Goal: Task Accomplishment & Management: Complete application form

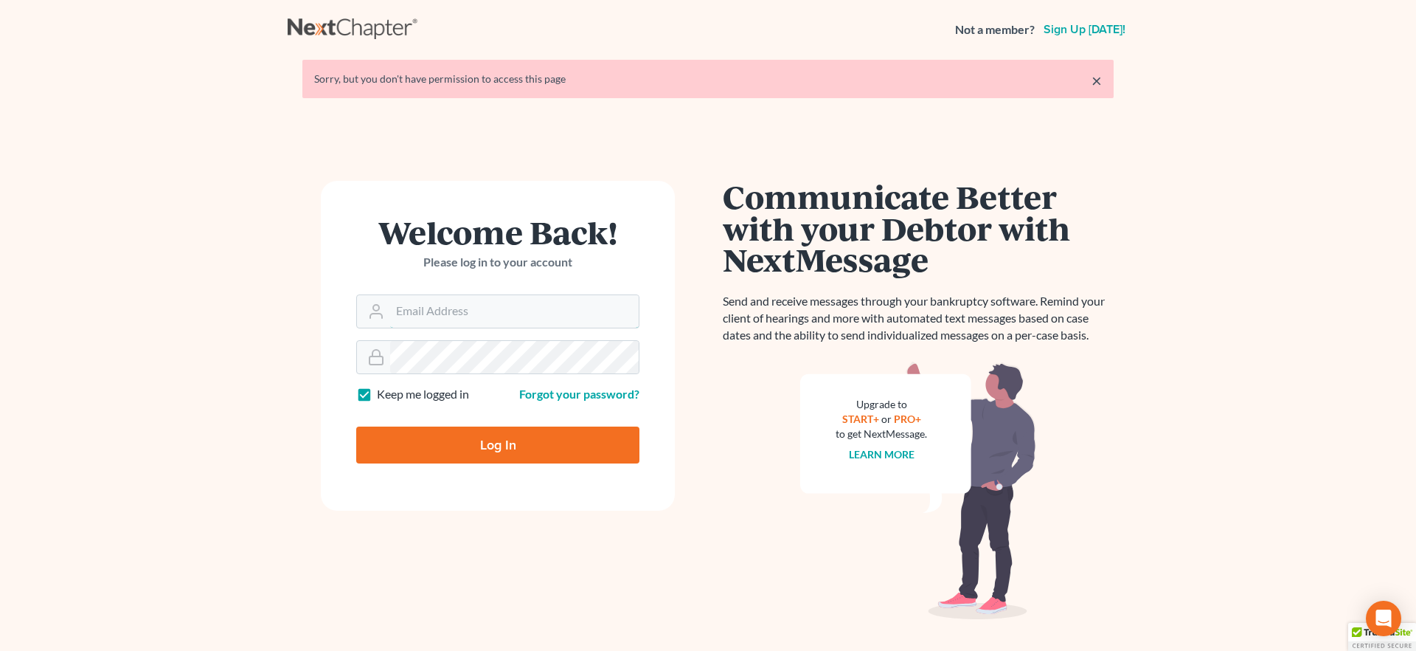
type input "[EMAIL_ADDRESS][DOMAIN_NAME]"
click at [462, 451] on input "Log In" at bounding box center [497, 444] width 283 height 37
type input "Thinking..."
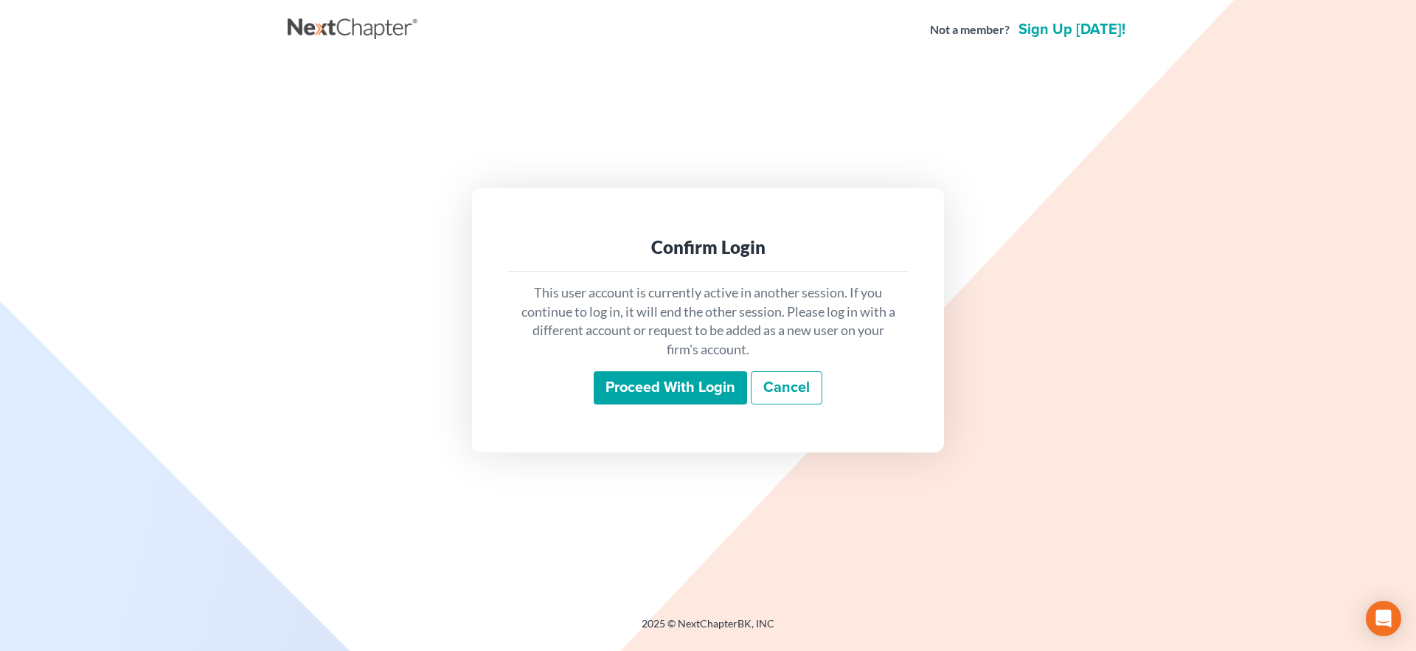
click at [682, 388] on input "Proceed with login" at bounding box center [670, 388] width 153 height 34
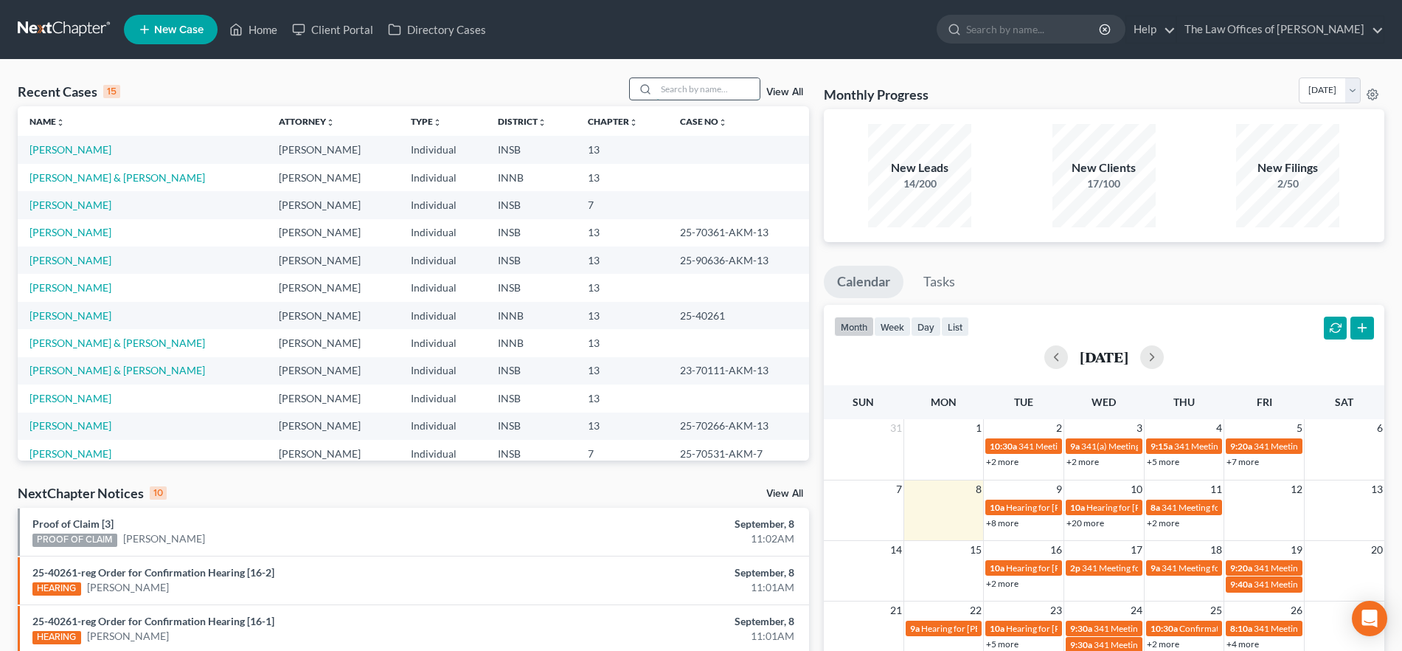
click at [679, 88] on input "search" at bounding box center [708, 88] width 103 height 21
type input "rust"
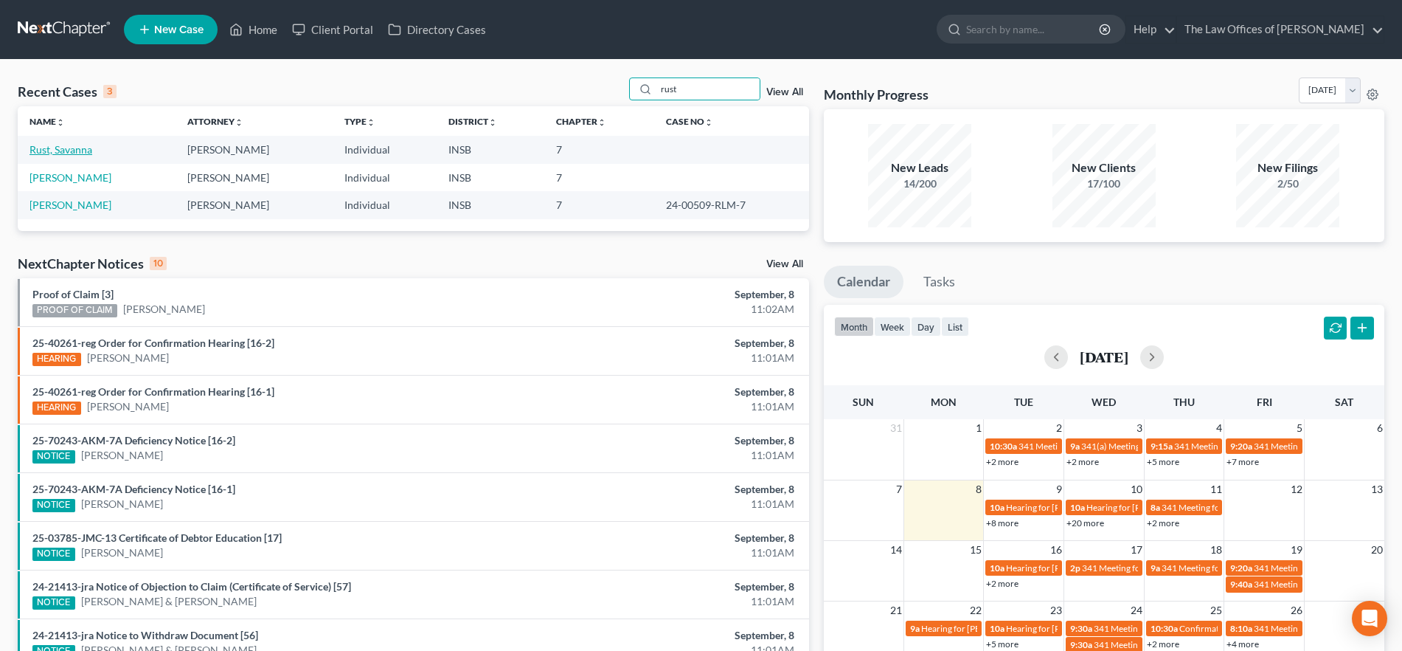
click at [63, 146] on link "Rust, Savanna" at bounding box center [61, 149] width 63 height 13
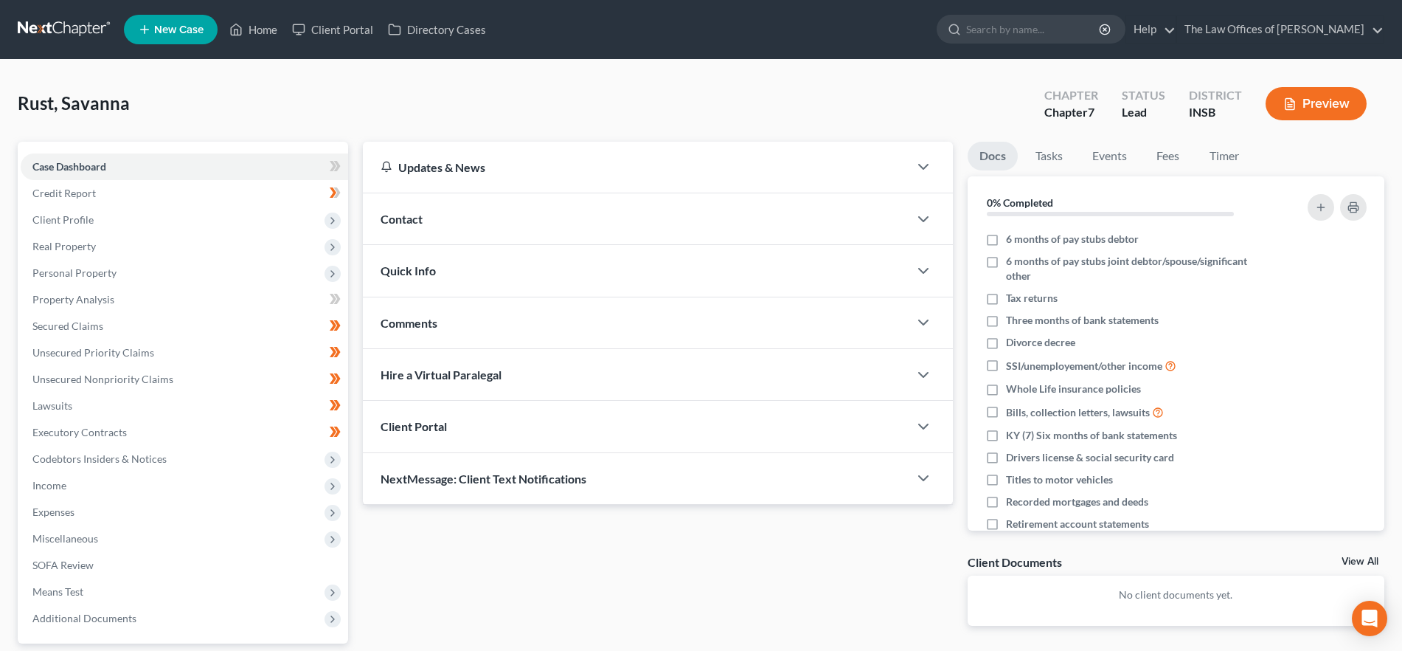
drag, startPoint x: 434, startPoint y: 263, endPoint x: 465, endPoint y: 273, distance: 33.1
click at [434, 263] on span "Quick Info" at bounding box center [408, 270] width 55 height 14
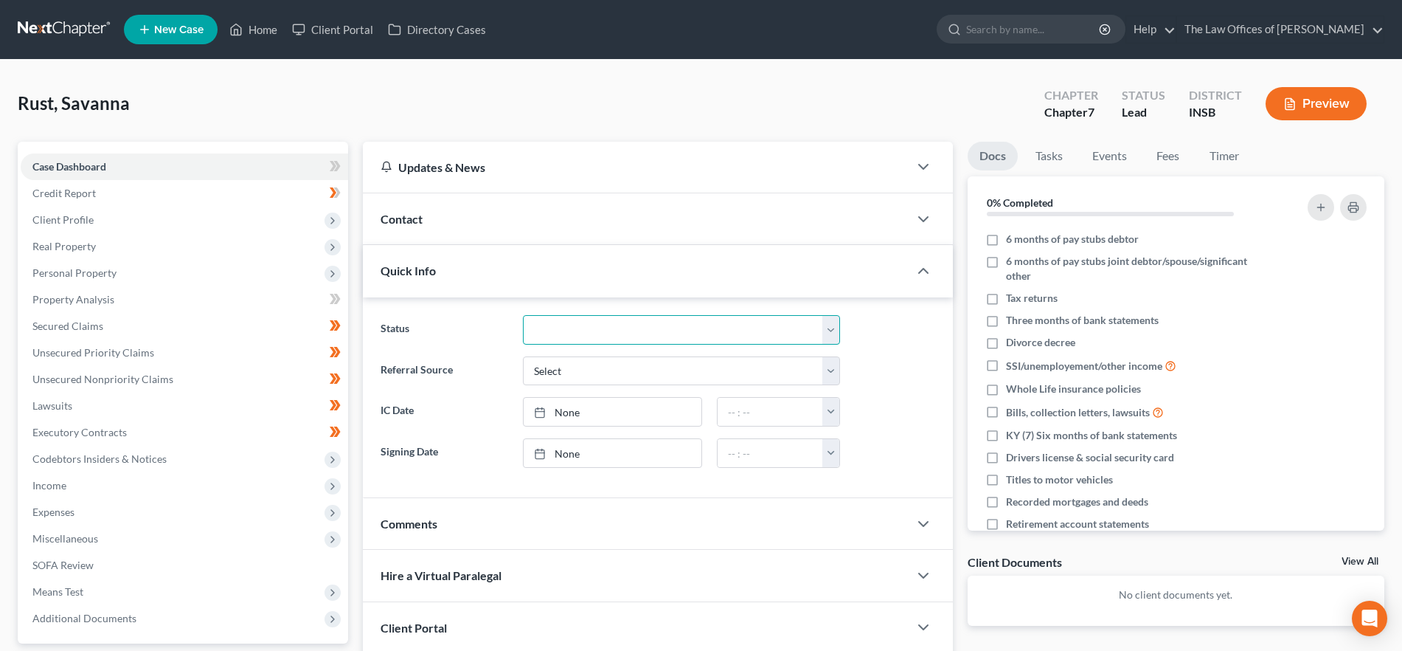
drag, startPoint x: 574, startPoint y: 315, endPoint x: 581, endPoint y: 335, distance: 21.2
click at [574, 315] on select "Confirmed Discharged Dismissed Filed In Progress Means Test Objection to Confir…" at bounding box center [681, 330] width 317 height 30
select select "10"
click at [523, 315] on select "Confirmed Discharged Dismissed Filed In Progress Means Test Objection to Confir…" at bounding box center [681, 330] width 317 height 30
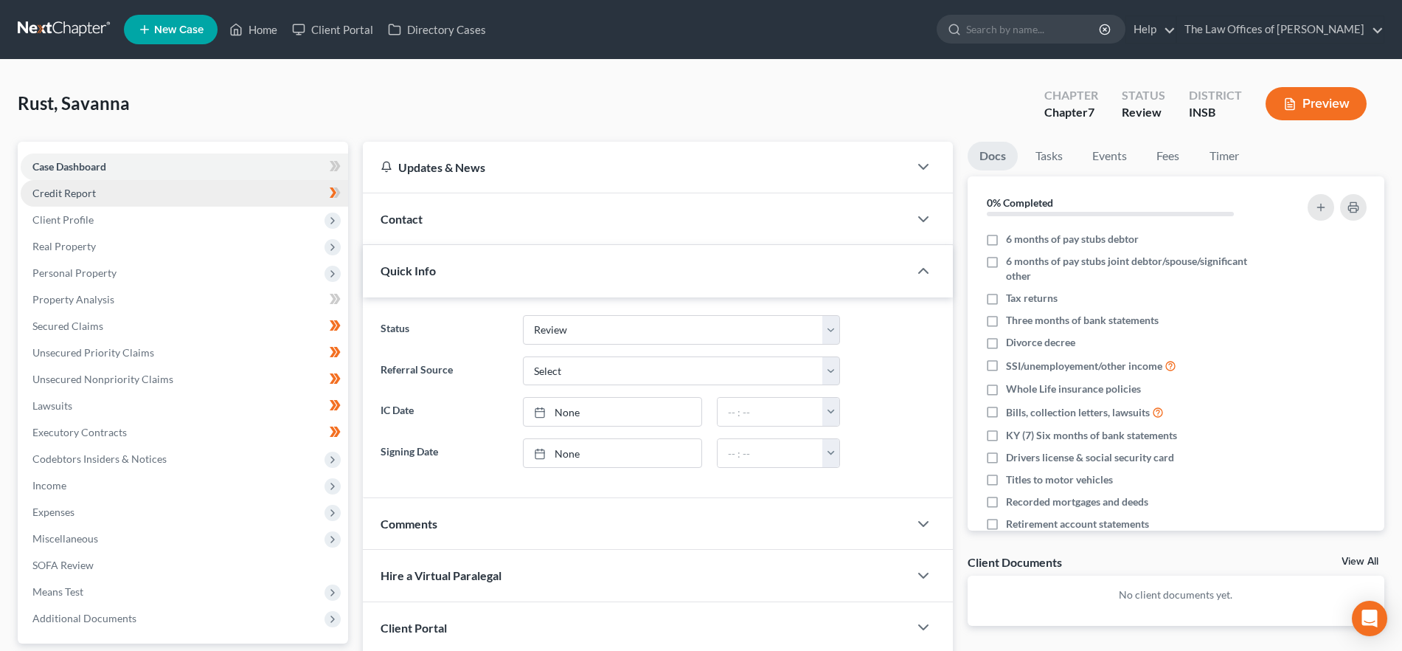
click at [131, 198] on link "Credit Report" at bounding box center [185, 193] width 328 height 27
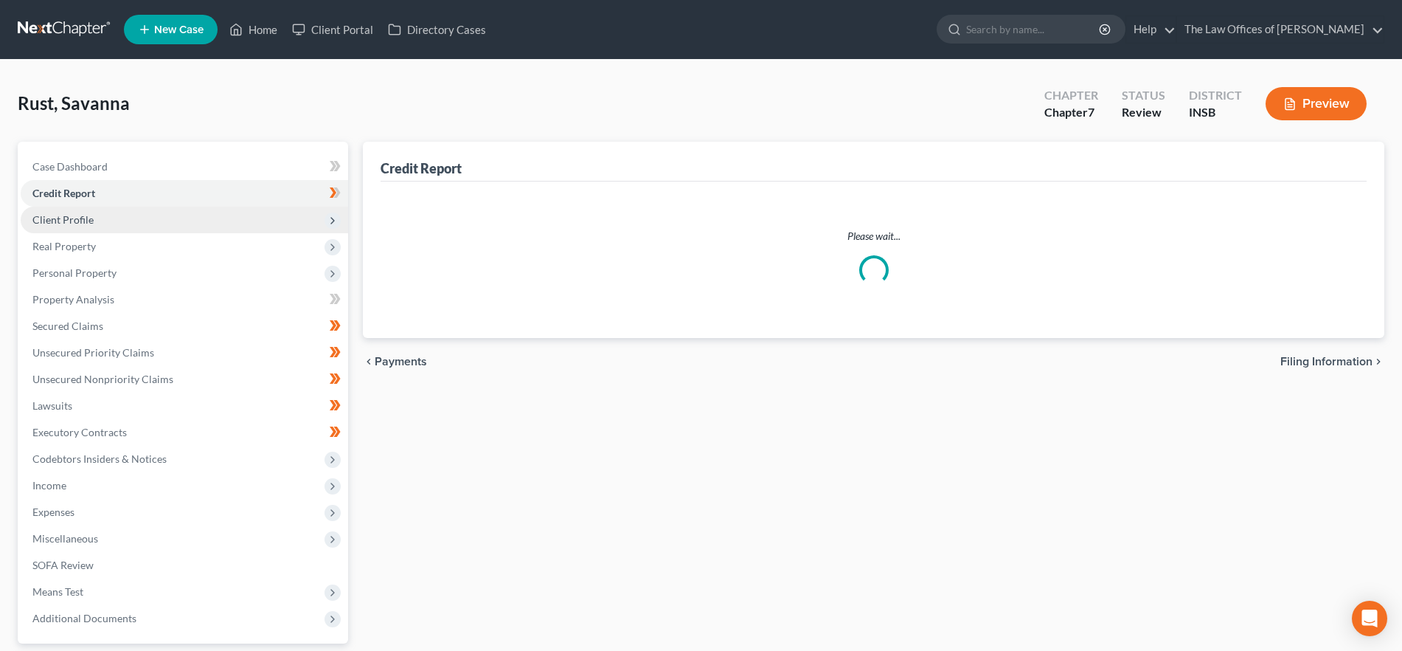
click at [119, 219] on span "Client Profile" at bounding box center [185, 220] width 328 height 27
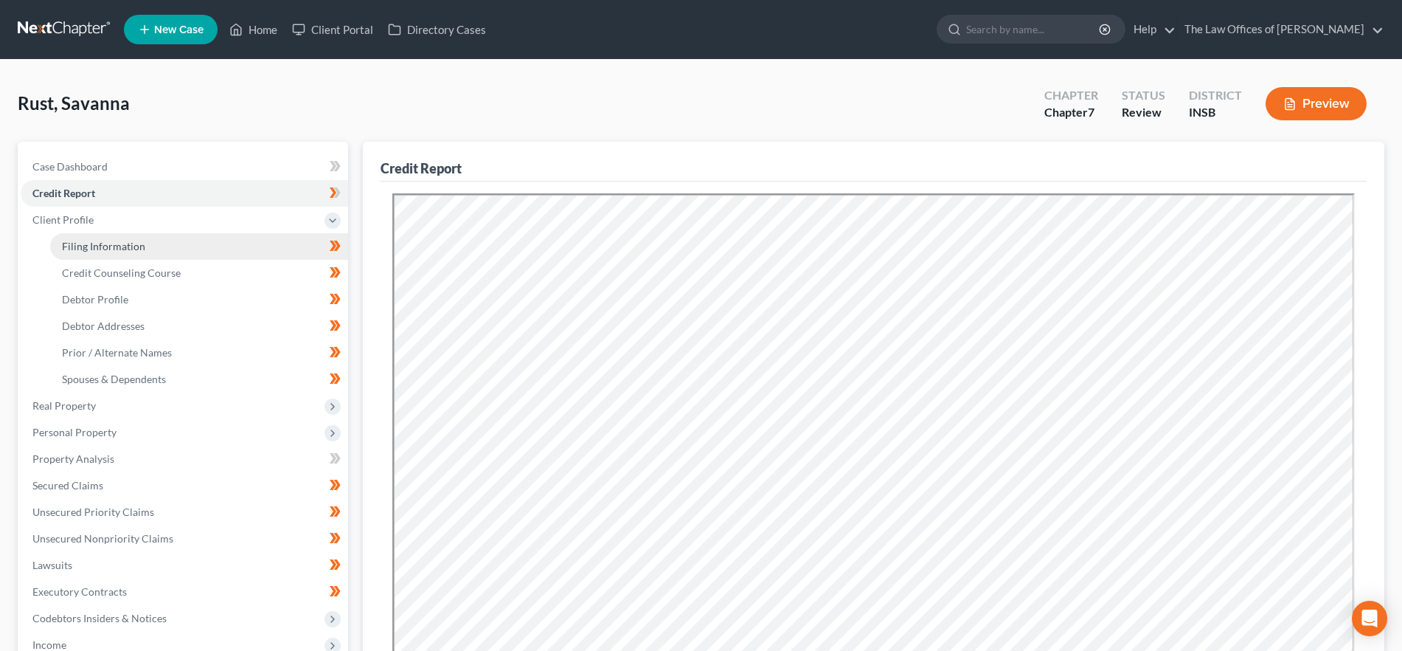
click at [100, 244] on span "Filing Information" at bounding box center [103, 246] width 83 height 13
select select "1"
select select "0"
select select "15"
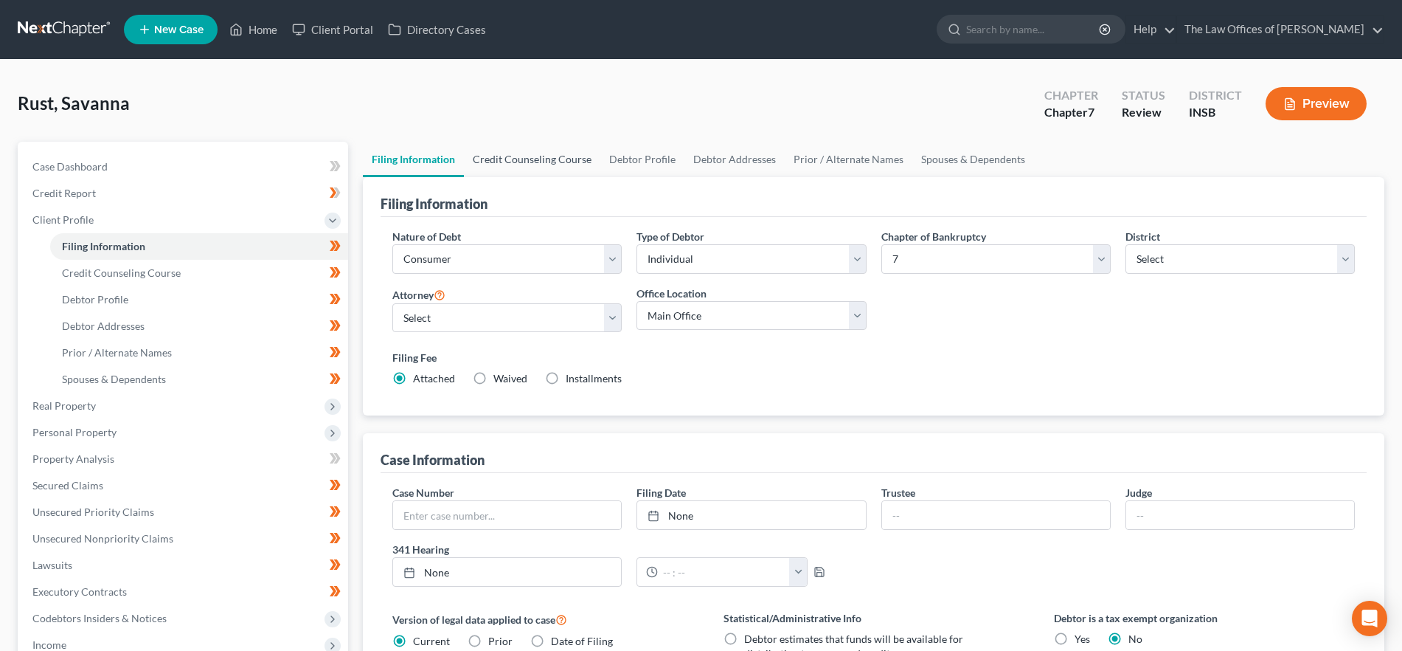
click at [559, 163] on link "Credit Counseling Course" at bounding box center [532, 159] width 136 height 35
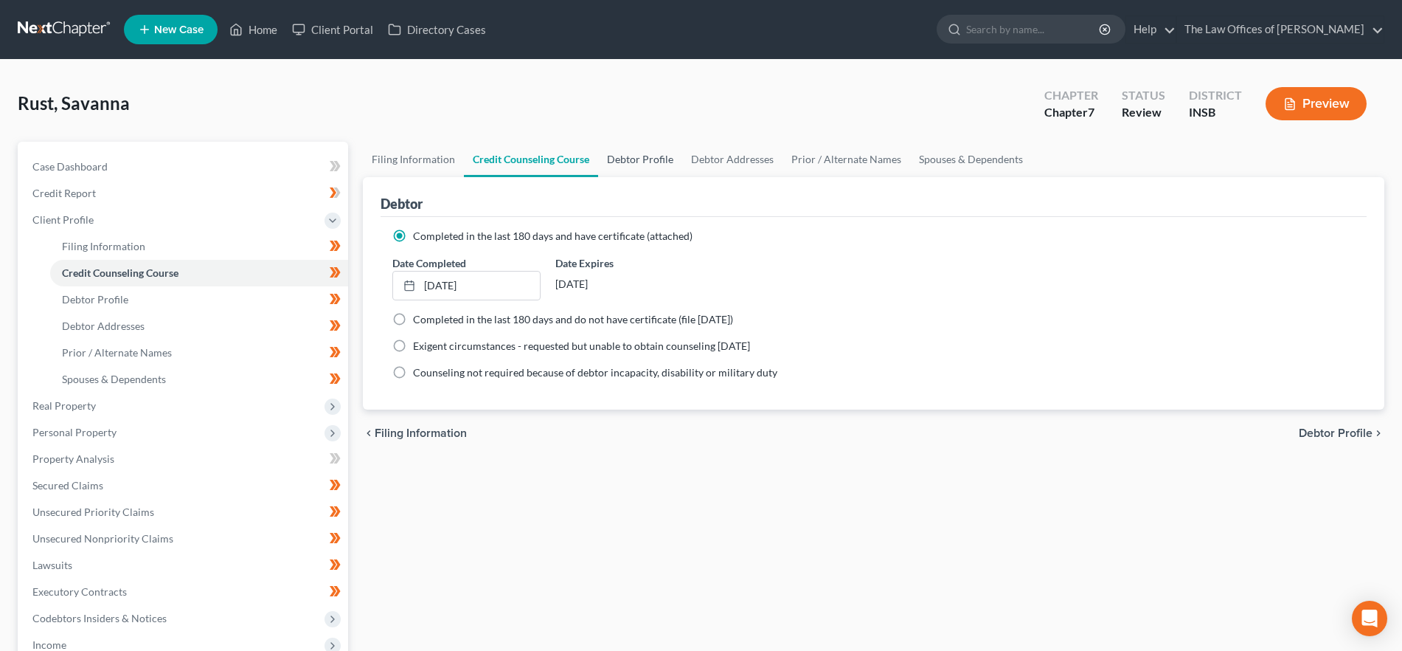
click at [642, 160] on link "Debtor Profile" at bounding box center [640, 159] width 84 height 35
select select "1"
select select "2"
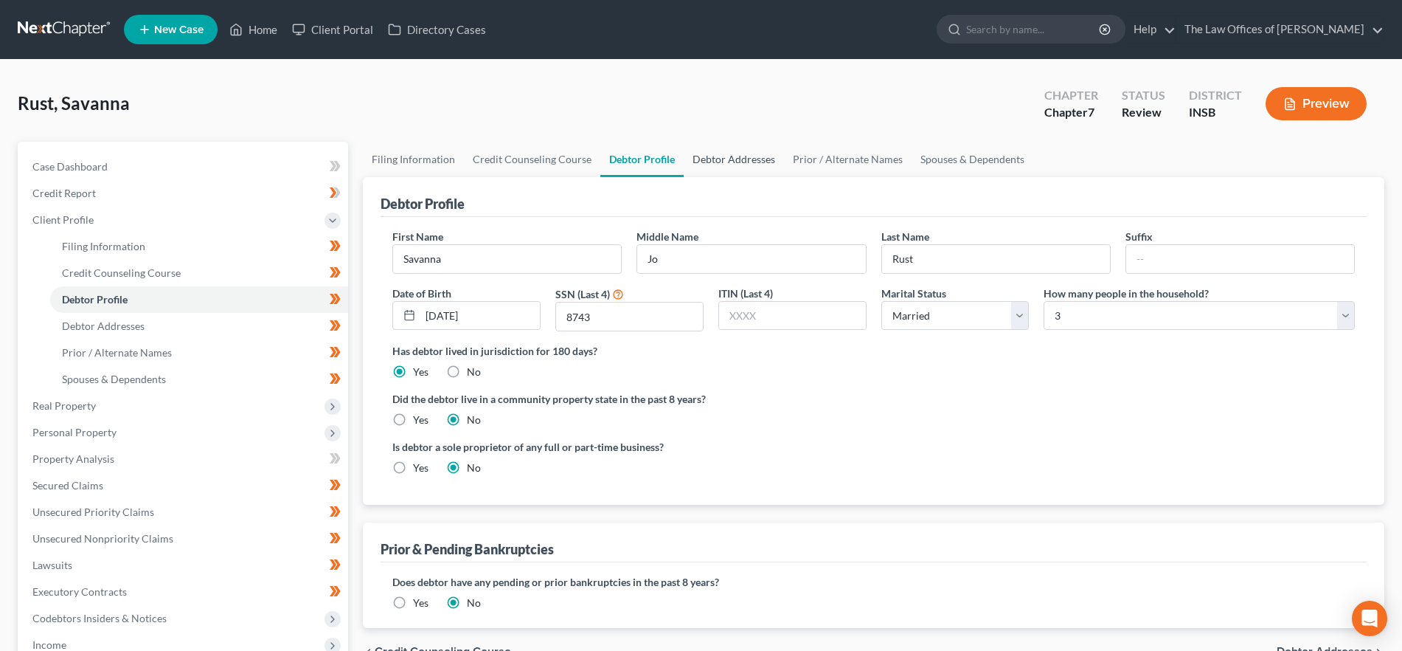
click at [719, 162] on link "Debtor Addresses" at bounding box center [734, 159] width 100 height 35
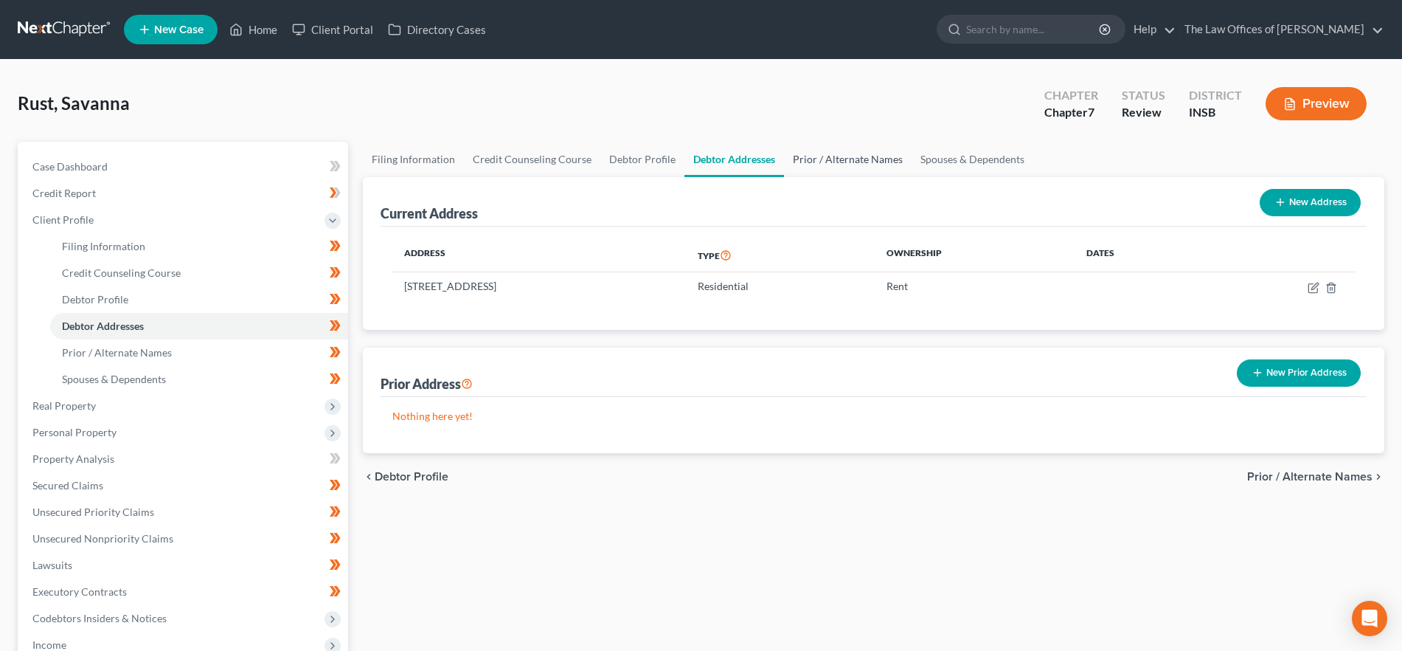
click at [822, 166] on link "Prior / Alternate Names" at bounding box center [848, 159] width 128 height 35
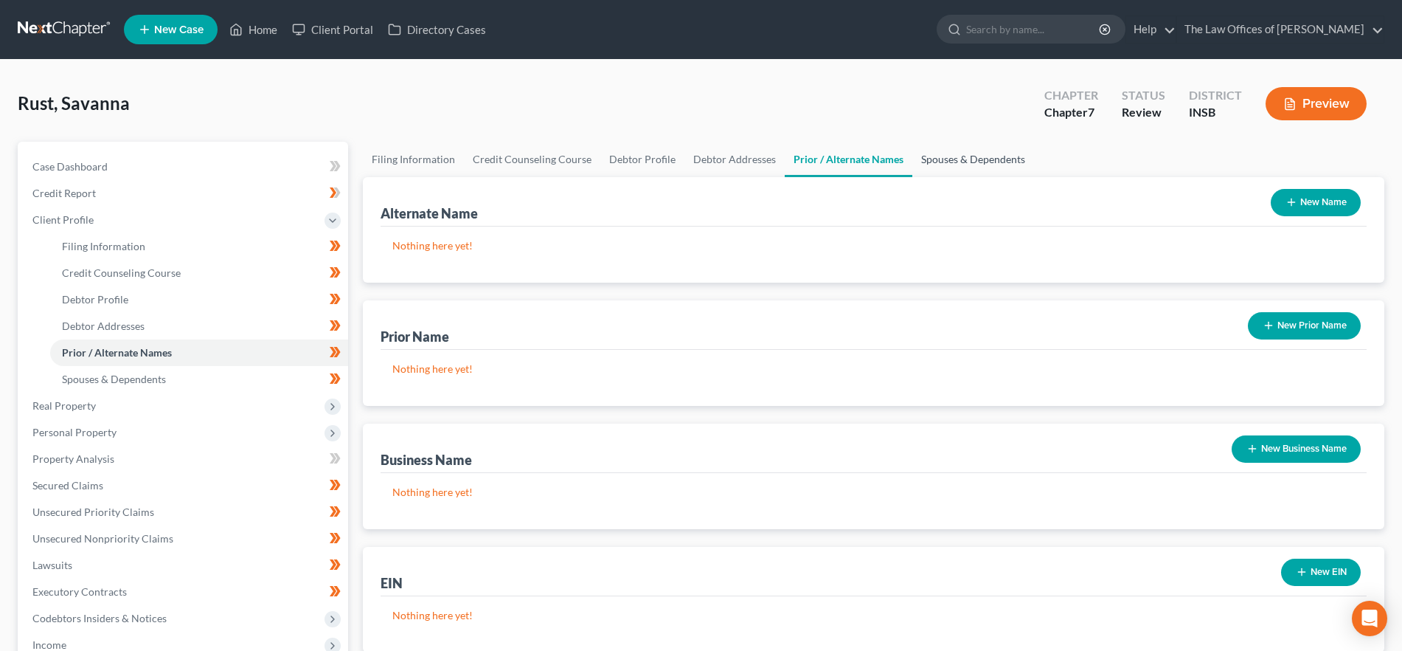
drag, startPoint x: 980, startPoint y: 159, endPoint x: 1000, endPoint y: 172, distance: 23.3
click at [981, 159] on link "Spouses & Dependents" at bounding box center [973, 159] width 122 height 35
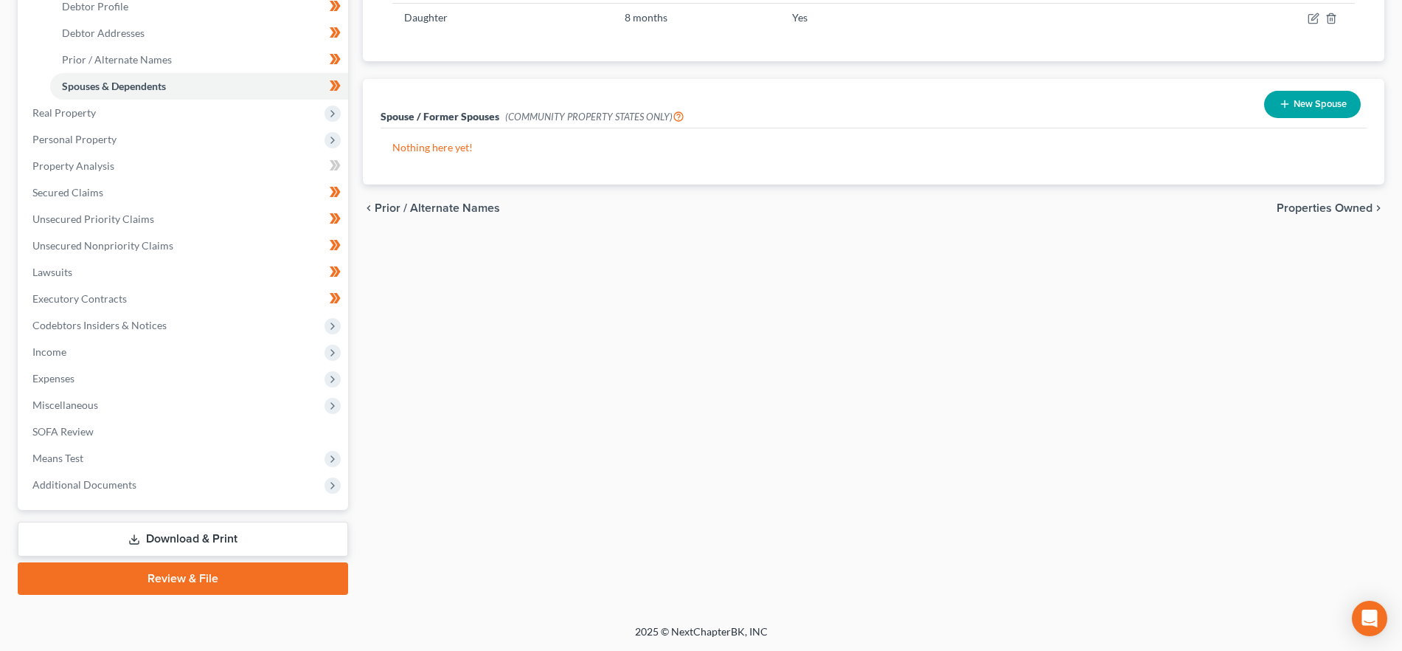
click at [1337, 209] on span "Properties Owned" at bounding box center [1325, 208] width 96 height 12
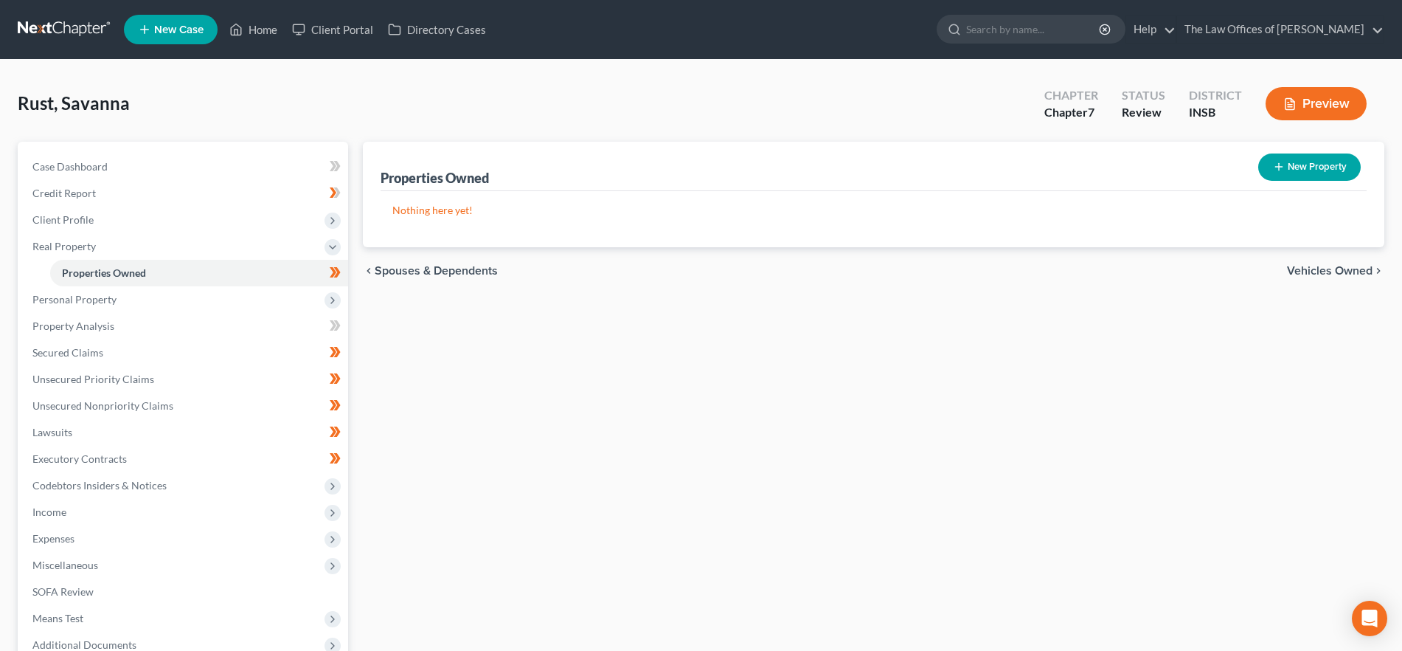
click at [1325, 281] on div "chevron_left Spouses & Dependents Vehicles Owned chevron_right" at bounding box center [874, 270] width 1022 height 47
click at [1295, 271] on span "Vehicles Owned" at bounding box center [1330, 271] width 86 height 12
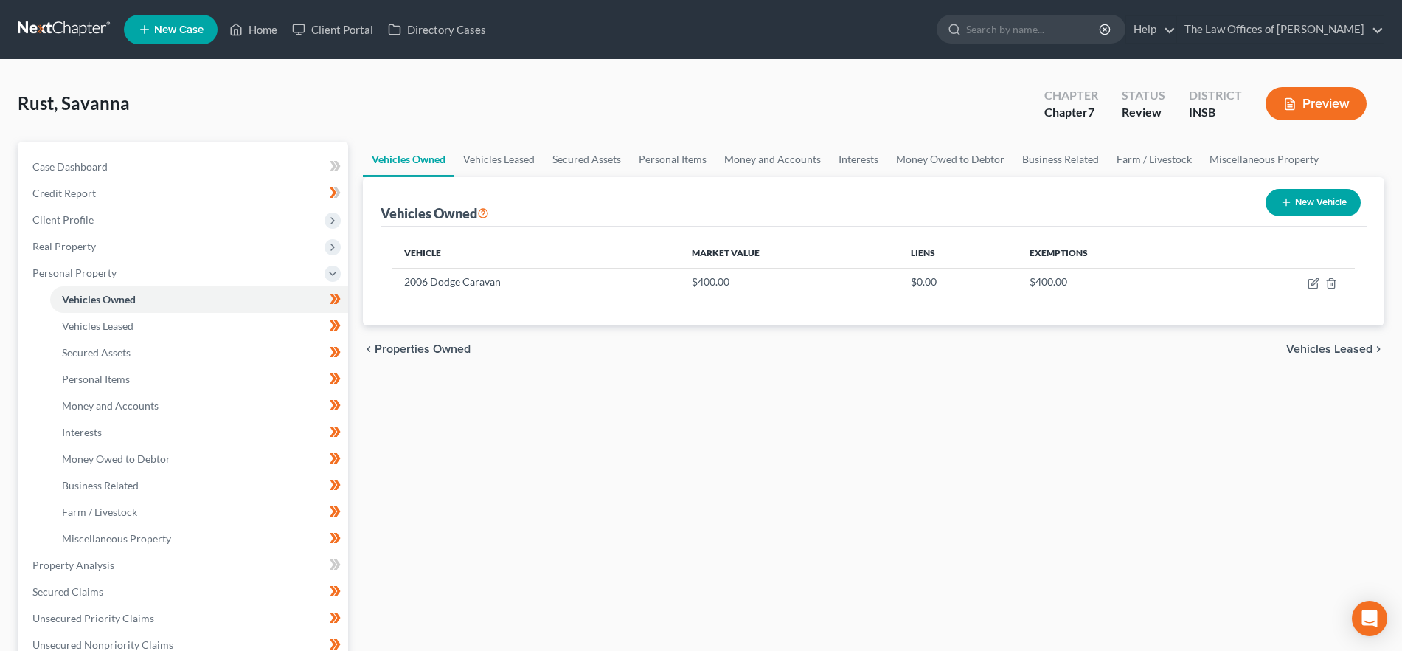
click at [1343, 351] on span "Vehicles Leased" at bounding box center [1329, 349] width 86 height 12
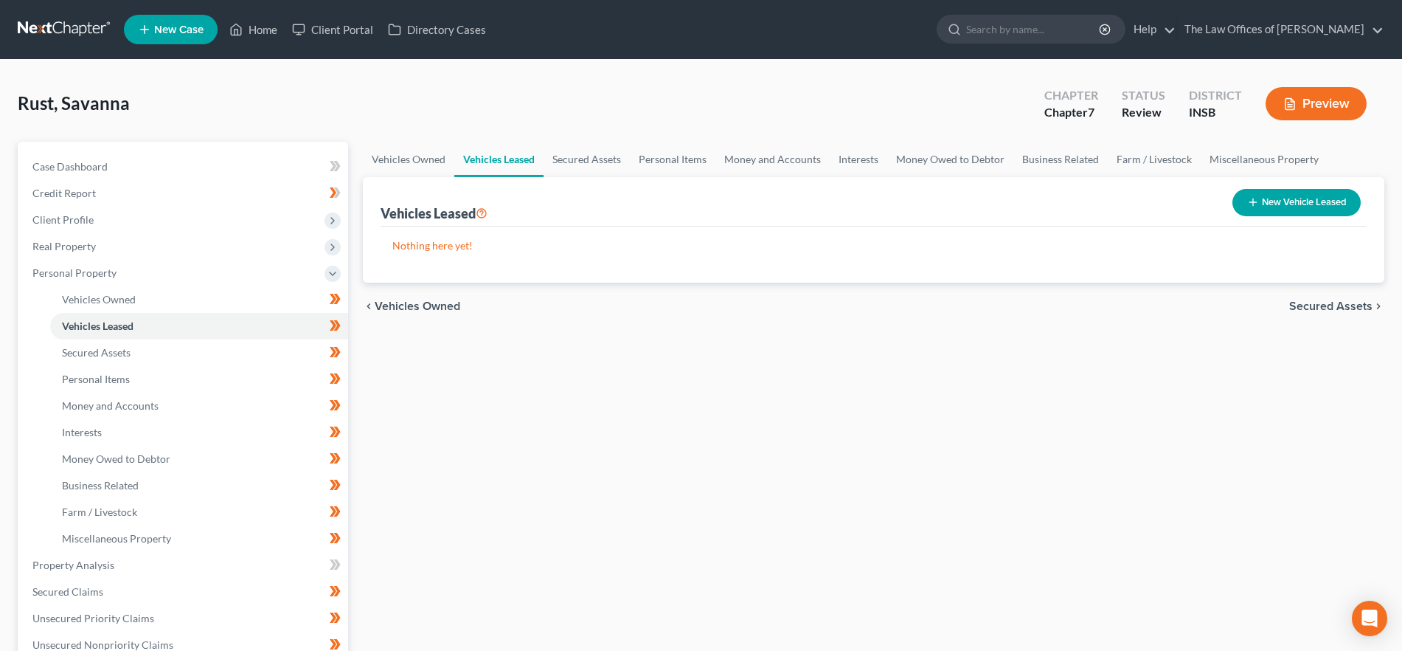
click at [1332, 311] on span "Secured Assets" at bounding box center [1330, 306] width 83 height 12
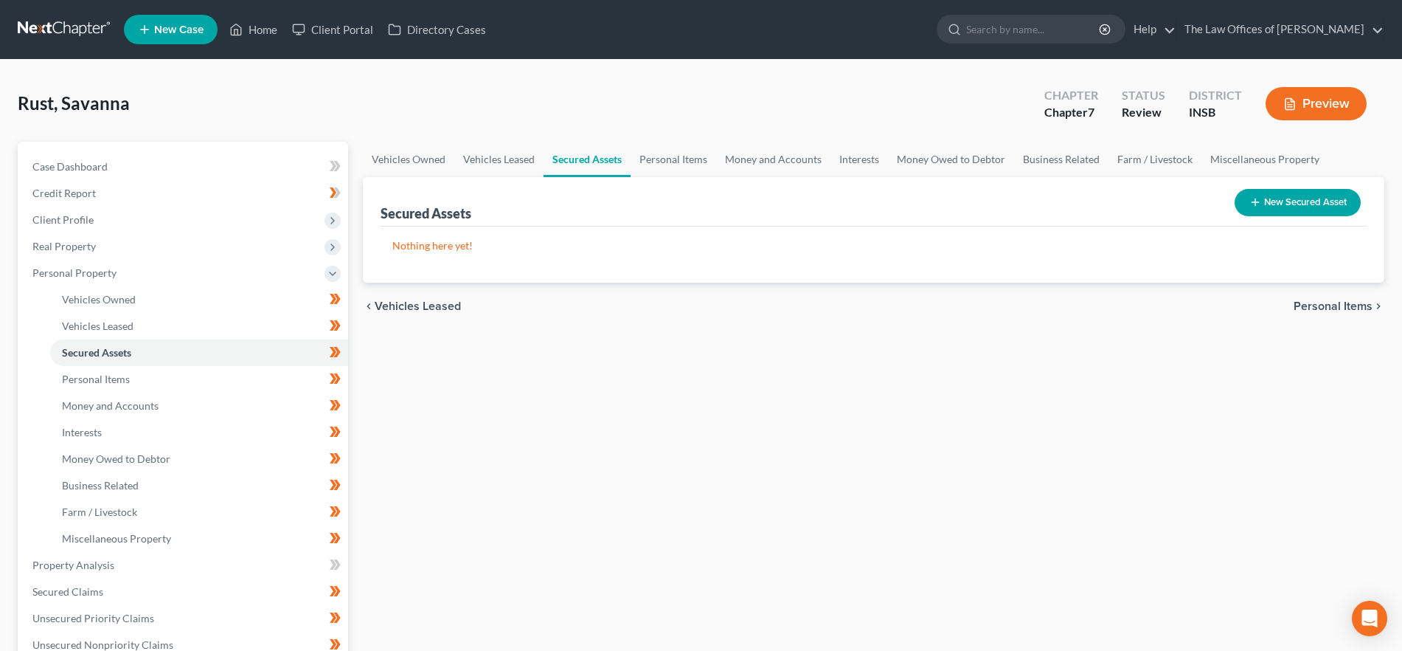
click at [1332, 311] on span "Personal Items" at bounding box center [1333, 306] width 79 height 12
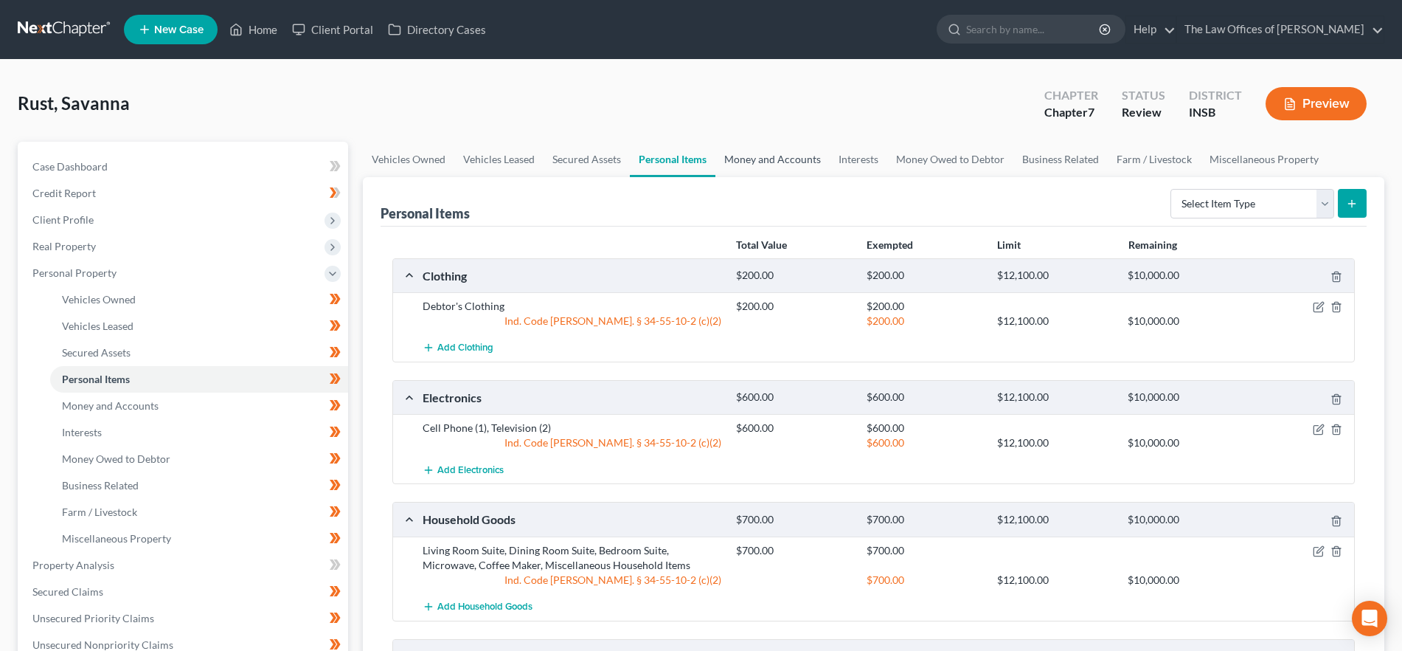
click at [780, 159] on link "Money and Accounts" at bounding box center [773, 159] width 114 height 35
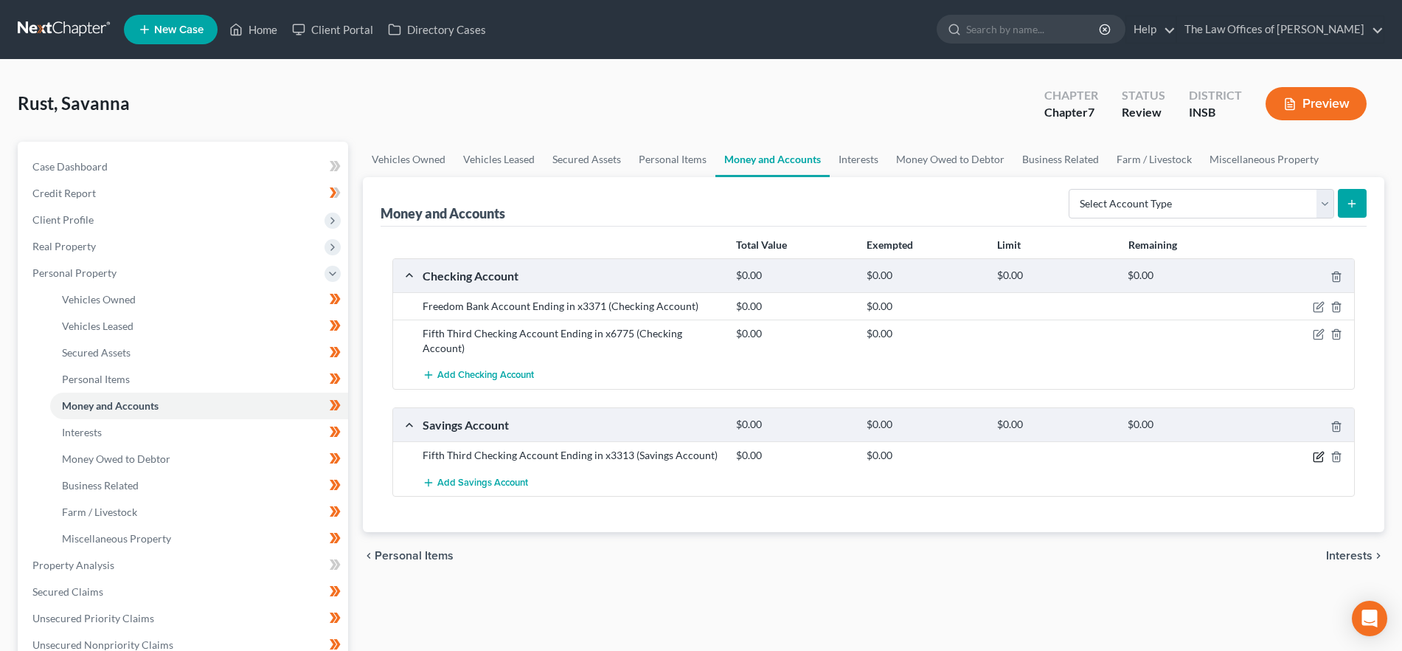
drag, startPoint x: 1320, startPoint y: 440, endPoint x: 1306, endPoint y: 440, distance: 14.8
click at [1320, 451] on icon "button" at bounding box center [1320, 454] width 7 height 7
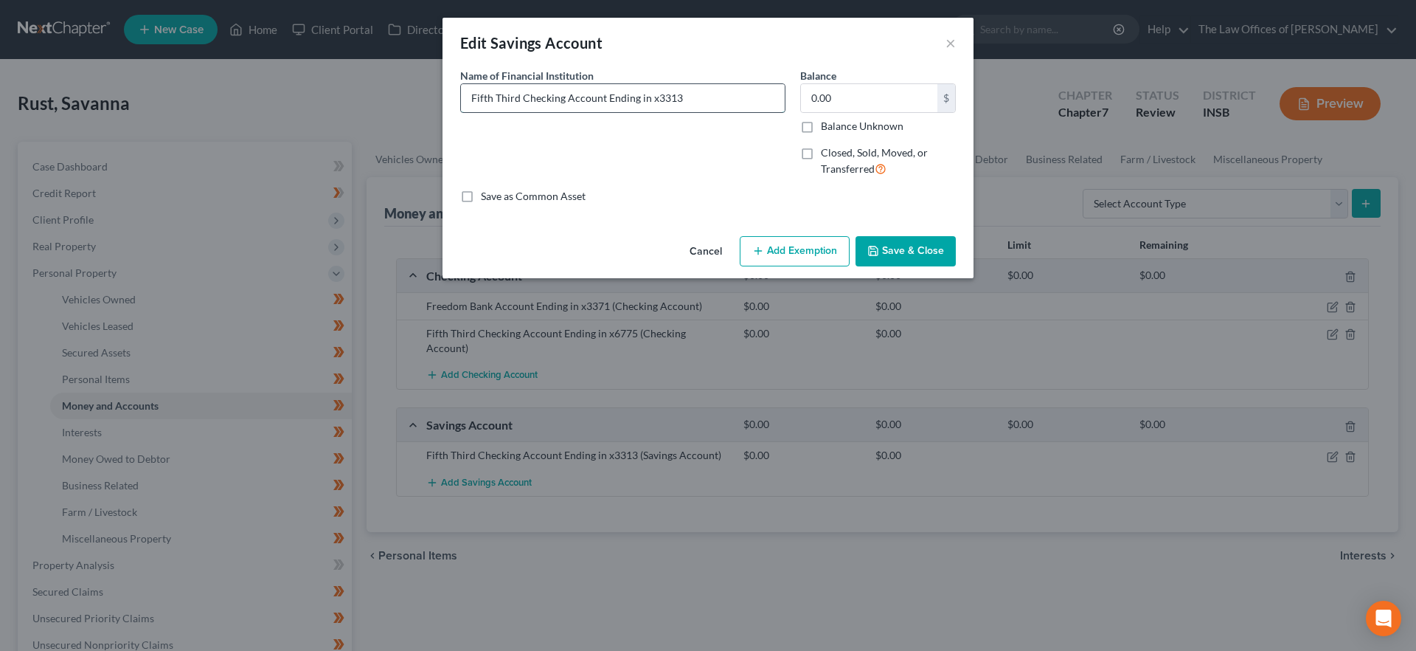
drag, startPoint x: 564, startPoint y: 100, endPoint x: 522, endPoint y: 97, distance: 42.1
click at [522, 97] on input "Fifth Third Checking Account Ending in x3313" at bounding box center [623, 98] width 324 height 28
type input "Fifth Third Account Ending in x3313"
click at [906, 250] on button "Save & Close" at bounding box center [906, 251] width 100 height 31
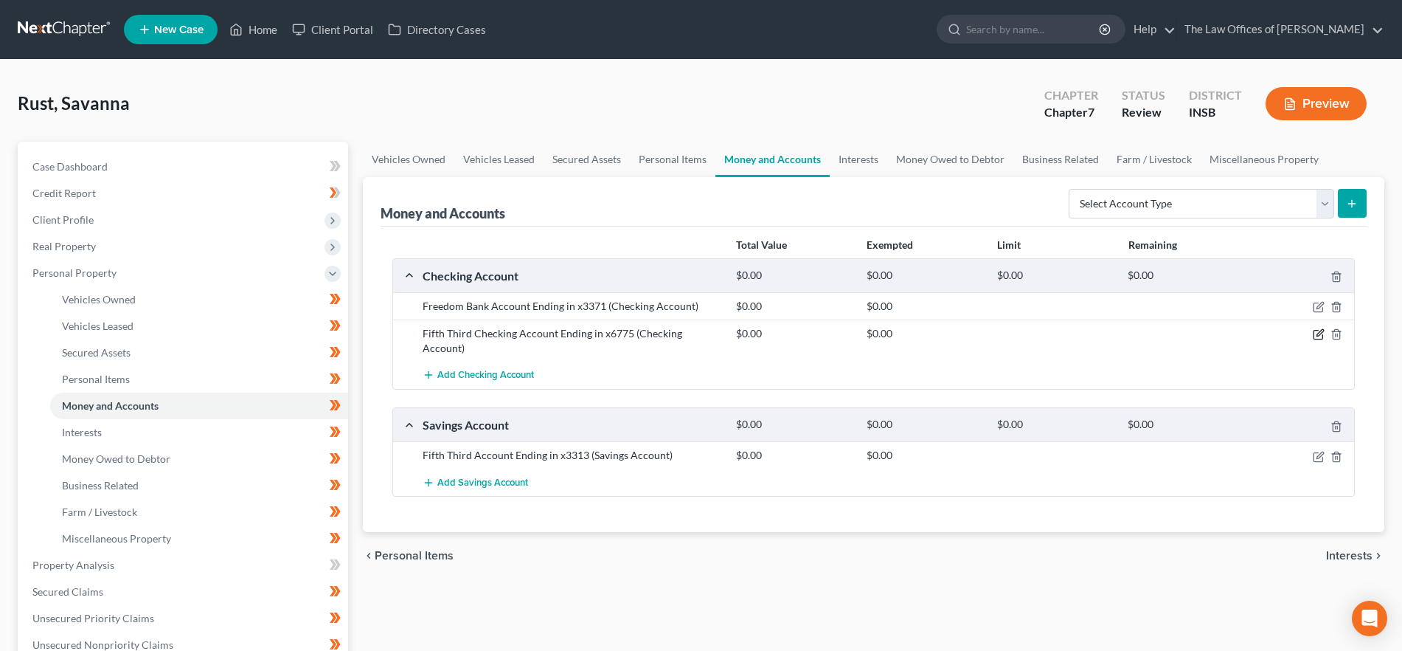
click at [1317, 333] on icon "button" at bounding box center [1319, 334] width 12 height 12
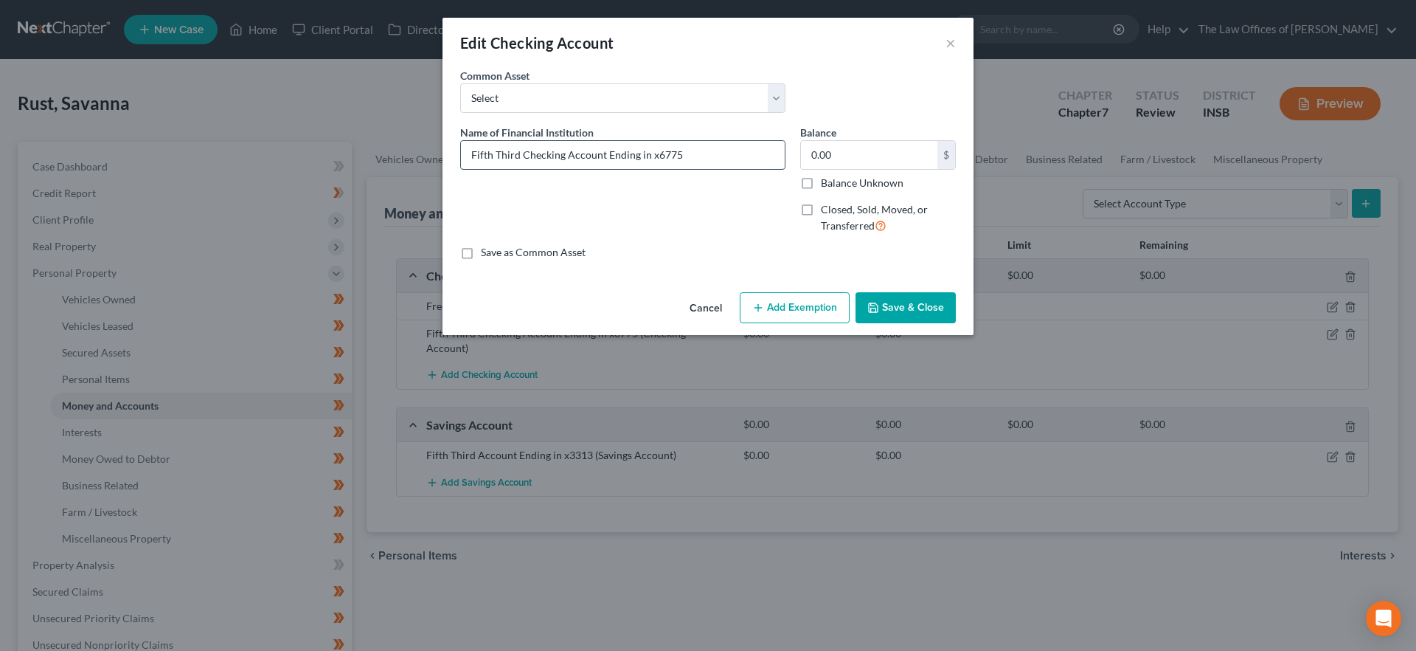
drag, startPoint x: 567, startPoint y: 154, endPoint x: 525, endPoint y: 153, distance: 41.3
click at [525, 153] on input "Fifth Third Checking Account Ending in x6775" at bounding box center [623, 155] width 324 height 28
type input "Fifth Third Bank Account Ending in x6775"
click at [916, 313] on button "Save & Close" at bounding box center [906, 307] width 100 height 31
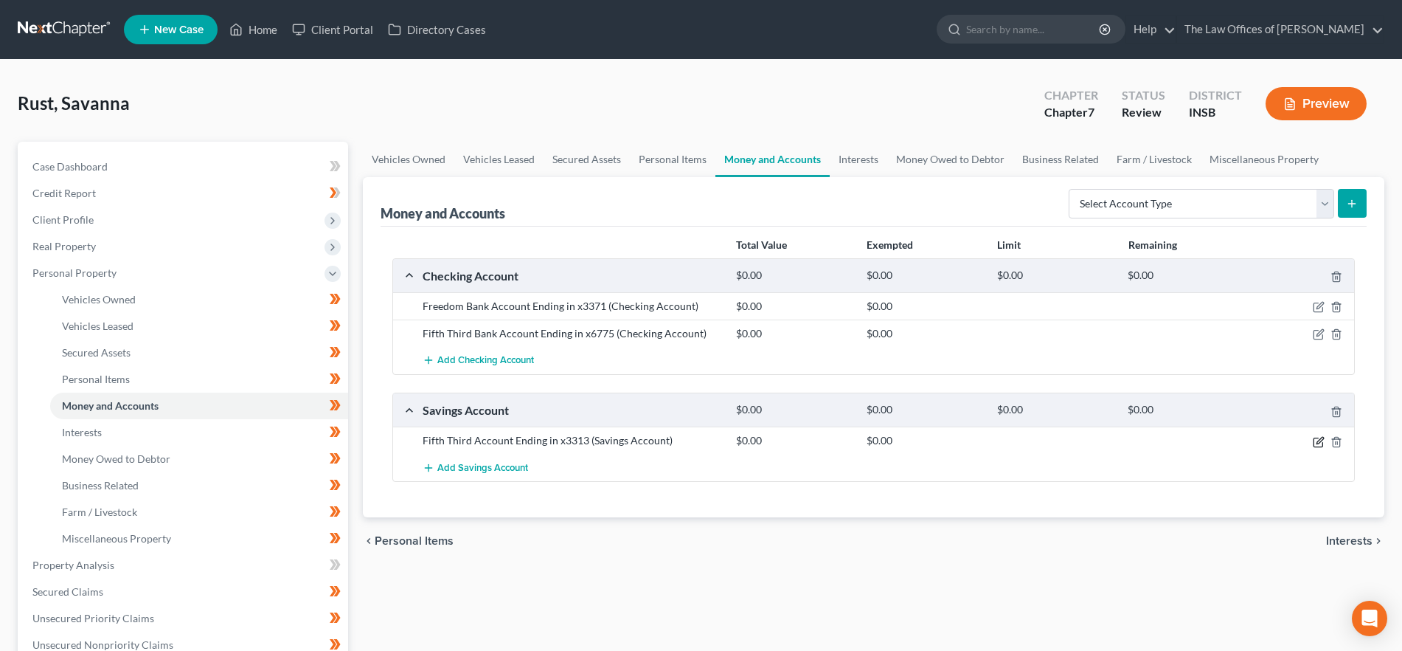
click at [1320, 439] on icon "button" at bounding box center [1319, 442] width 12 height 12
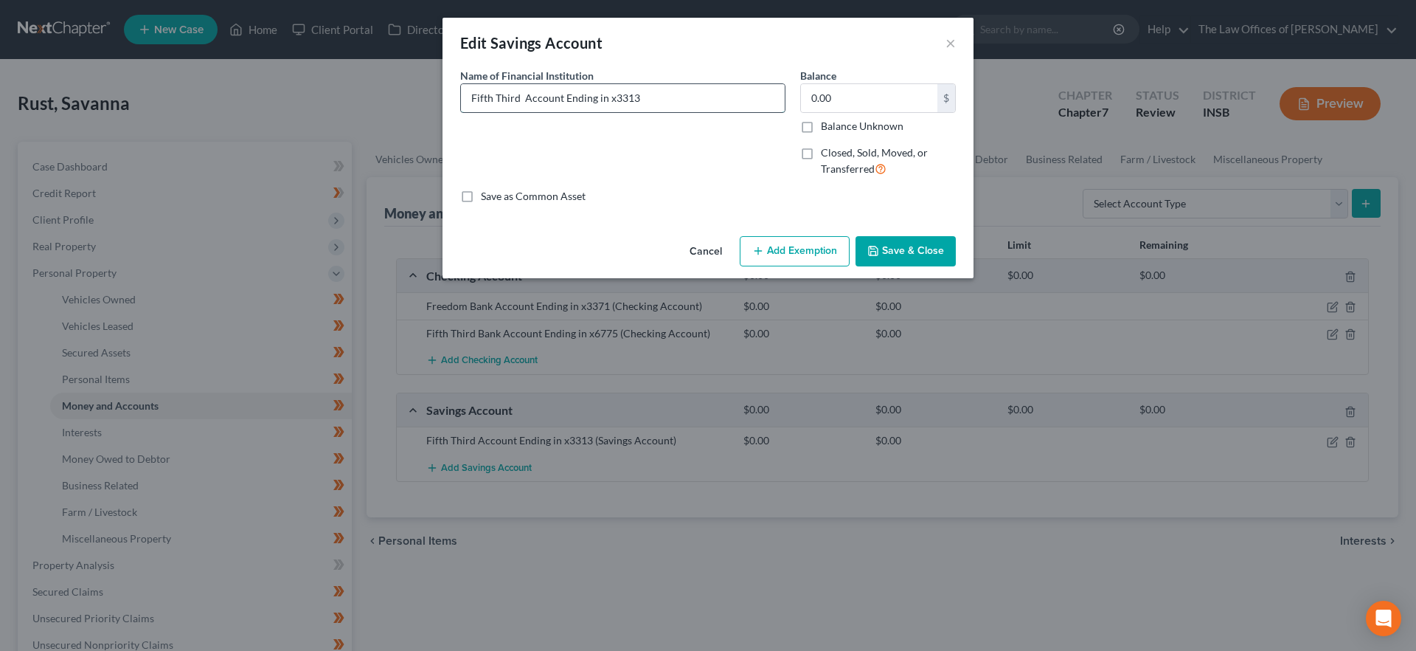
drag, startPoint x: 522, startPoint y: 99, endPoint x: 574, endPoint y: 121, distance: 56.2
click at [524, 99] on input "Fifth Third Account Ending in x3313" at bounding box center [623, 98] width 324 height 28
type input "Fifth Third Bank Account Ending in x3313"
click at [921, 253] on button "Save & Close" at bounding box center [906, 251] width 100 height 31
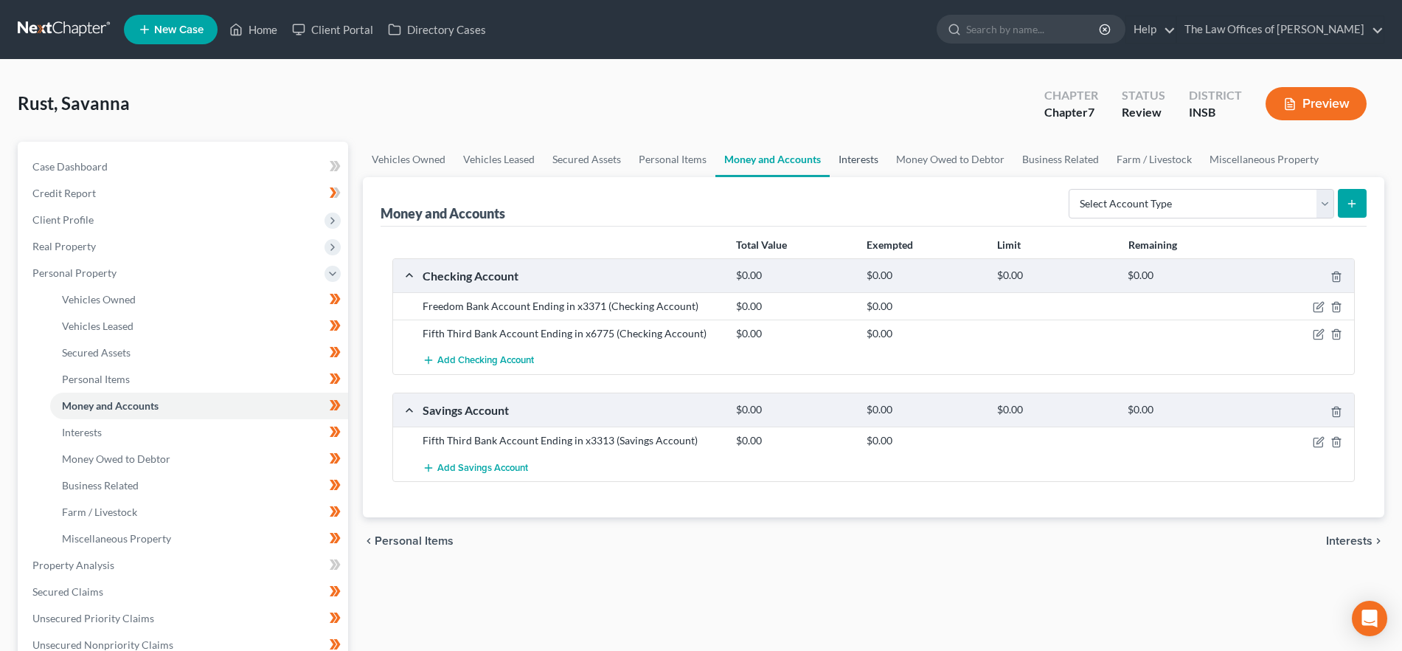
click at [868, 163] on link "Interests" at bounding box center [859, 159] width 58 height 35
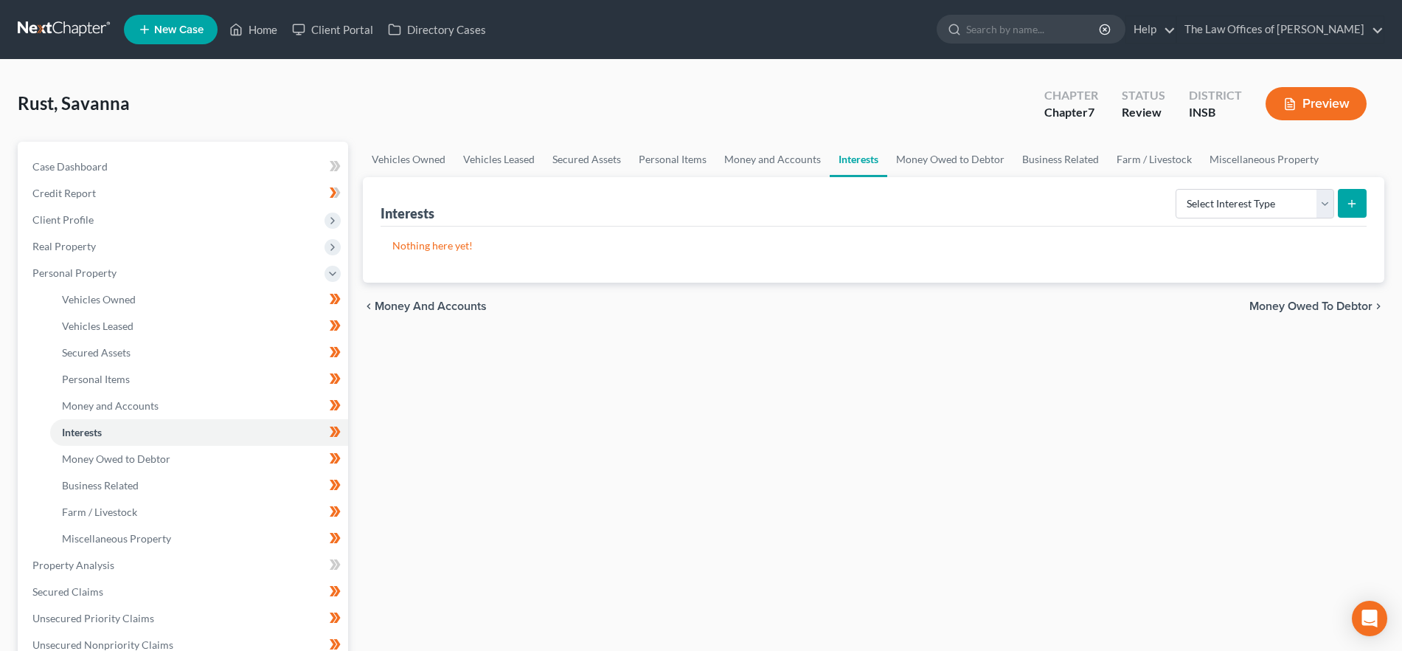
click at [1260, 303] on span "Money Owed to Debtor" at bounding box center [1311, 306] width 123 height 12
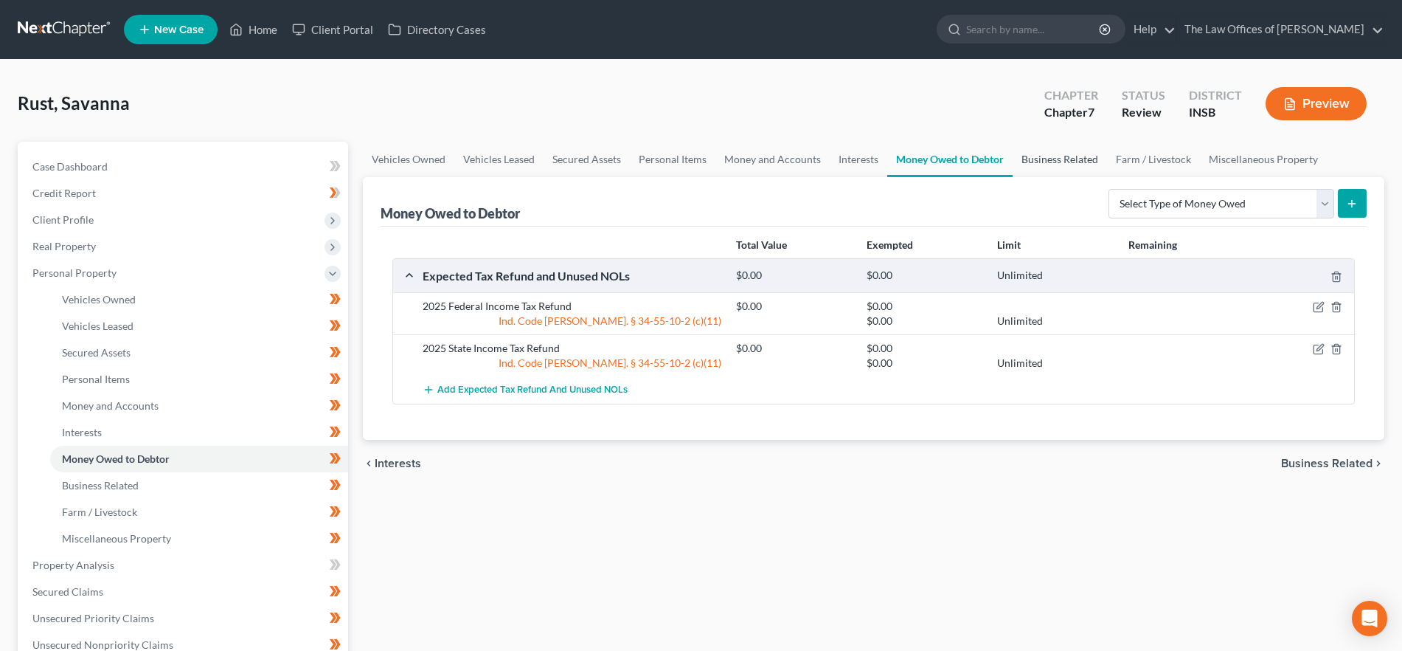
click at [1074, 155] on link "Business Related" at bounding box center [1060, 159] width 94 height 35
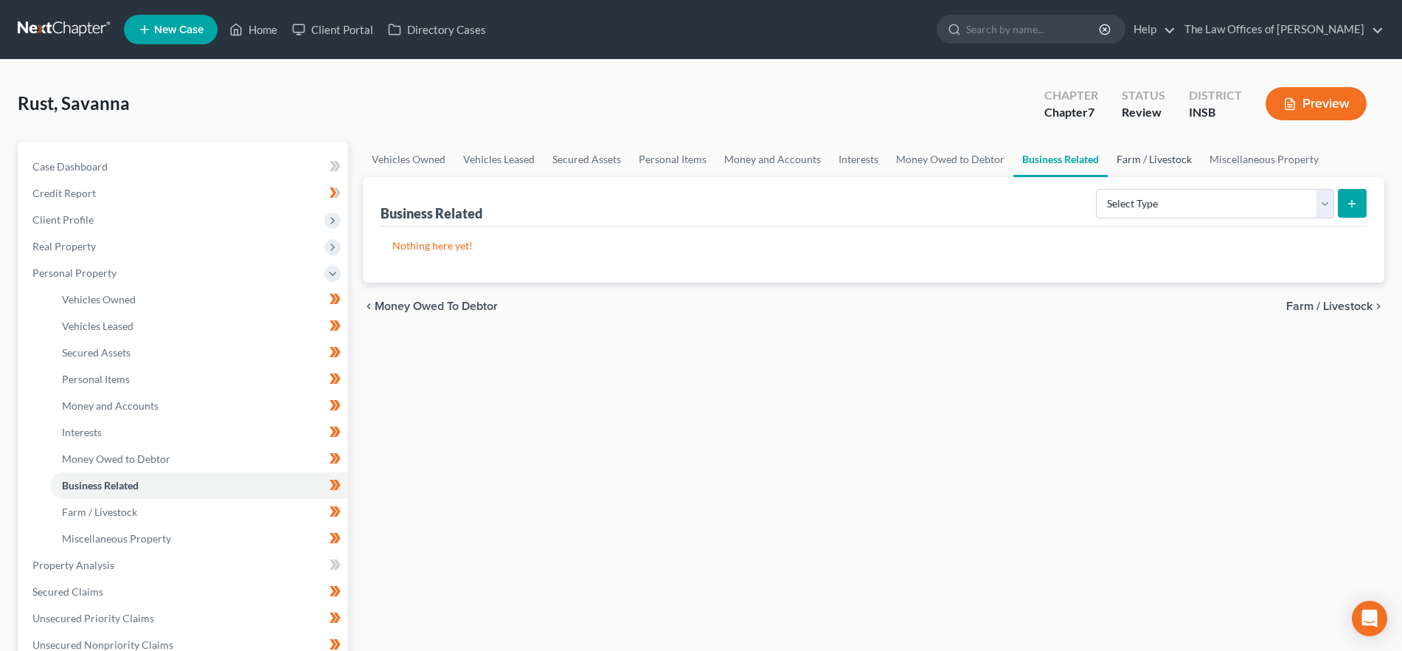
click at [1179, 161] on link "Farm / Livestock" at bounding box center [1154, 159] width 93 height 35
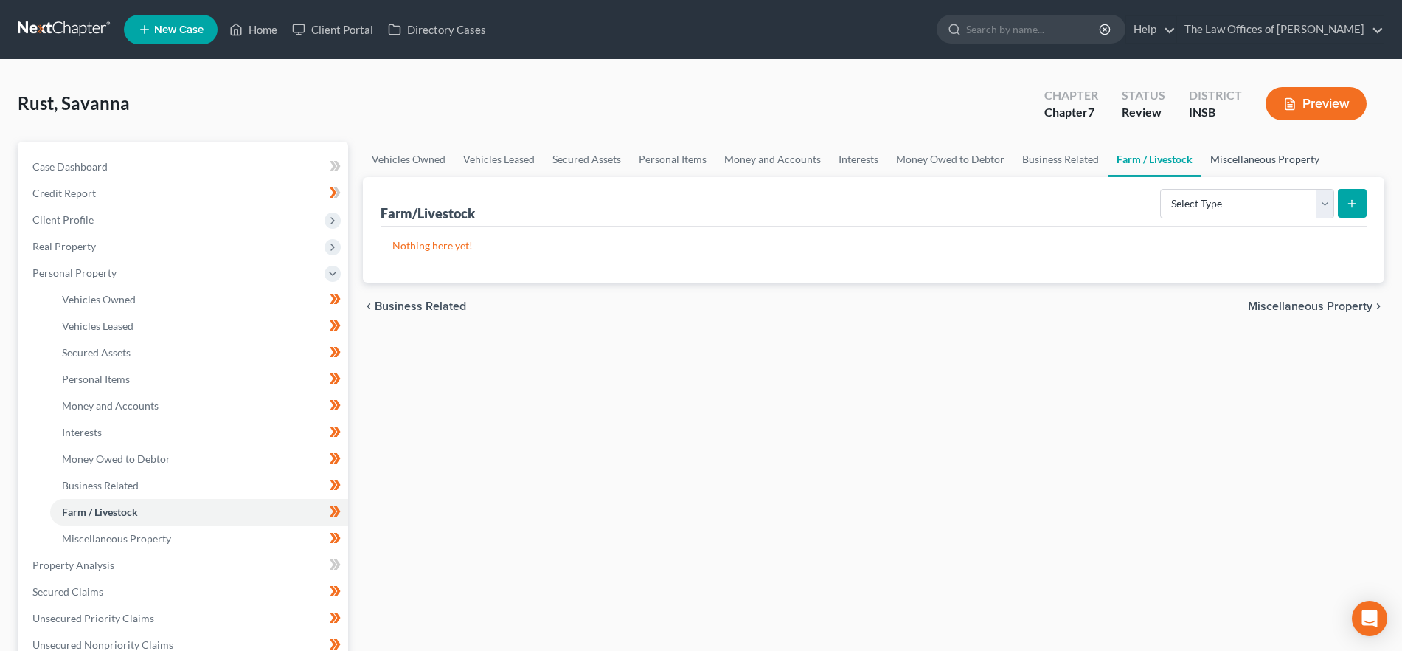
click at [1291, 159] on link "Miscellaneous Property" at bounding box center [1265, 159] width 127 height 35
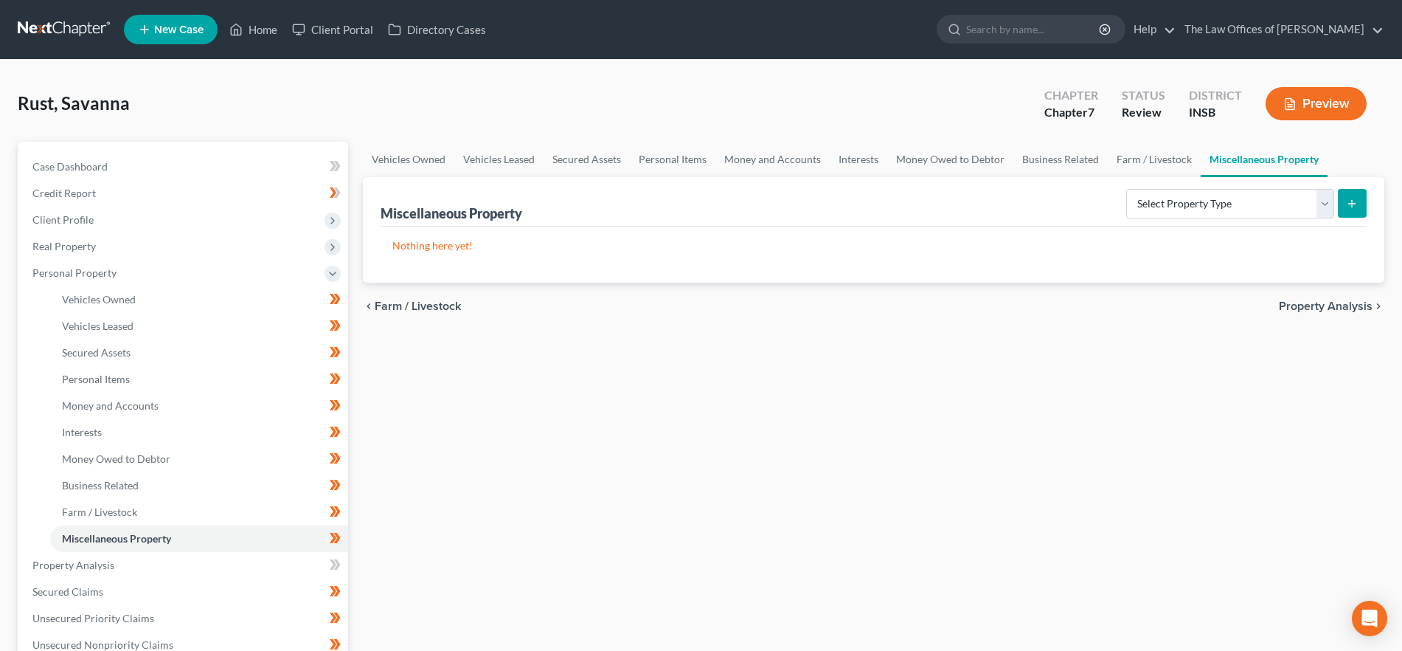
click at [1294, 301] on span "Property Analysis" at bounding box center [1326, 306] width 94 height 12
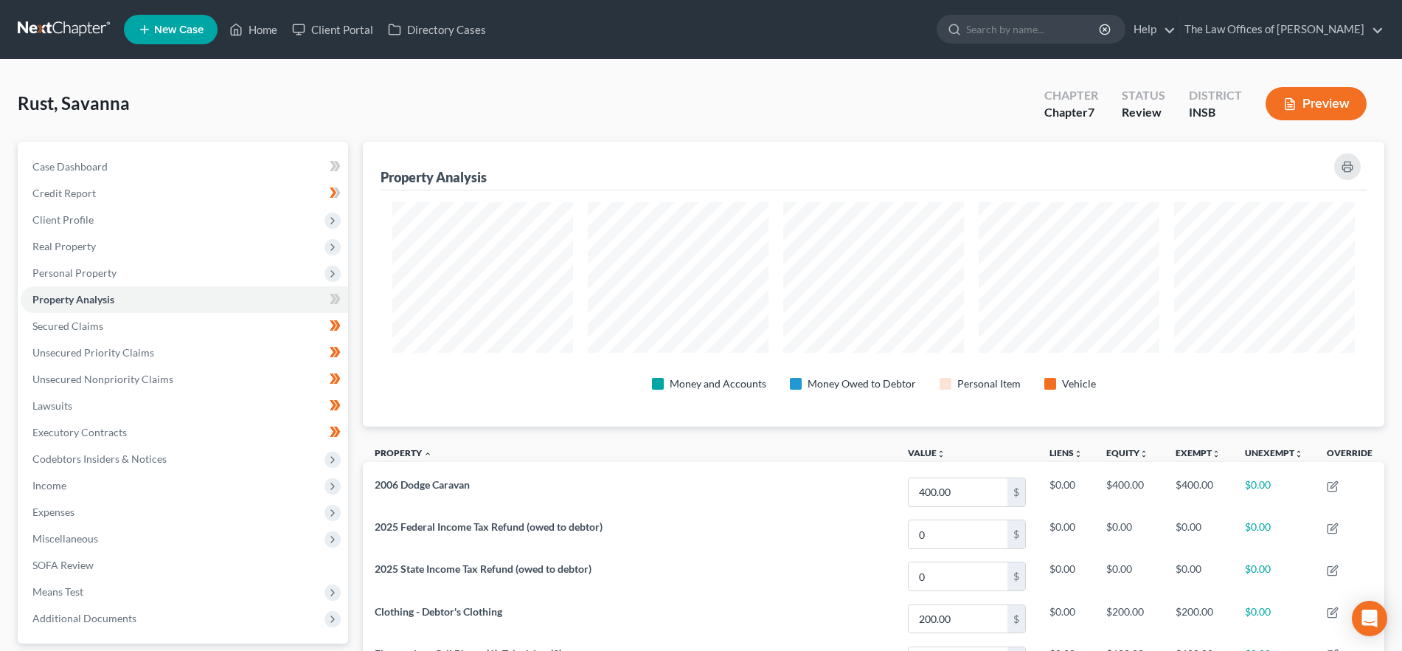
scroll to position [285, 1022]
click at [102, 319] on span "Secured Claims" at bounding box center [67, 325] width 71 height 13
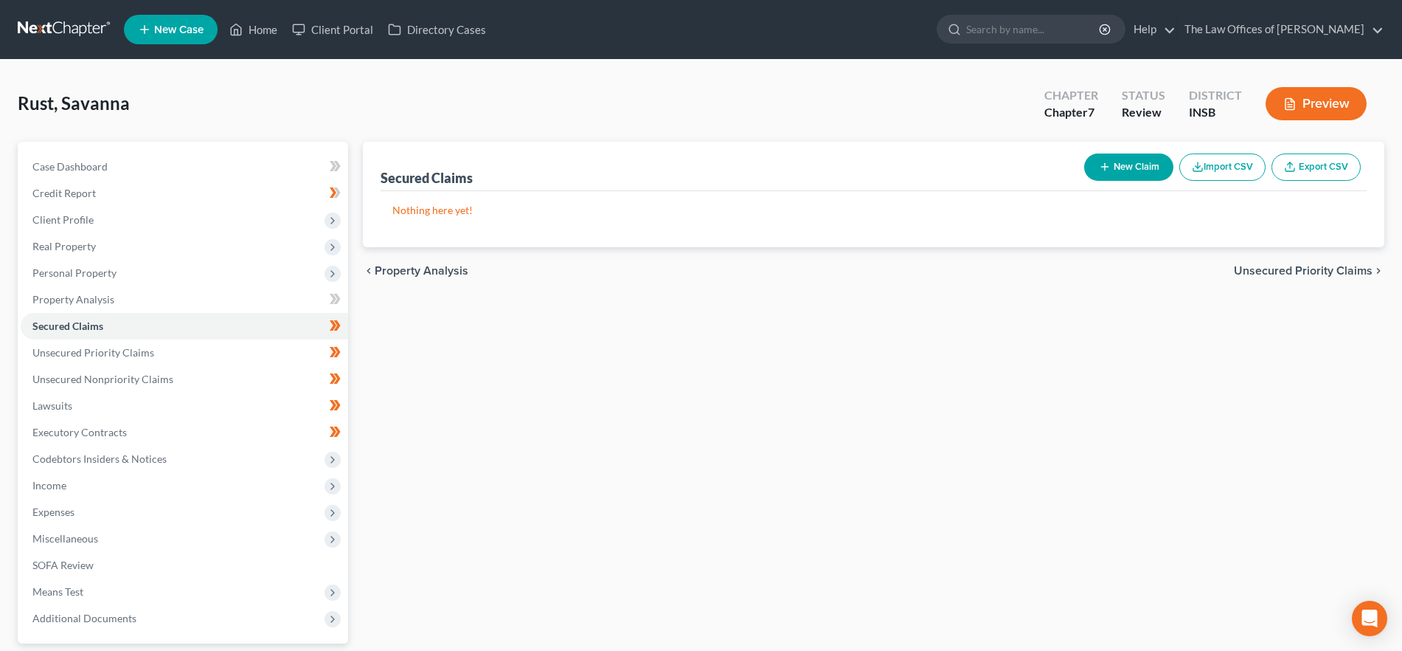
click at [1271, 271] on span "Unsecured Priority Claims" at bounding box center [1303, 271] width 139 height 12
click at [1235, 269] on span "Unsecured Nonpriority Claims" at bounding box center [1293, 271] width 160 height 12
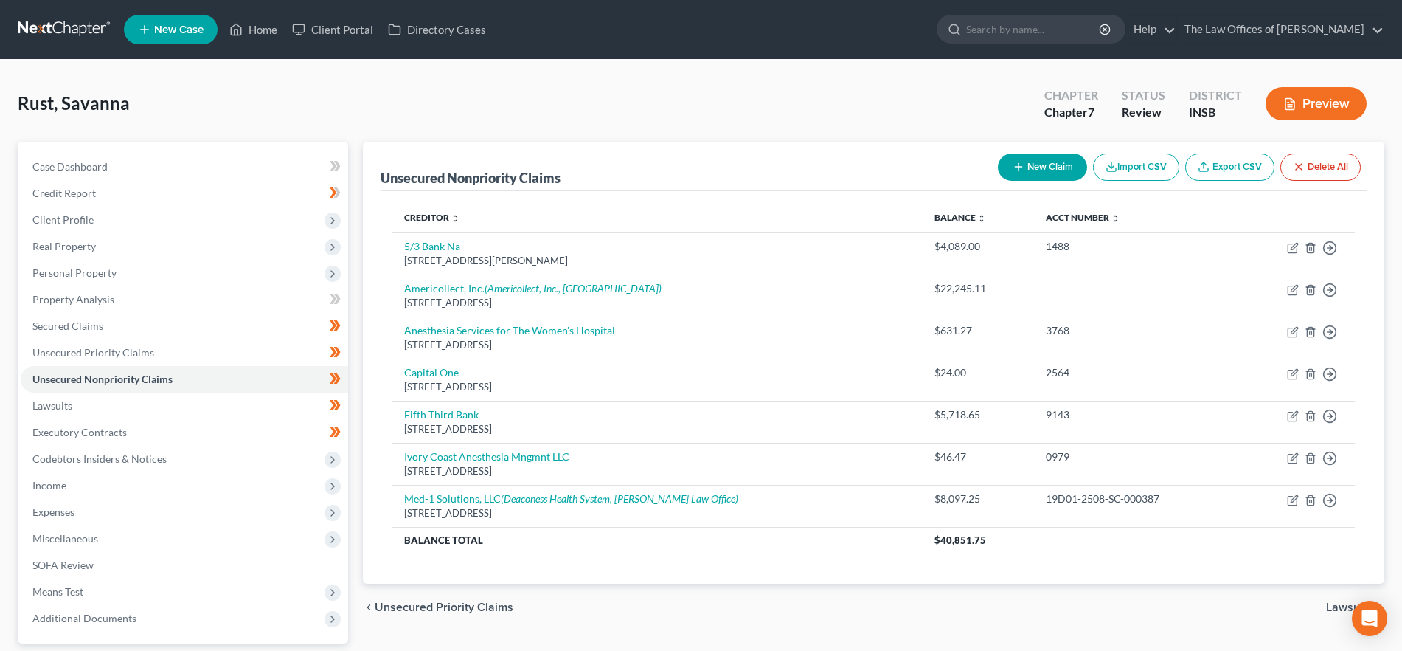
click at [1340, 602] on span "Lawsuits" at bounding box center [1349, 607] width 46 height 12
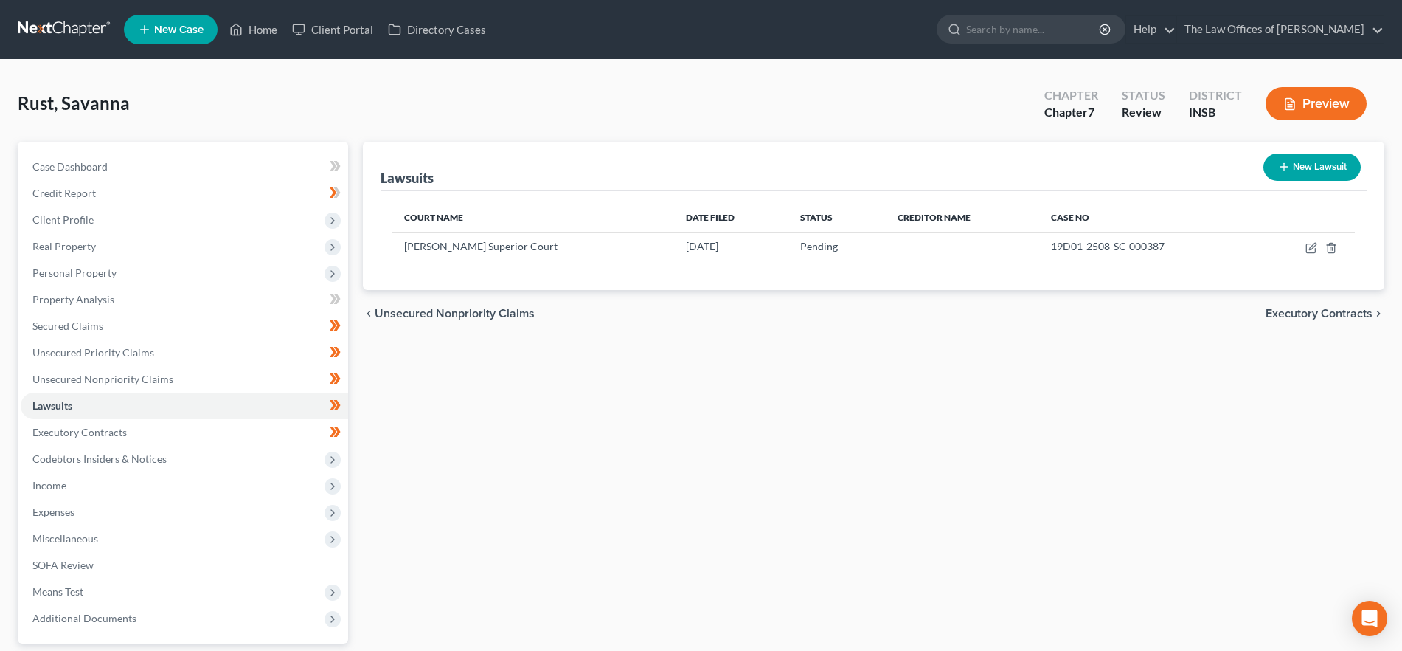
click at [1299, 308] on span "Executory Contracts" at bounding box center [1319, 314] width 107 height 12
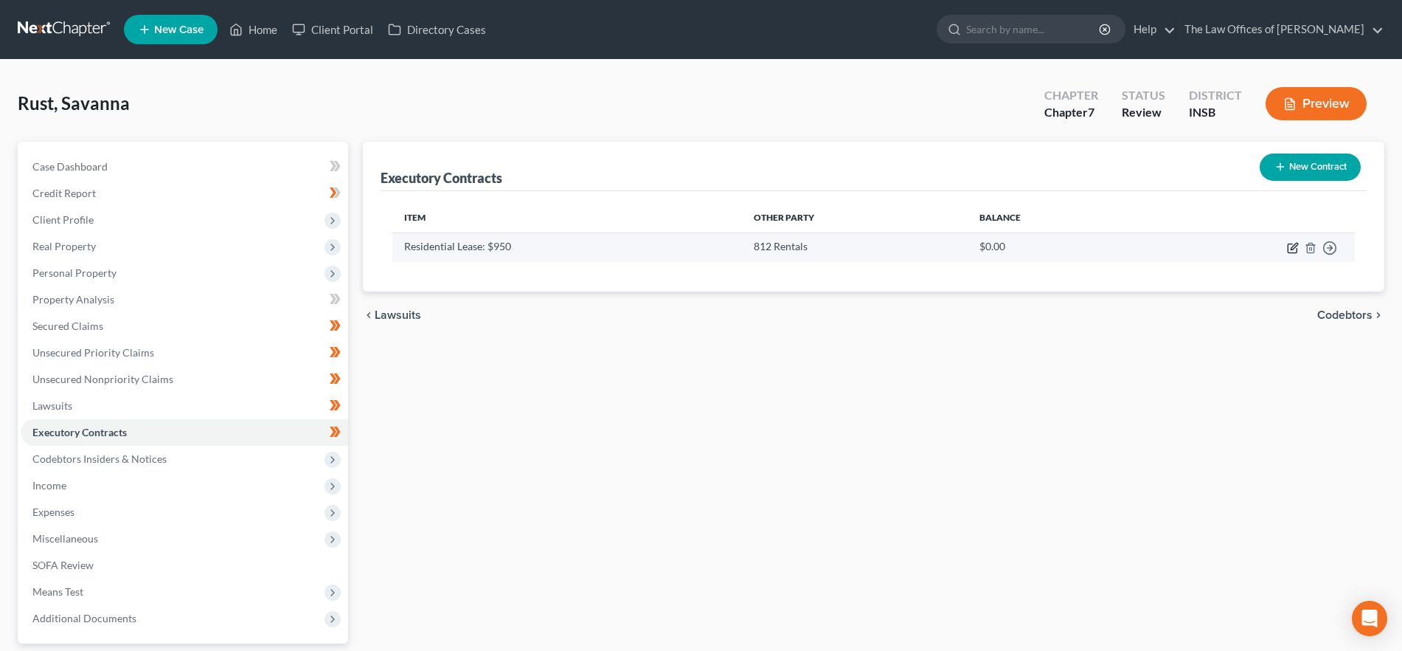
click at [1294, 247] on icon "button" at bounding box center [1293, 248] width 12 height 12
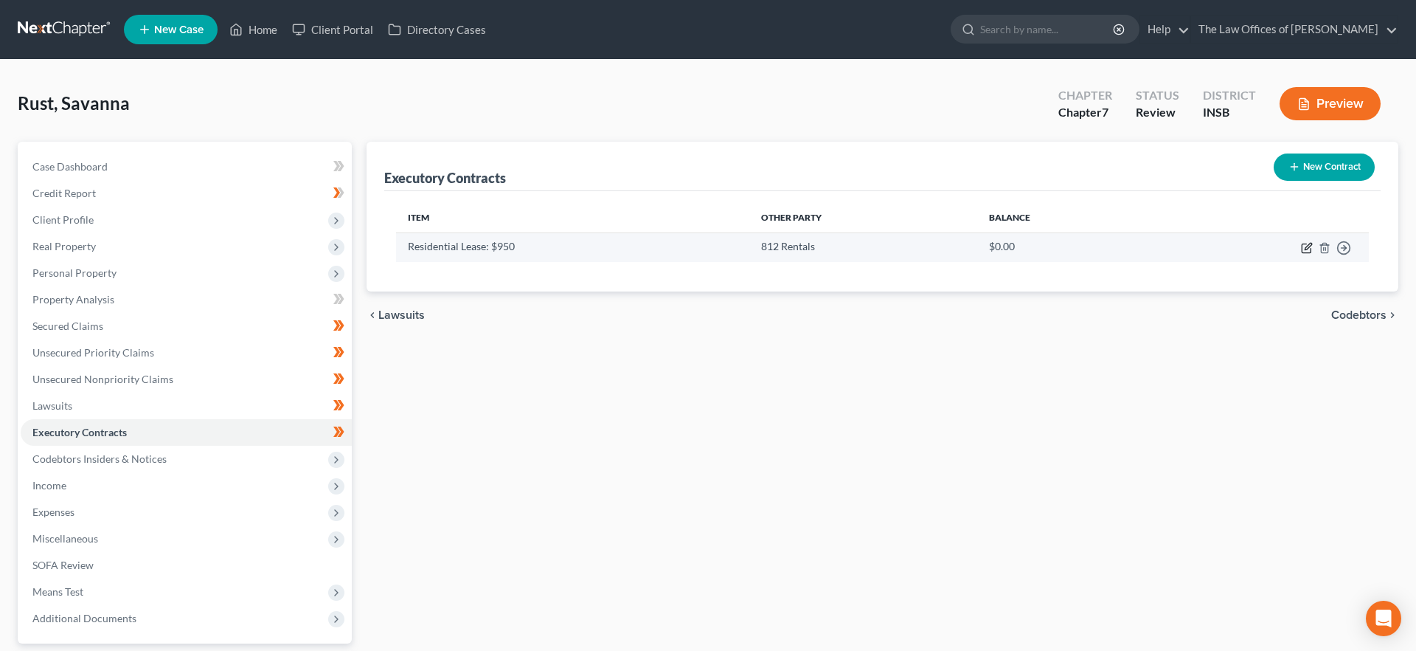
select select "3"
select select "0"
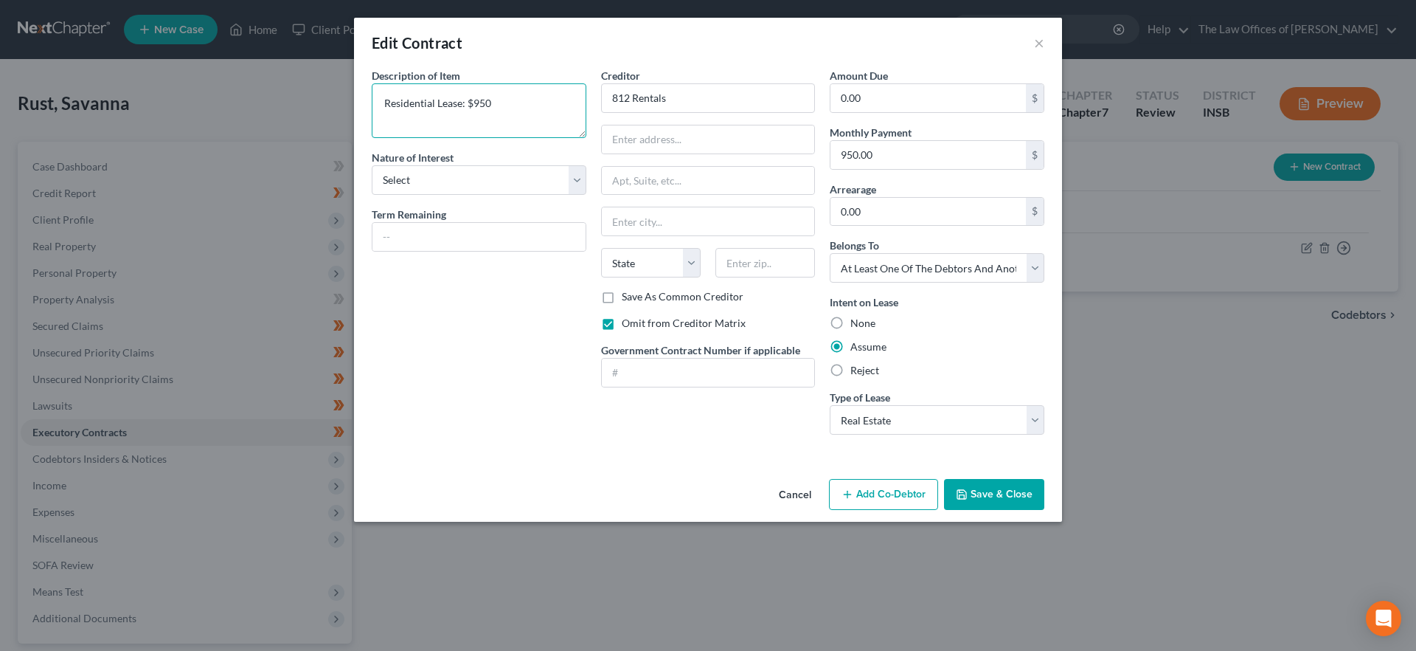
click at [468, 101] on textarea "Residential Lease: $950" at bounding box center [479, 110] width 215 height 55
click at [418, 117] on textarea "Residential Lease: $950" at bounding box center [479, 110] width 215 height 55
type textarea "Residential Lease: $950.00 per month"
drag, startPoint x: 1009, startPoint y: 491, endPoint x: 1103, endPoint y: 460, distance: 98.7
click at [1009, 491] on button "Save & Close" at bounding box center [994, 494] width 100 height 31
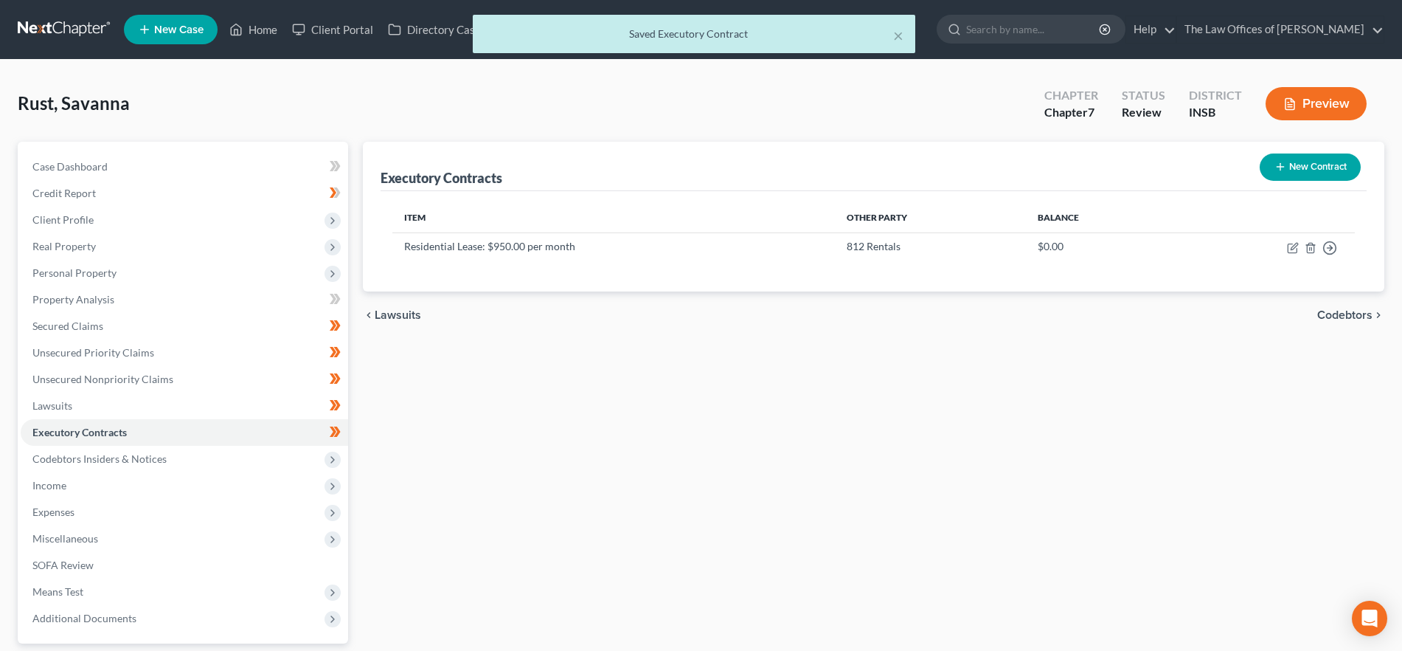
click at [1337, 315] on span "Codebtors" at bounding box center [1344, 315] width 55 height 12
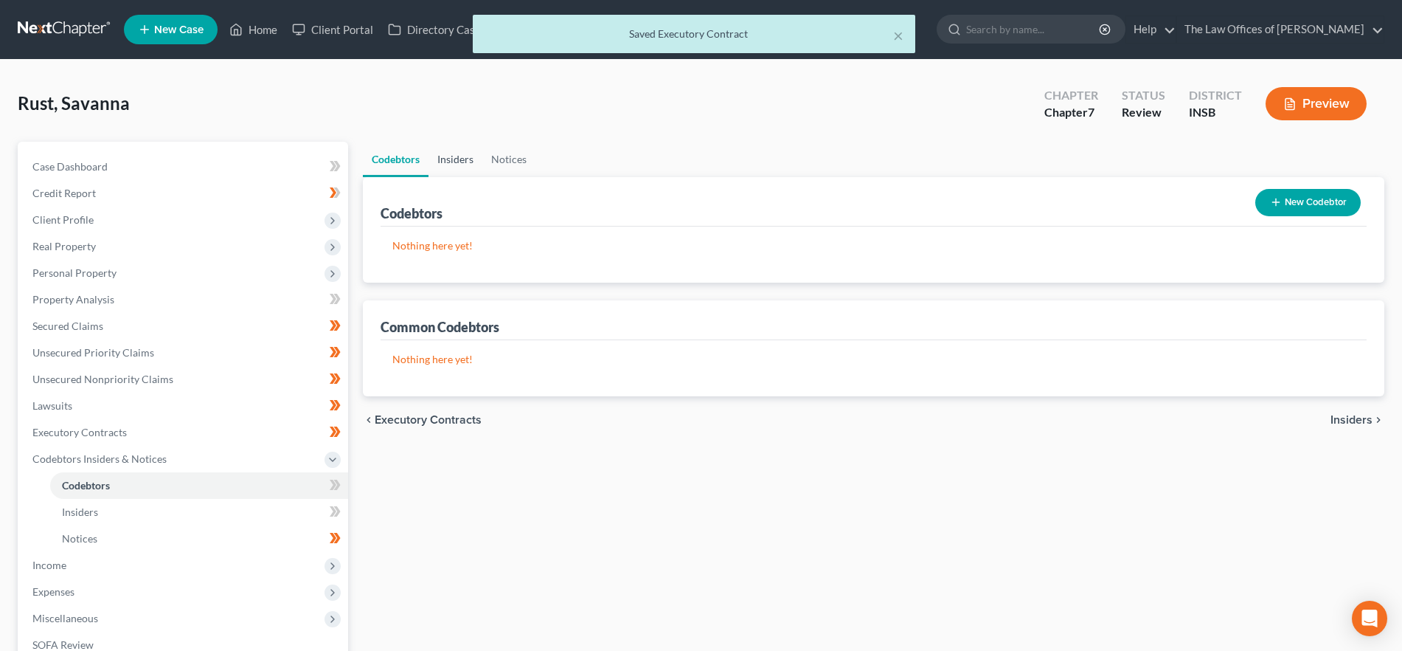
click at [450, 153] on link "Insiders" at bounding box center [456, 159] width 54 height 35
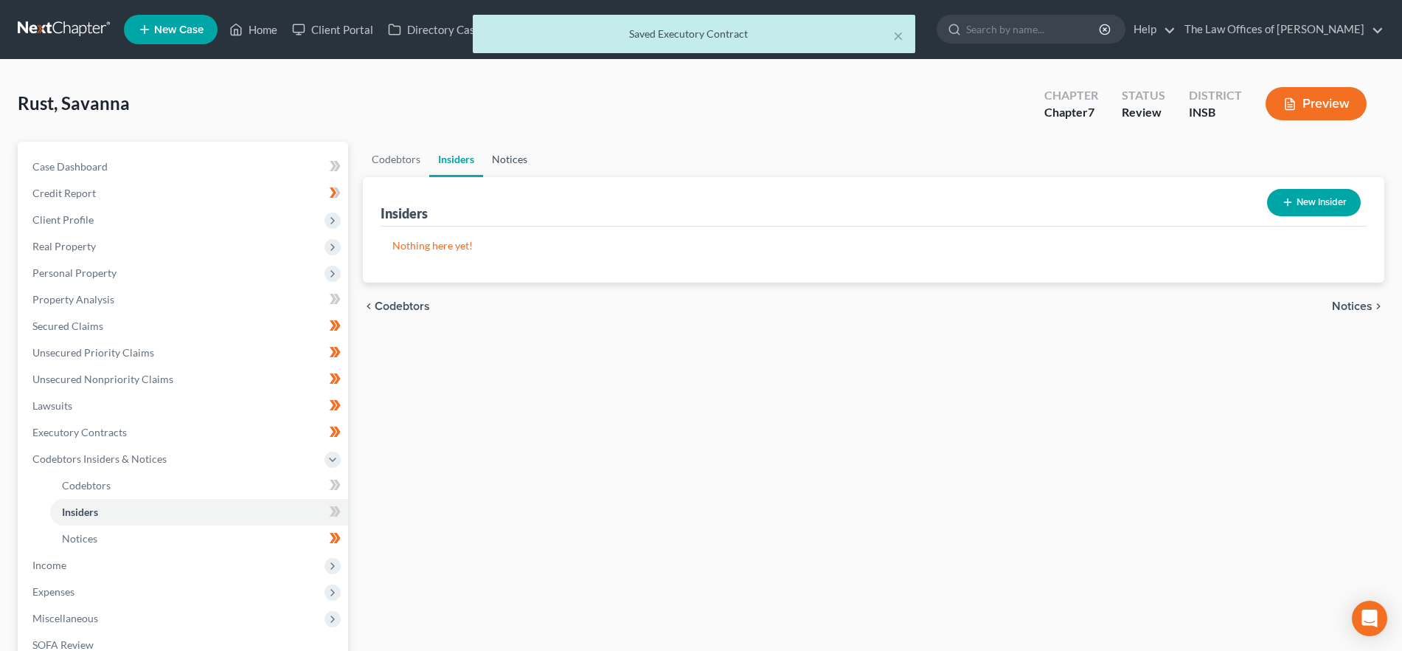
click at [516, 156] on link "Notices" at bounding box center [509, 159] width 53 height 35
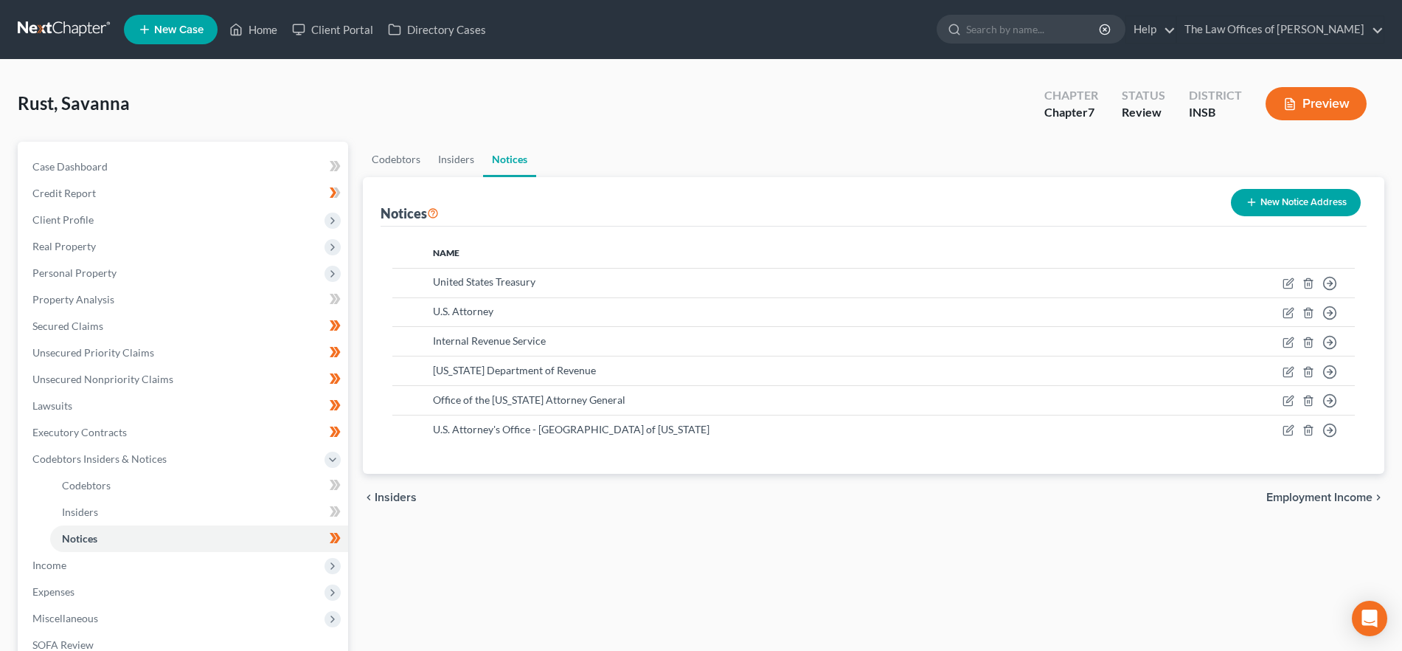
click at [1323, 491] on span "Employment Income" at bounding box center [1320, 497] width 106 height 12
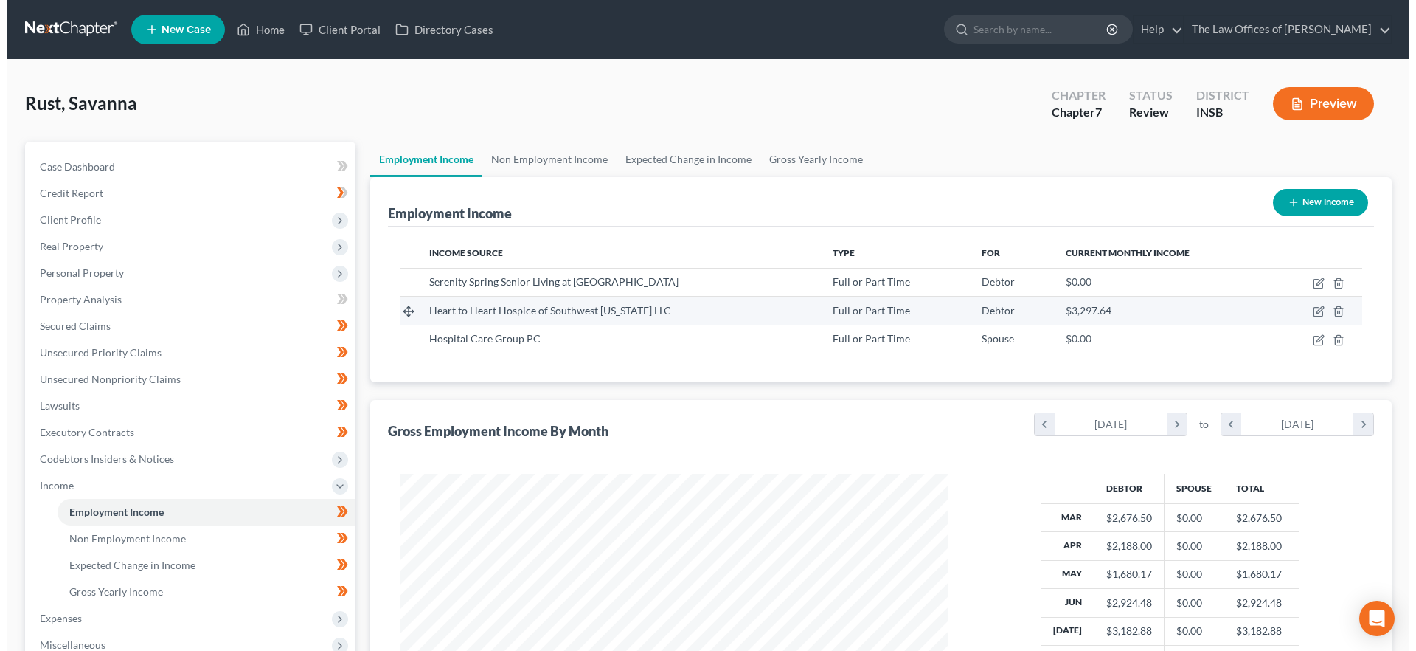
scroll to position [274, 579]
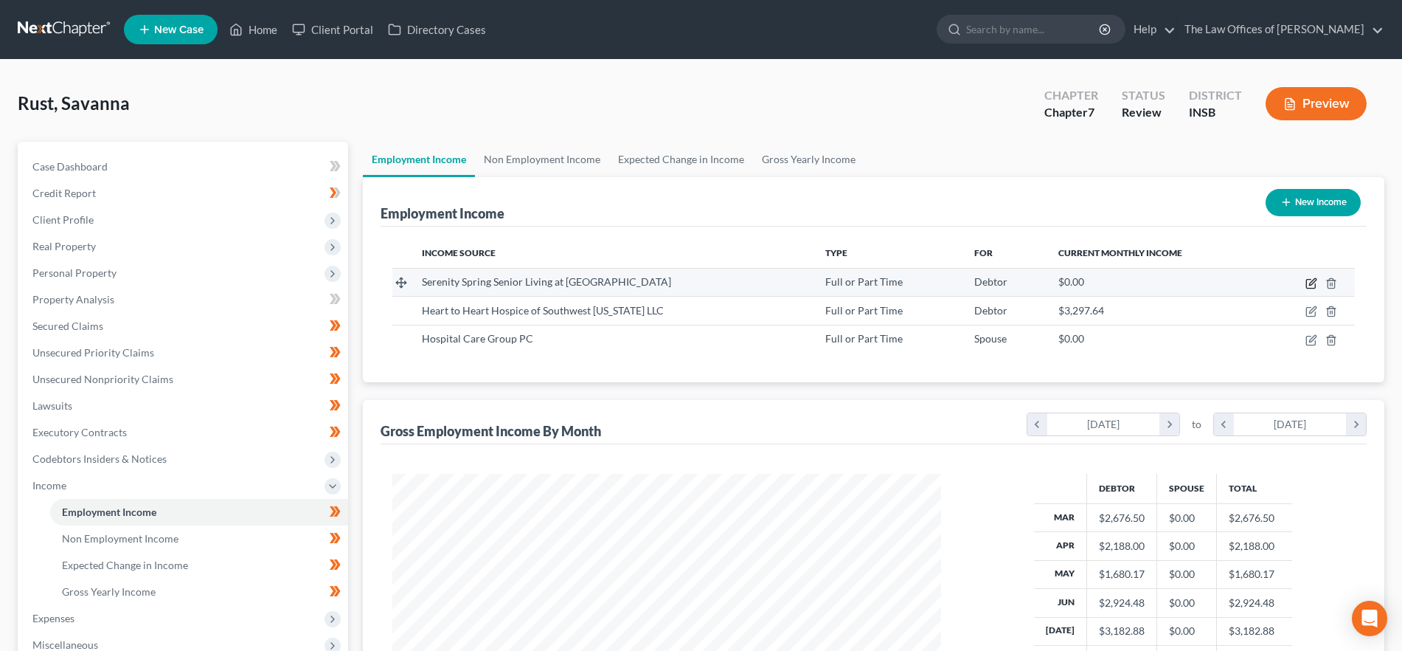
click at [1313, 285] on icon "button" at bounding box center [1312, 283] width 12 height 12
select select "0"
select select "15"
select select "2"
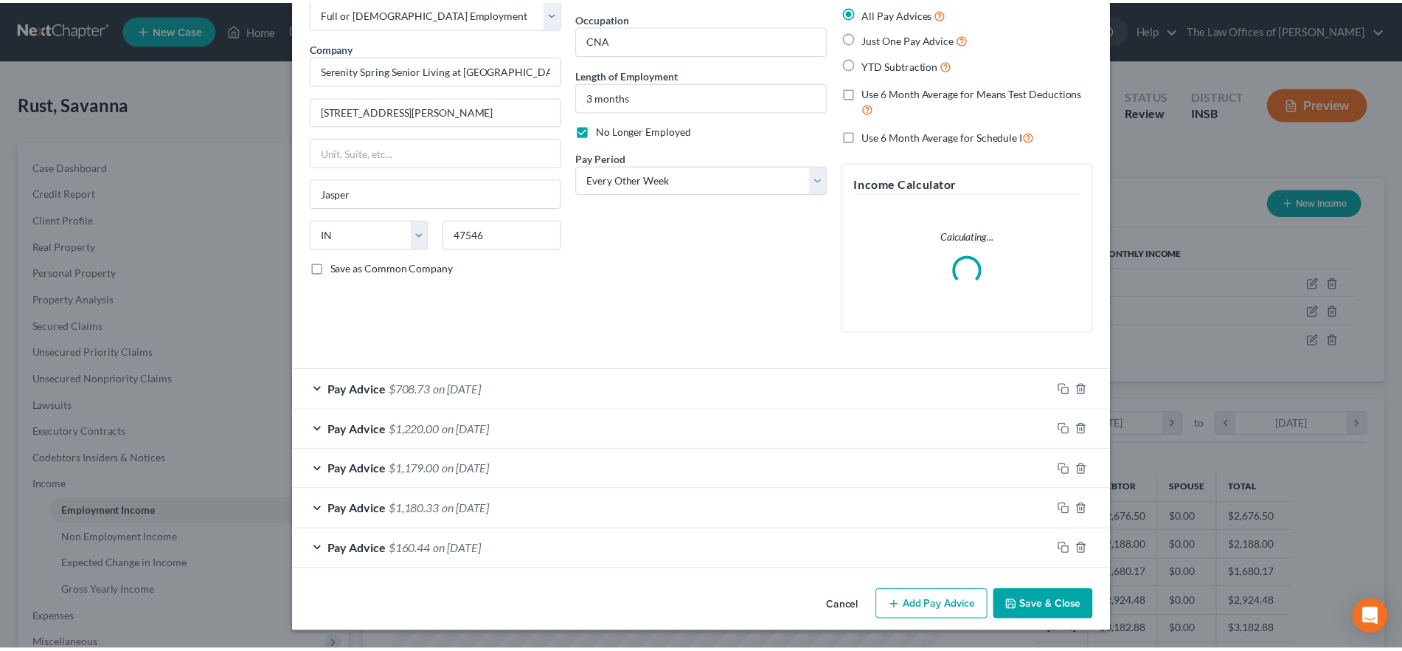
scroll to position [0, 0]
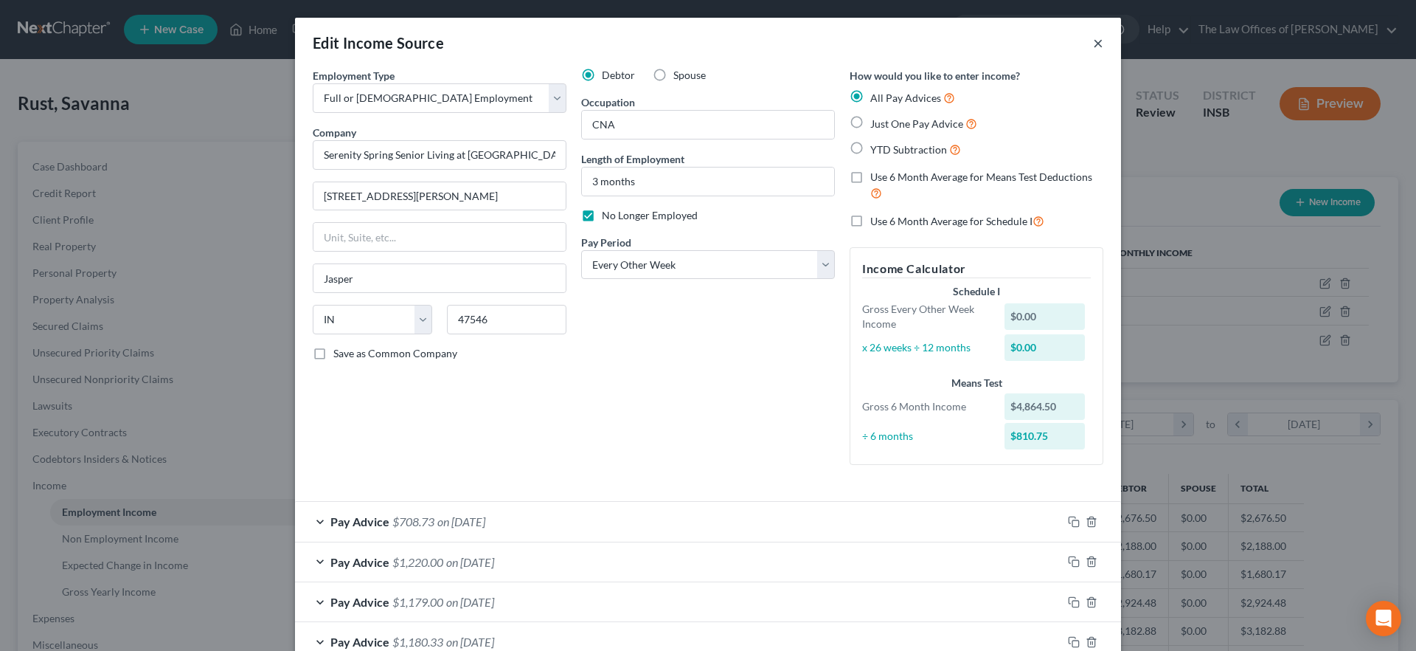
click at [1094, 38] on button "×" at bounding box center [1098, 43] width 10 height 18
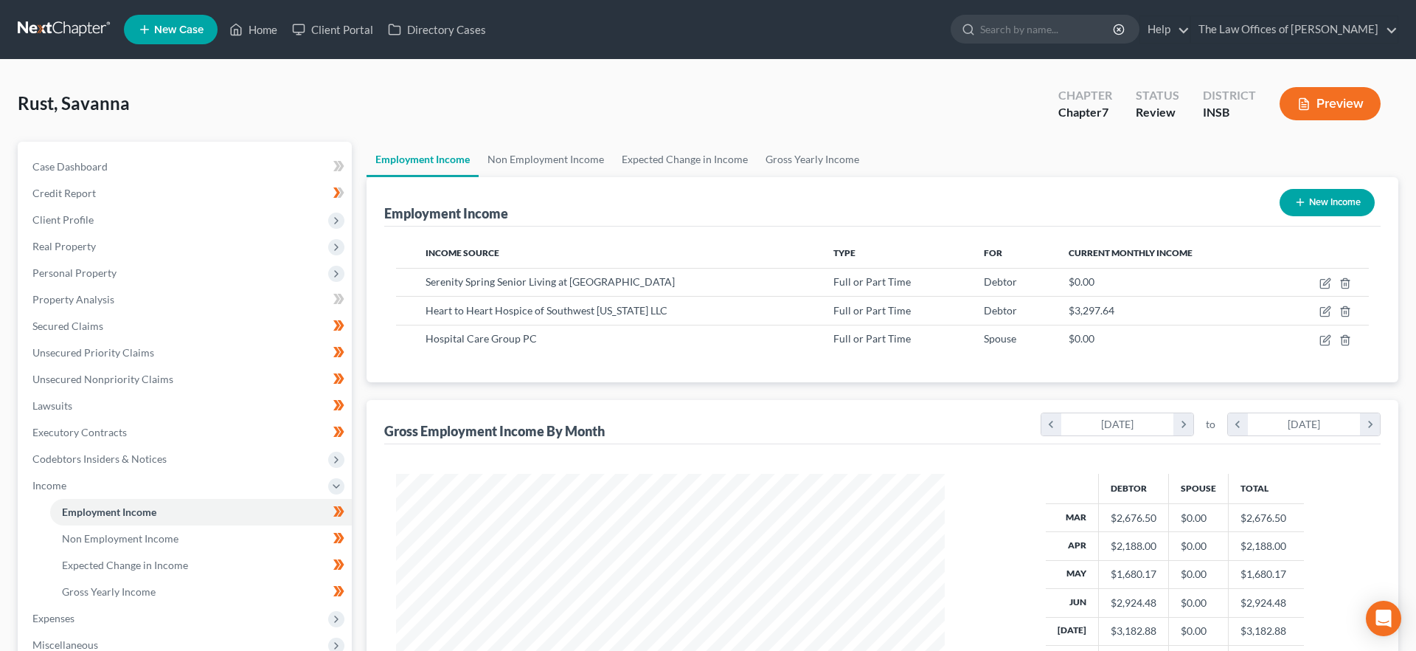
scroll to position [737369, 737065]
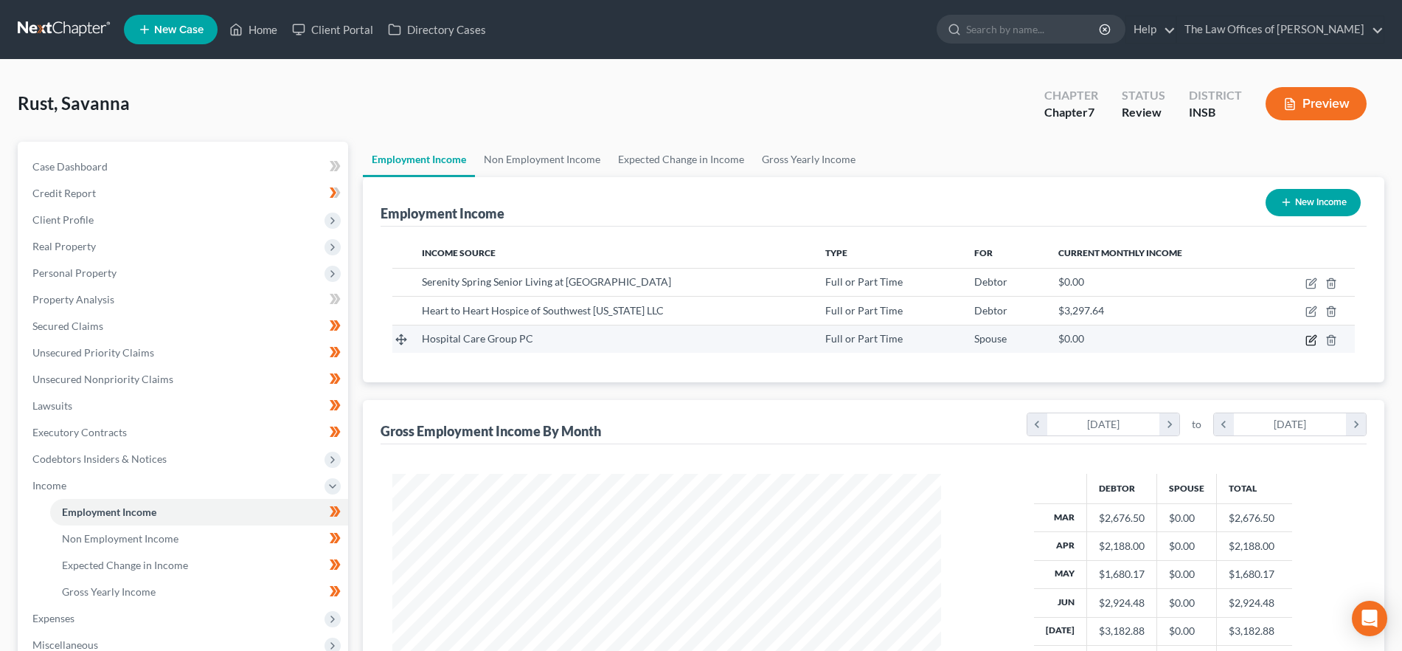
click at [1310, 338] on icon "button" at bounding box center [1312, 340] width 12 height 12
select select "0"
select select "2"
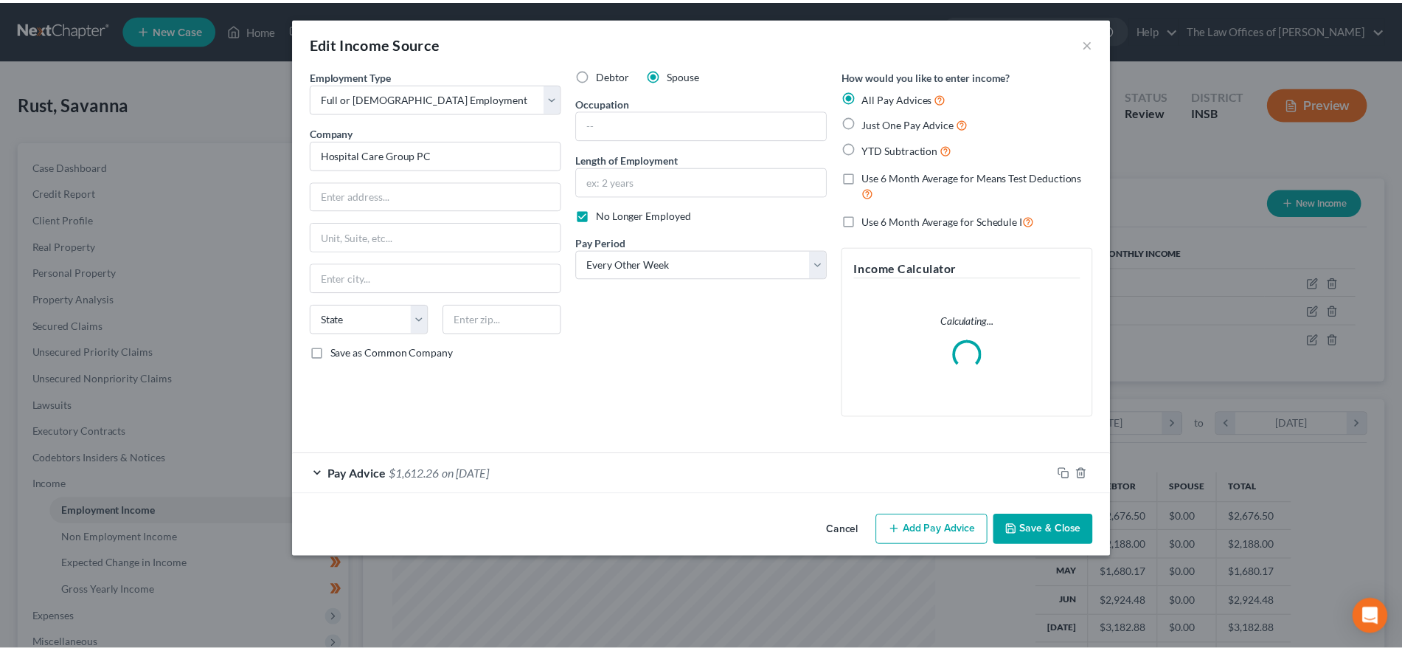
scroll to position [277, 585]
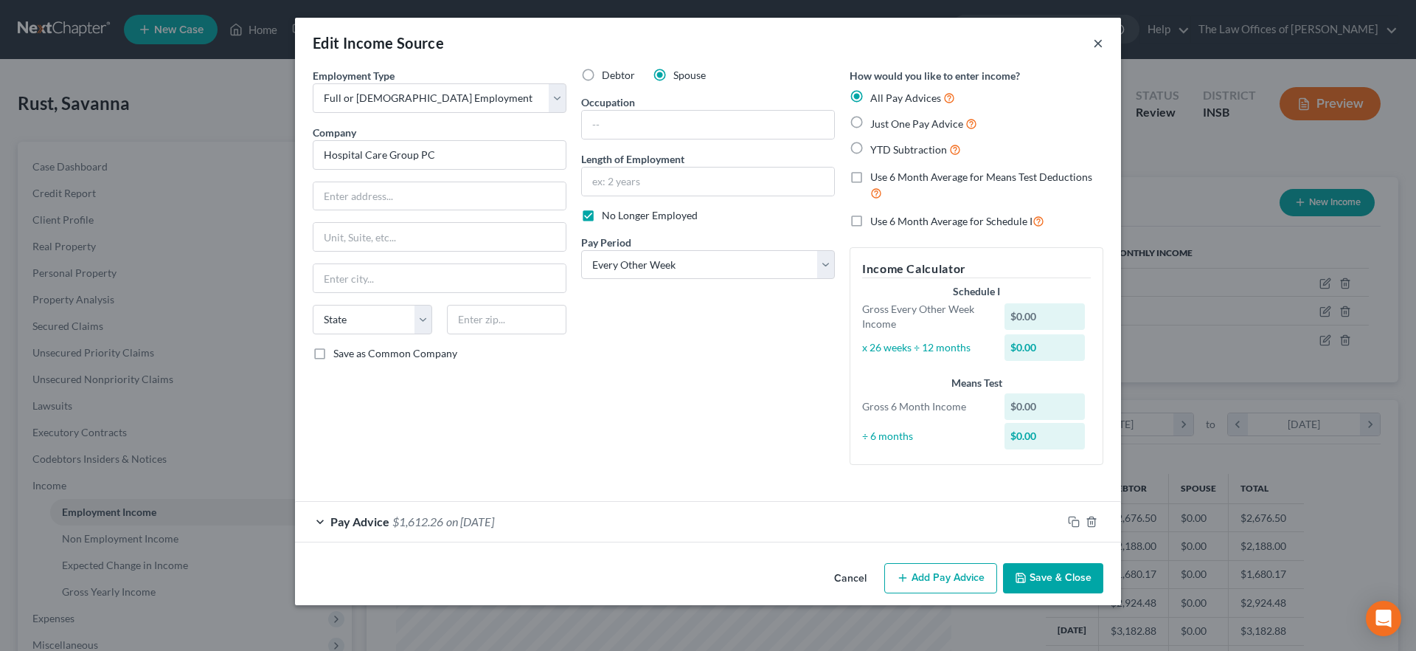
click at [1095, 41] on button "×" at bounding box center [1098, 43] width 10 height 18
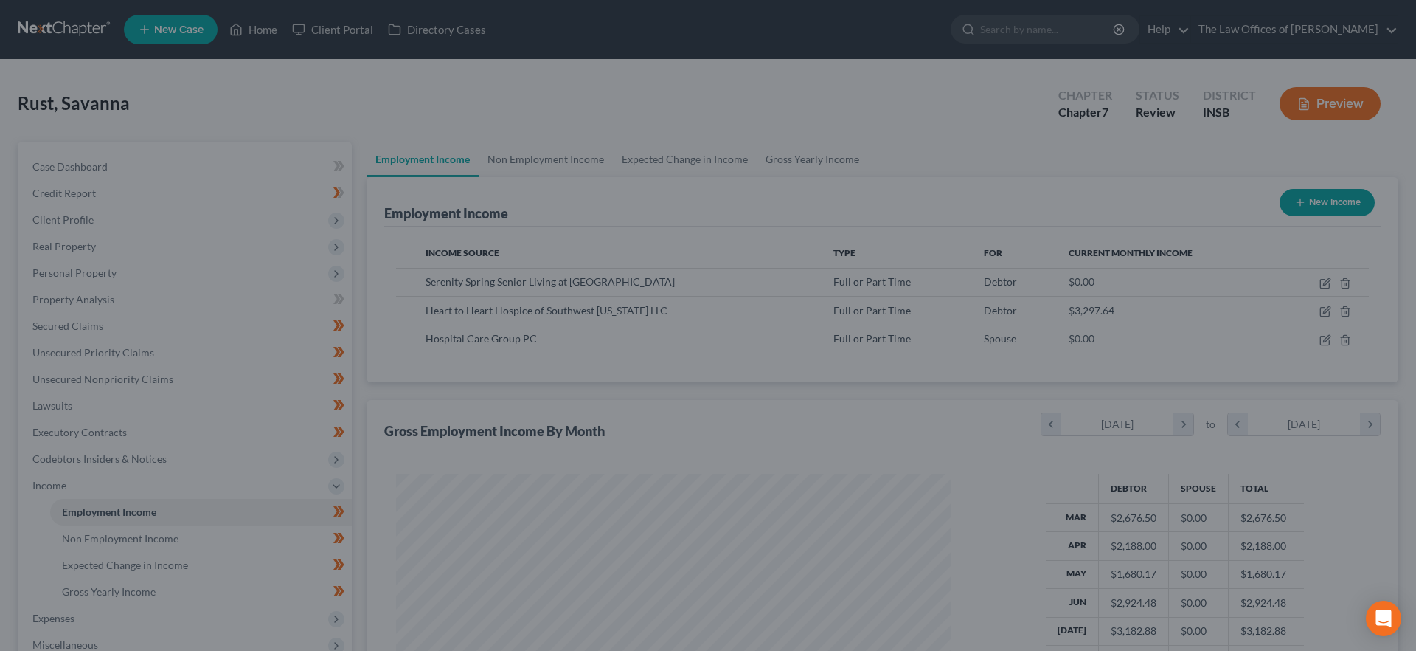
scroll to position [737369, 737065]
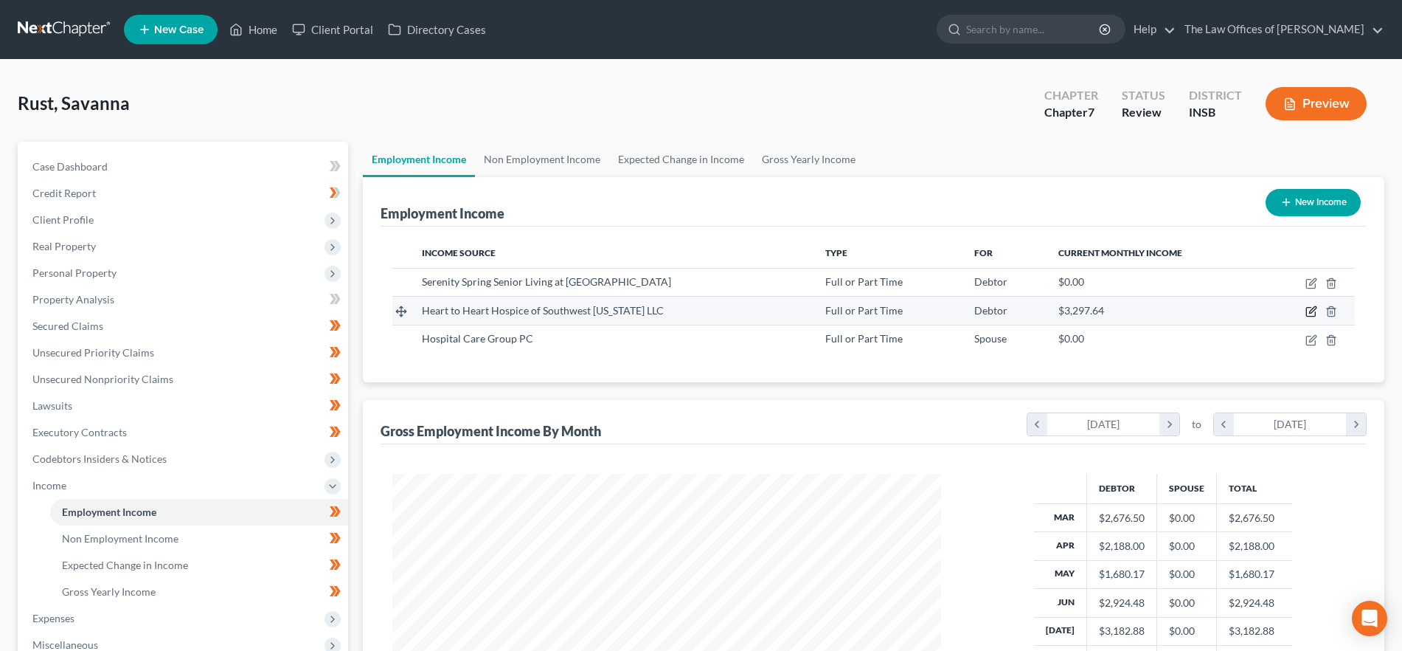
click at [1312, 308] on icon "button" at bounding box center [1312, 310] width 7 height 7
select select "0"
select select "15"
select select "1"
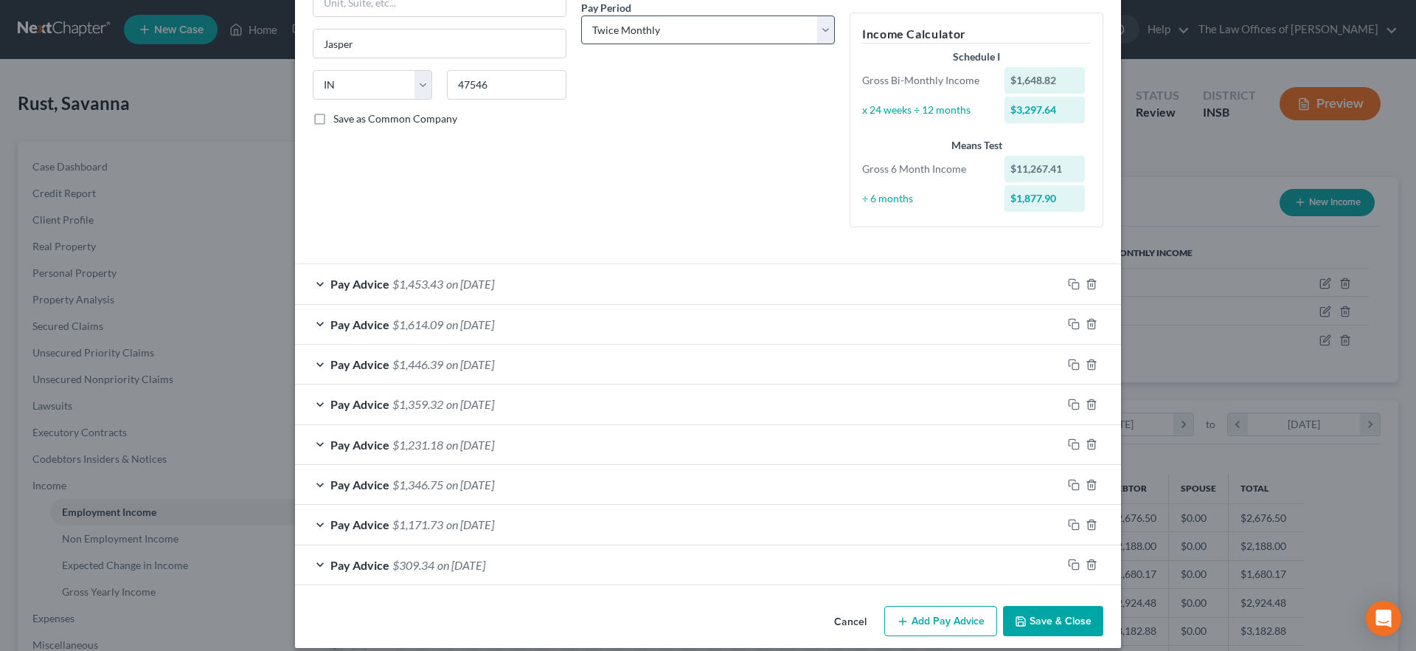
scroll to position [249, 0]
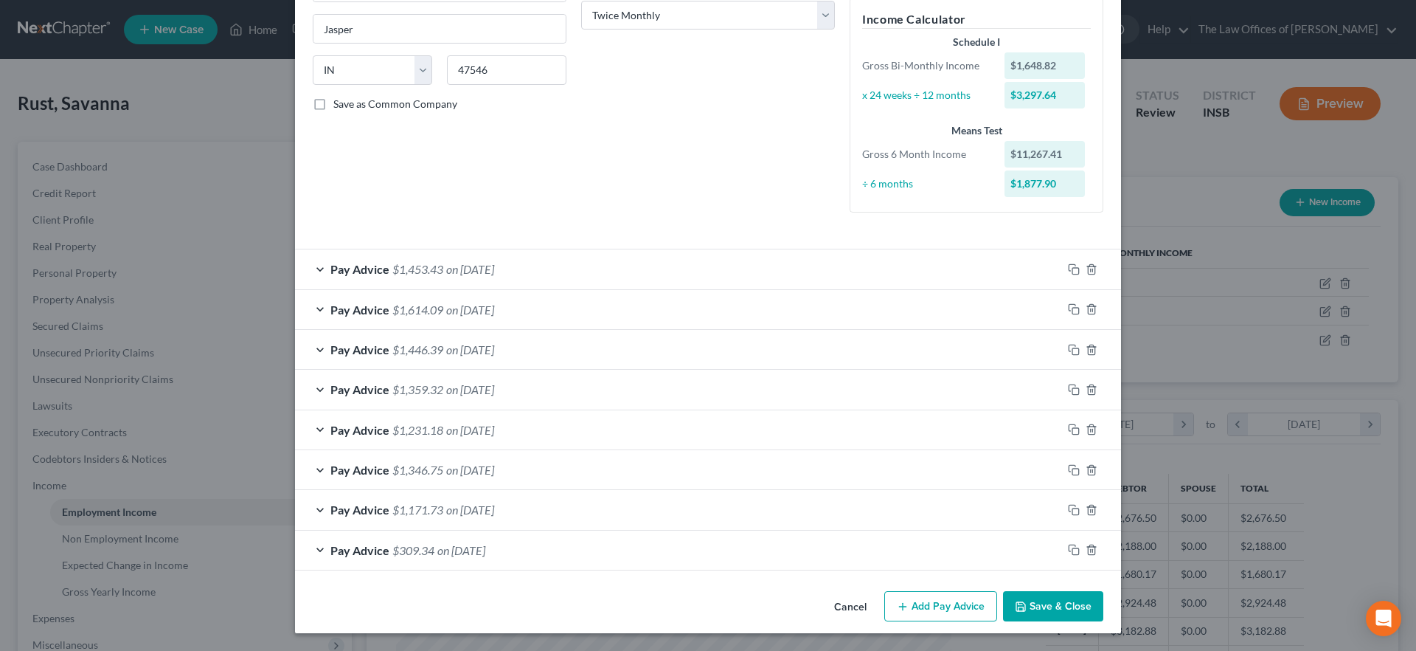
click at [458, 425] on span "on 06/25/2025" at bounding box center [470, 430] width 48 height 14
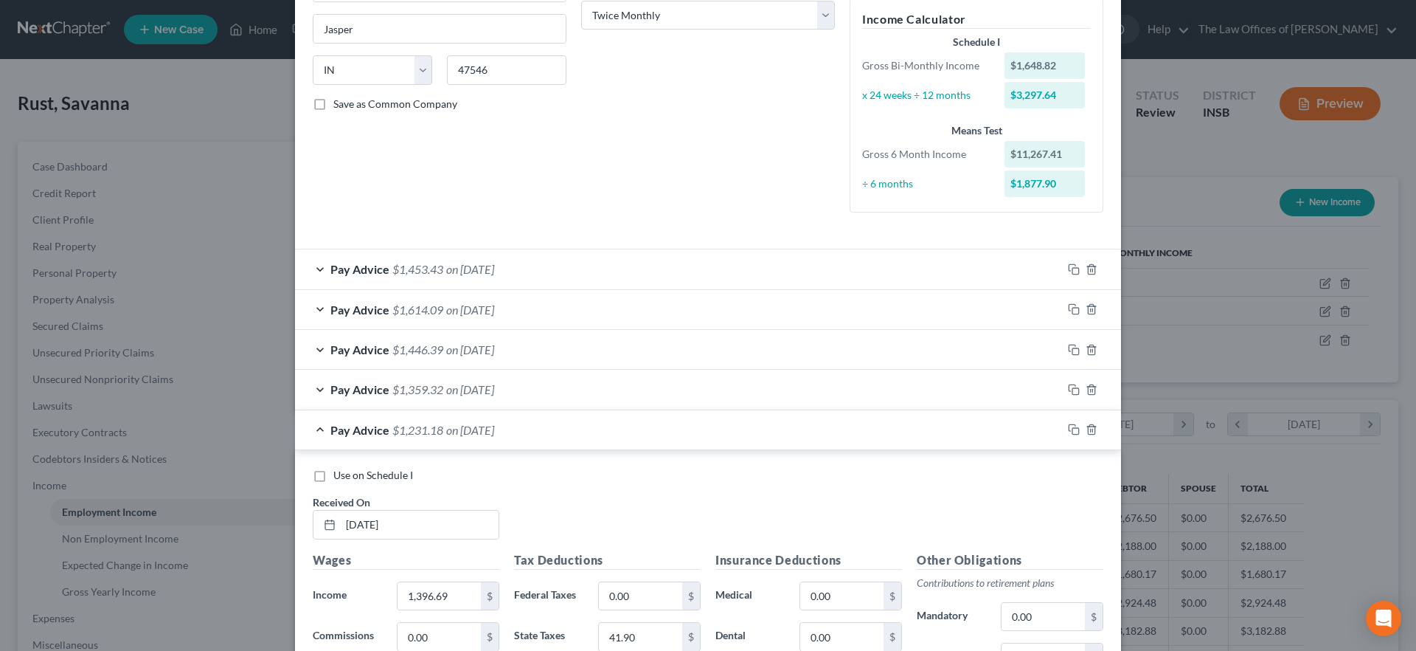
click at [333, 474] on label "Use on Schedule I" at bounding box center [373, 475] width 80 height 15
click at [339, 474] on input "Use on Schedule I" at bounding box center [344, 473] width 10 height 10
checkbox input "true"
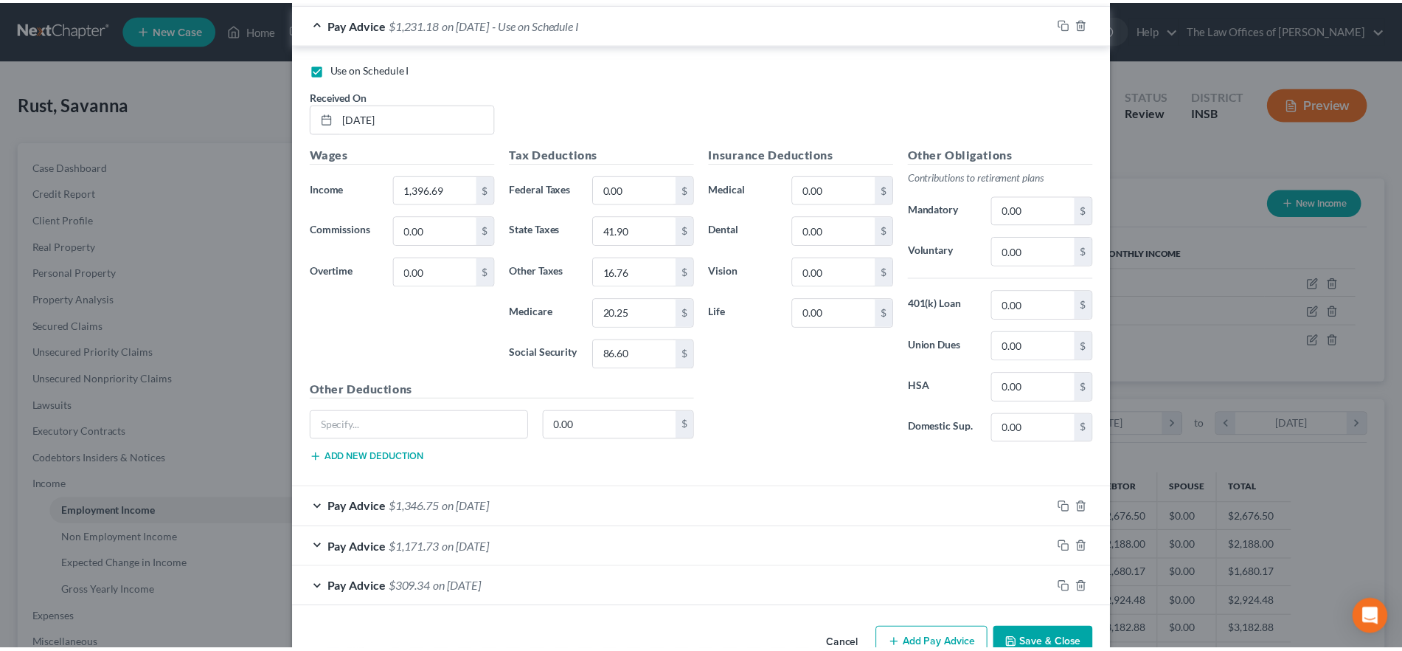
scroll to position [694, 0]
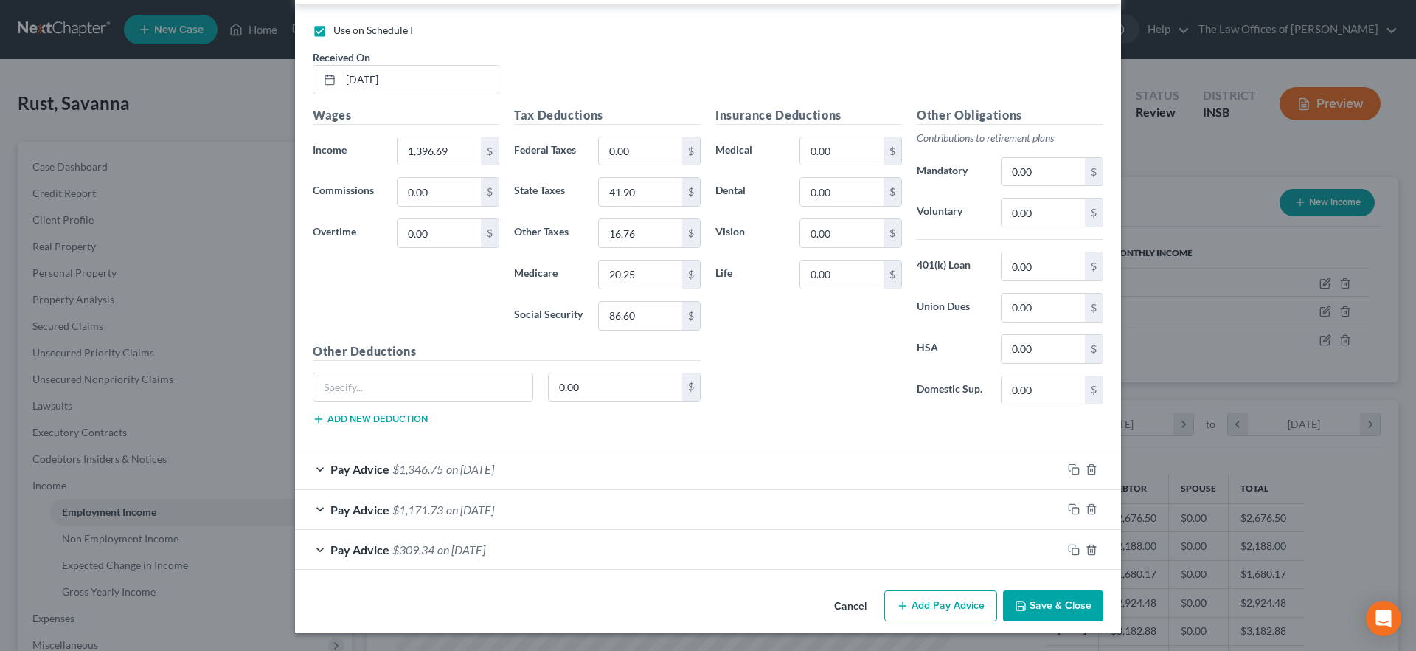
click at [1065, 603] on button "Save & Close" at bounding box center [1053, 605] width 100 height 31
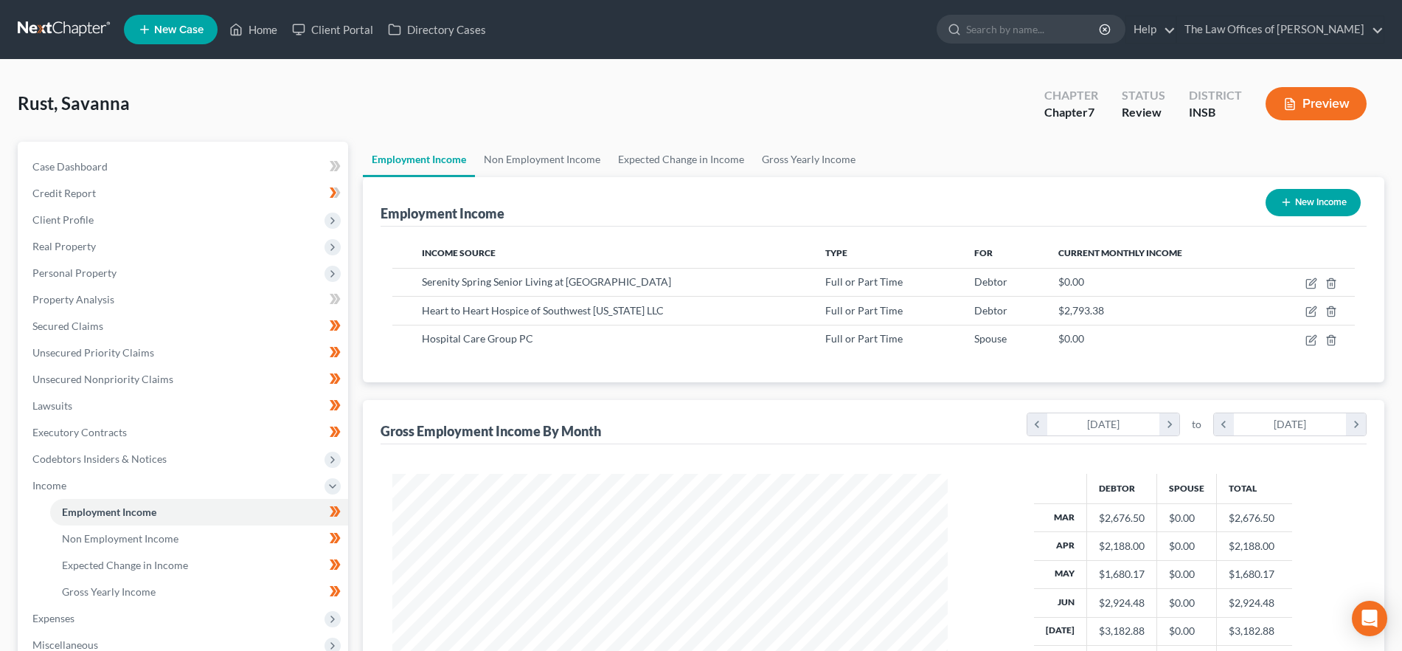
scroll to position [737369, 737065]
drag, startPoint x: 566, startPoint y: 153, endPoint x: 589, endPoint y: 156, distance: 23.1
click at [566, 154] on link "Non Employment Income" at bounding box center [542, 159] width 134 height 35
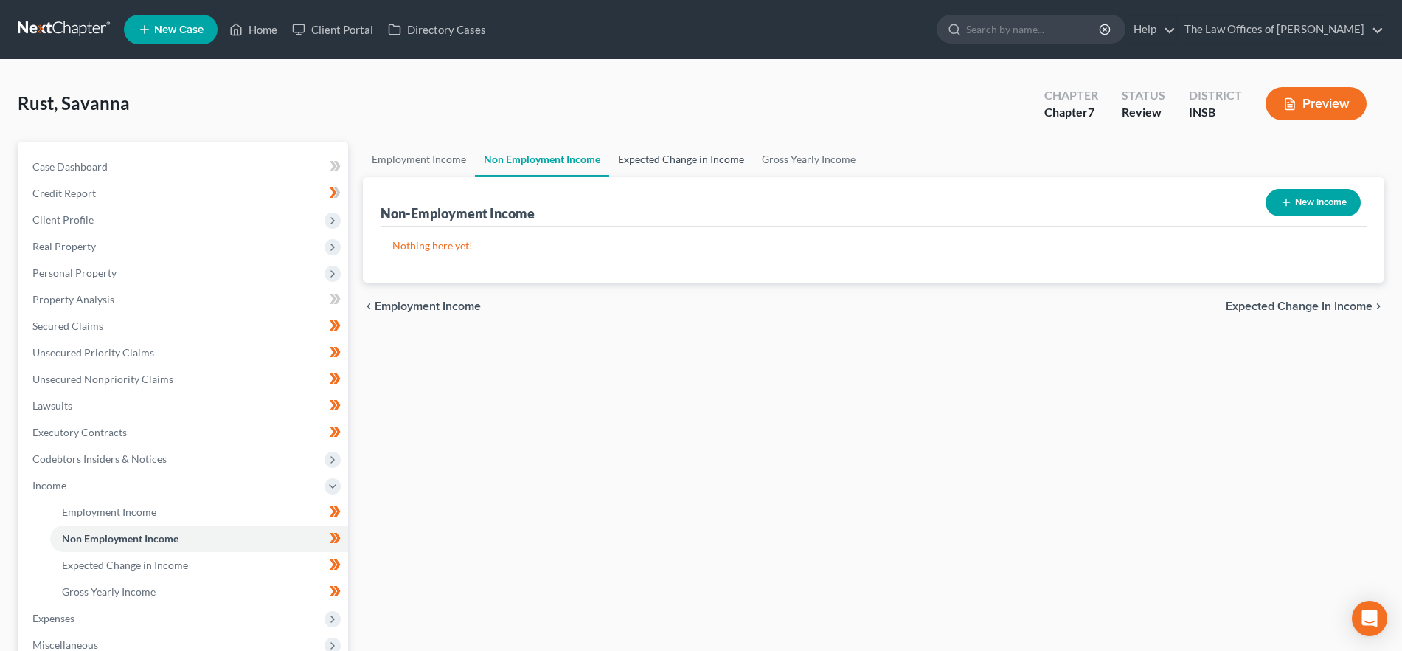
click at [644, 156] on link "Expected Change in Income" at bounding box center [681, 159] width 144 height 35
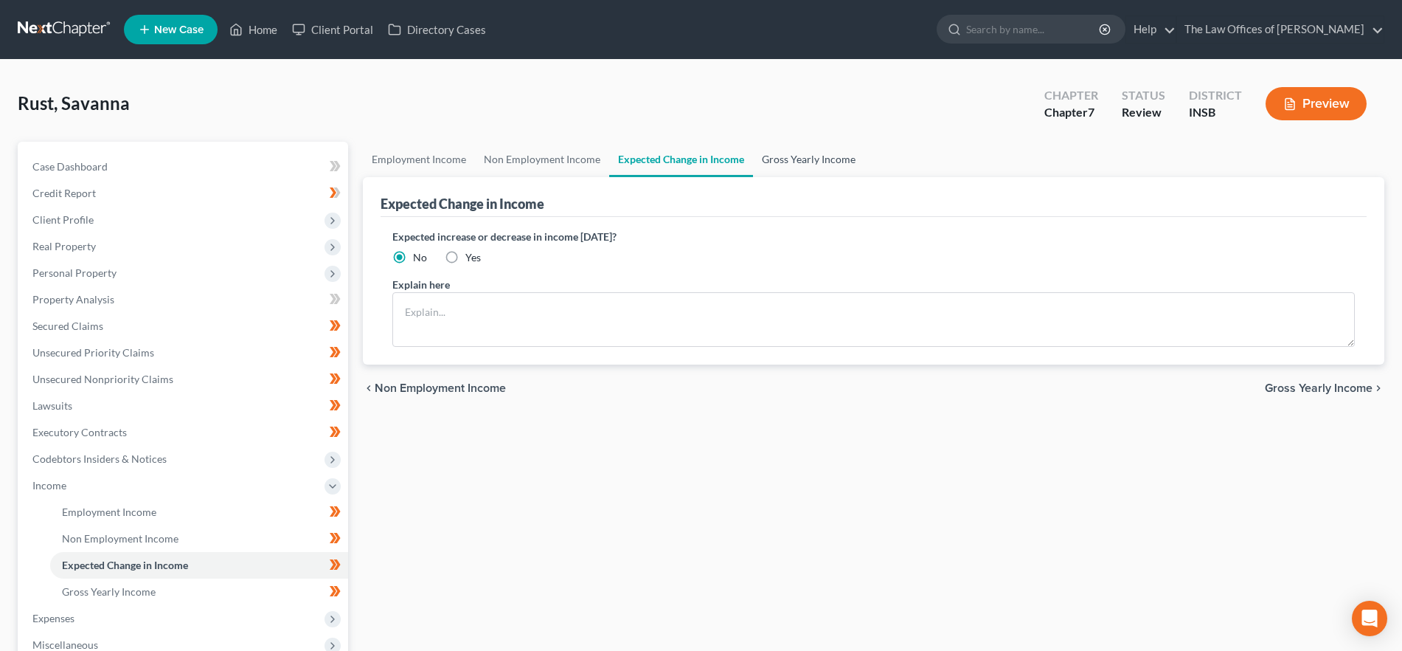
click at [838, 162] on link "Gross Yearly Income" at bounding box center [808, 159] width 111 height 35
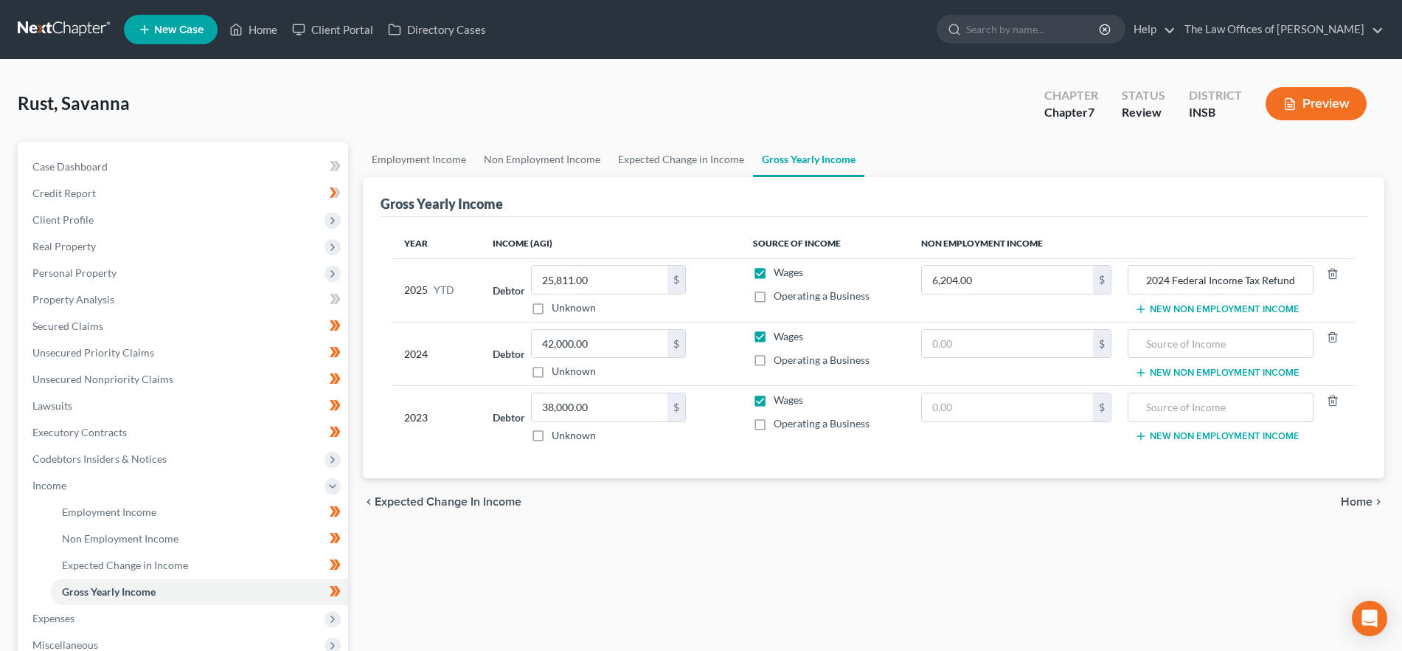
click at [1364, 503] on span "Home" at bounding box center [1357, 502] width 32 height 12
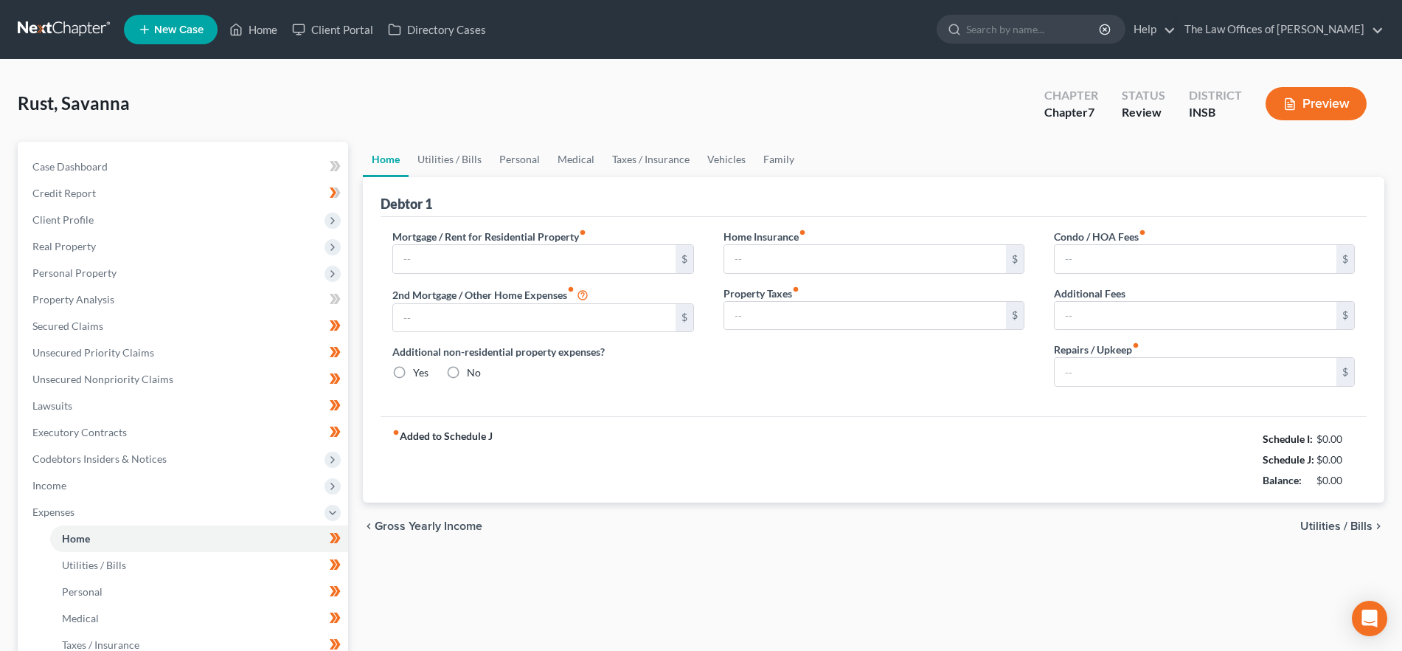
type input "950.00"
type input "0.00"
radio input "true"
type input "0.00"
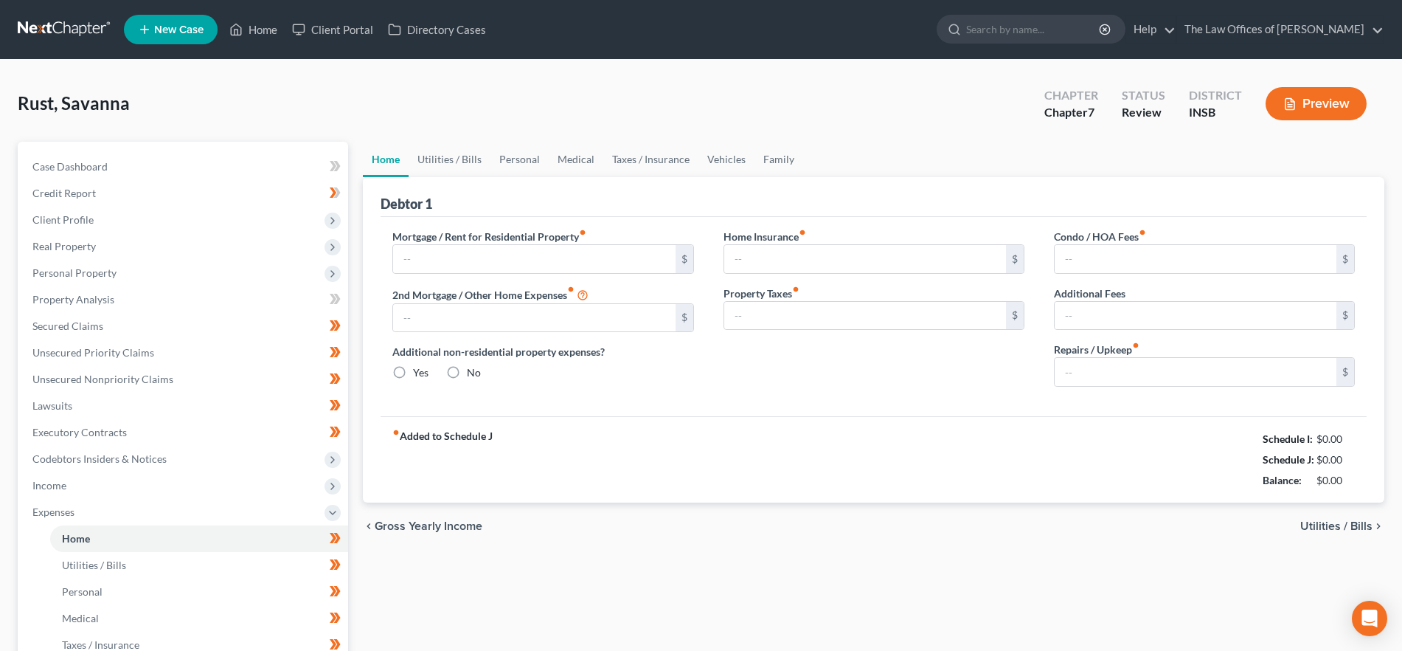
type input "0.00"
type input "10.00"
click at [446, 159] on link "Utilities / Bills" at bounding box center [450, 159] width 82 height 35
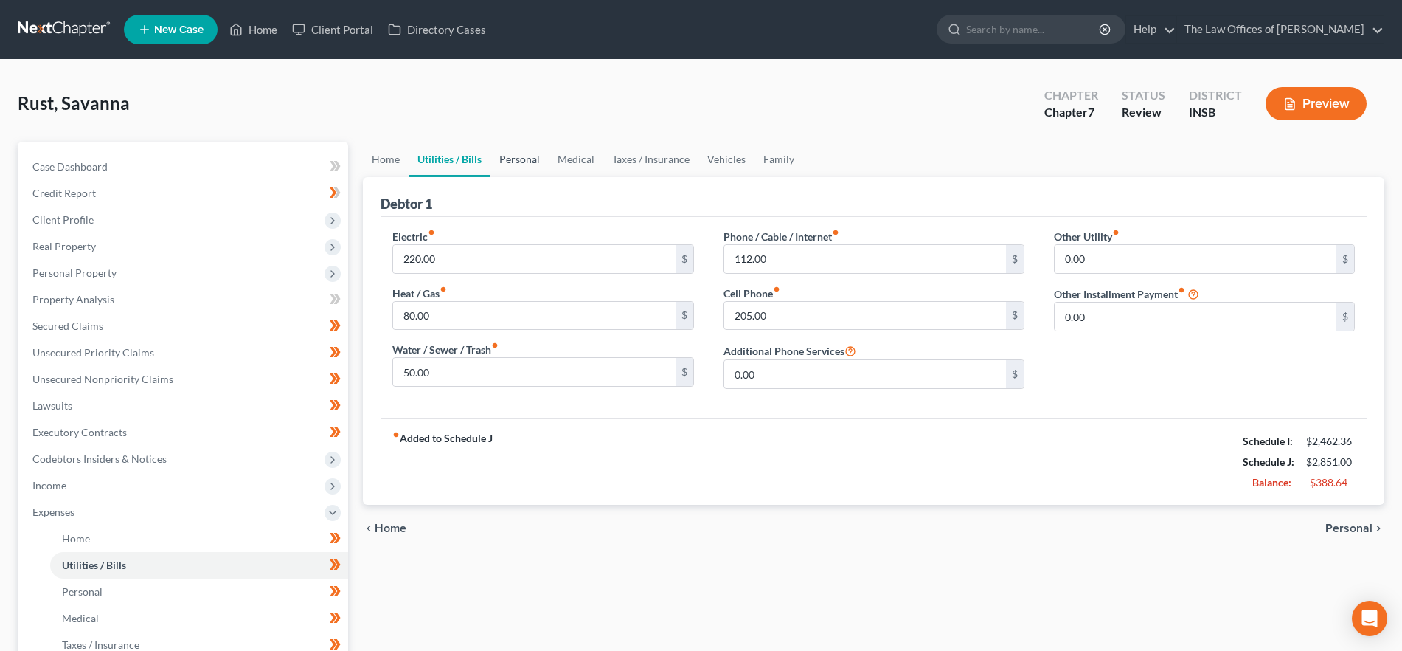
click at [537, 160] on link "Personal" at bounding box center [520, 159] width 58 height 35
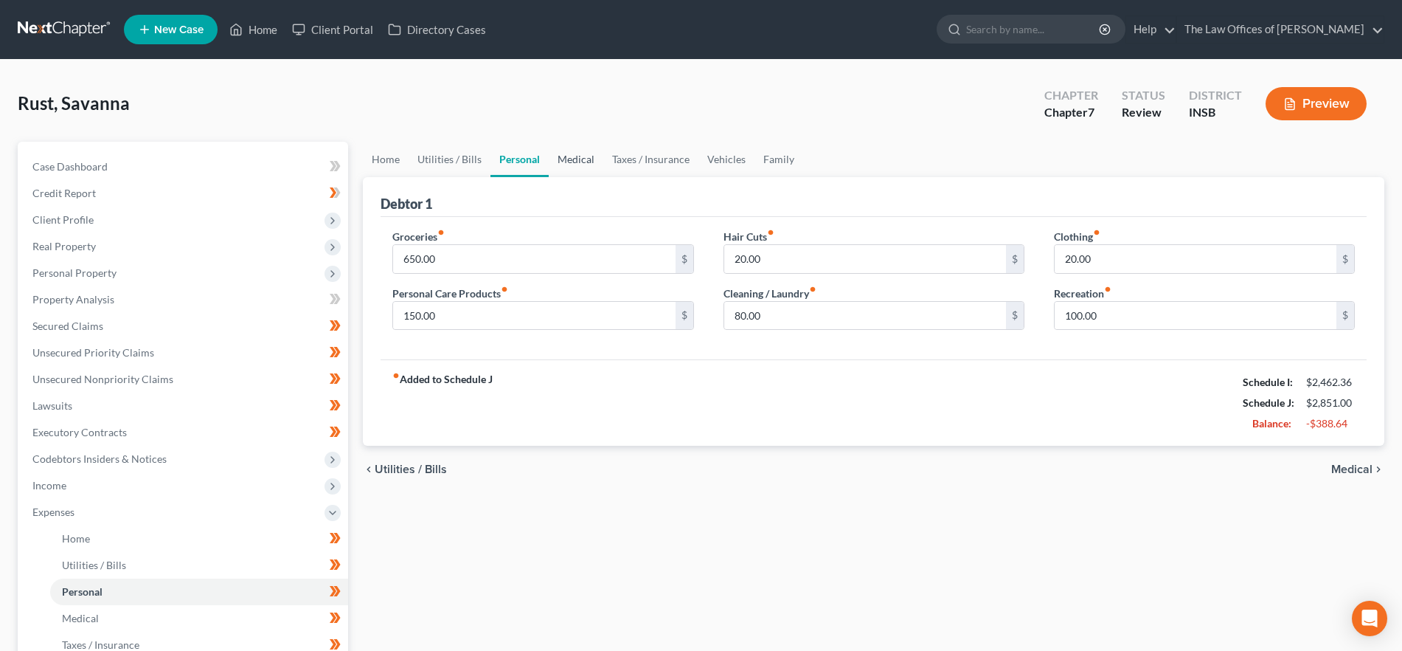
click at [577, 157] on link "Medical" at bounding box center [576, 159] width 55 height 35
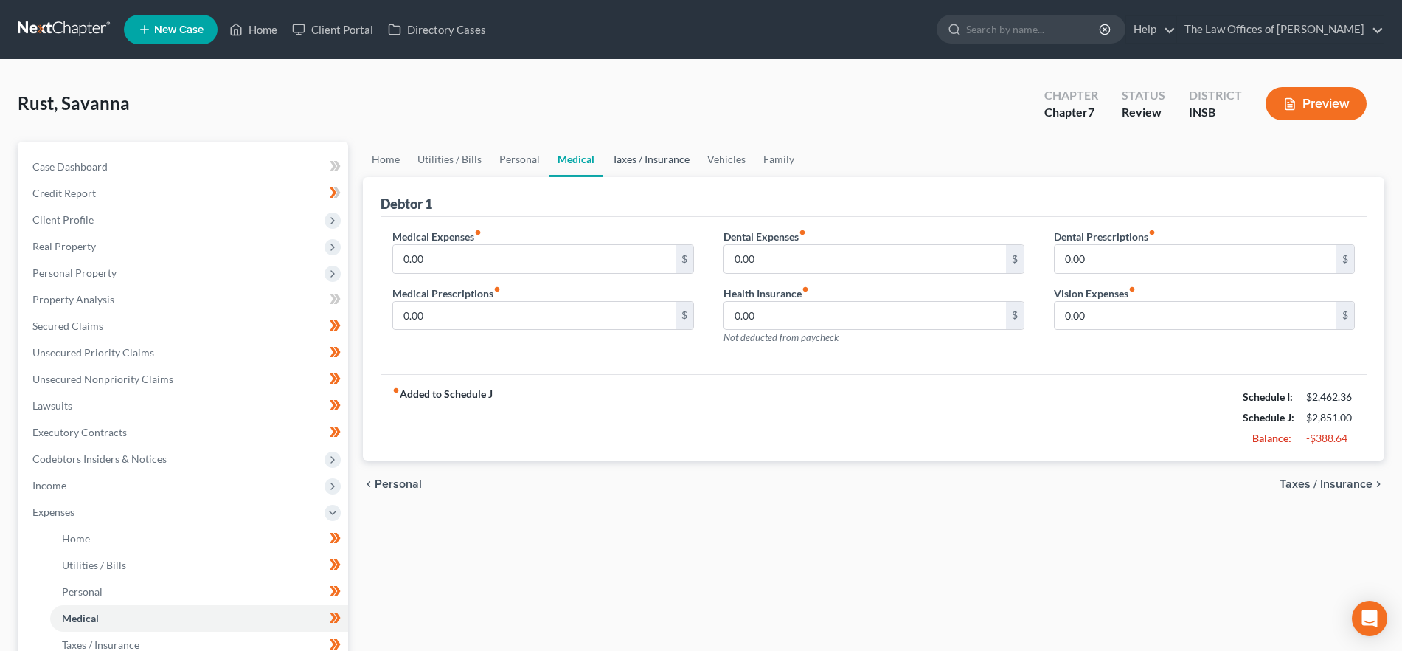
click at [627, 157] on link "Taxes / Insurance" at bounding box center [650, 159] width 95 height 35
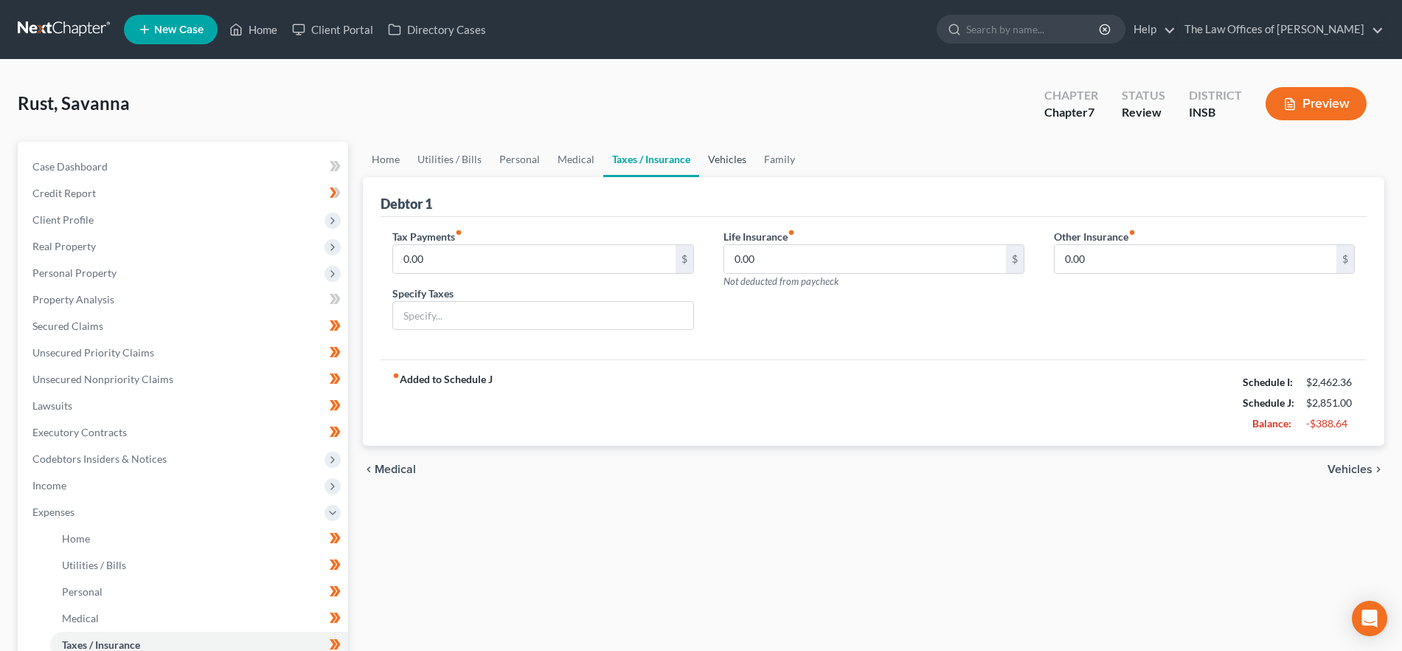
click at [724, 159] on link "Vehicles" at bounding box center [727, 159] width 56 height 35
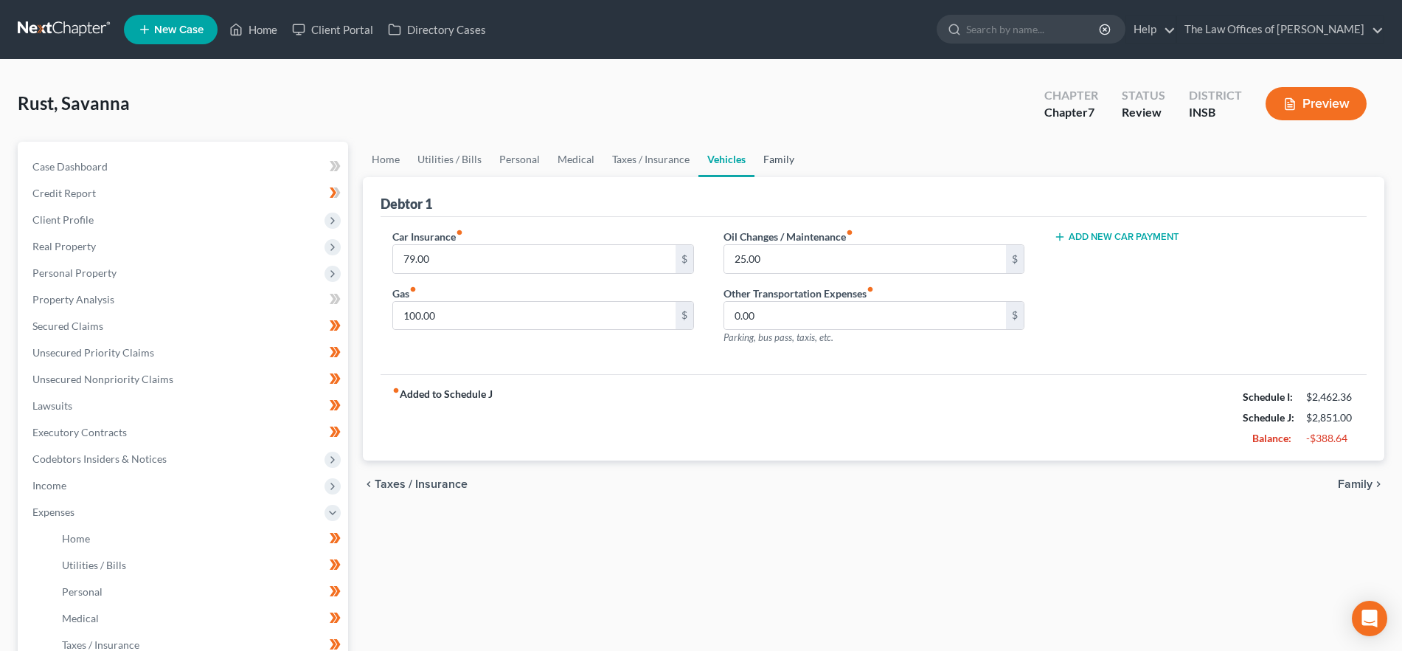
click at [777, 154] on link "Family" at bounding box center [779, 159] width 49 height 35
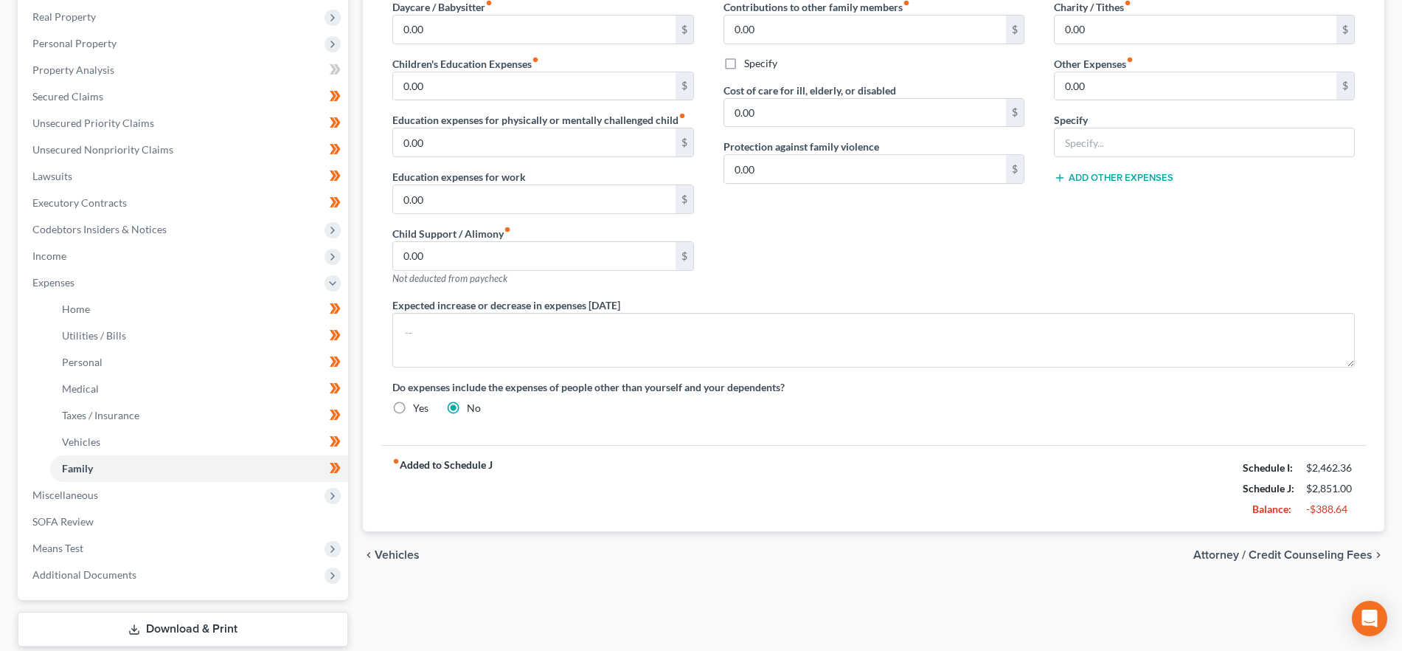
scroll to position [272, 0]
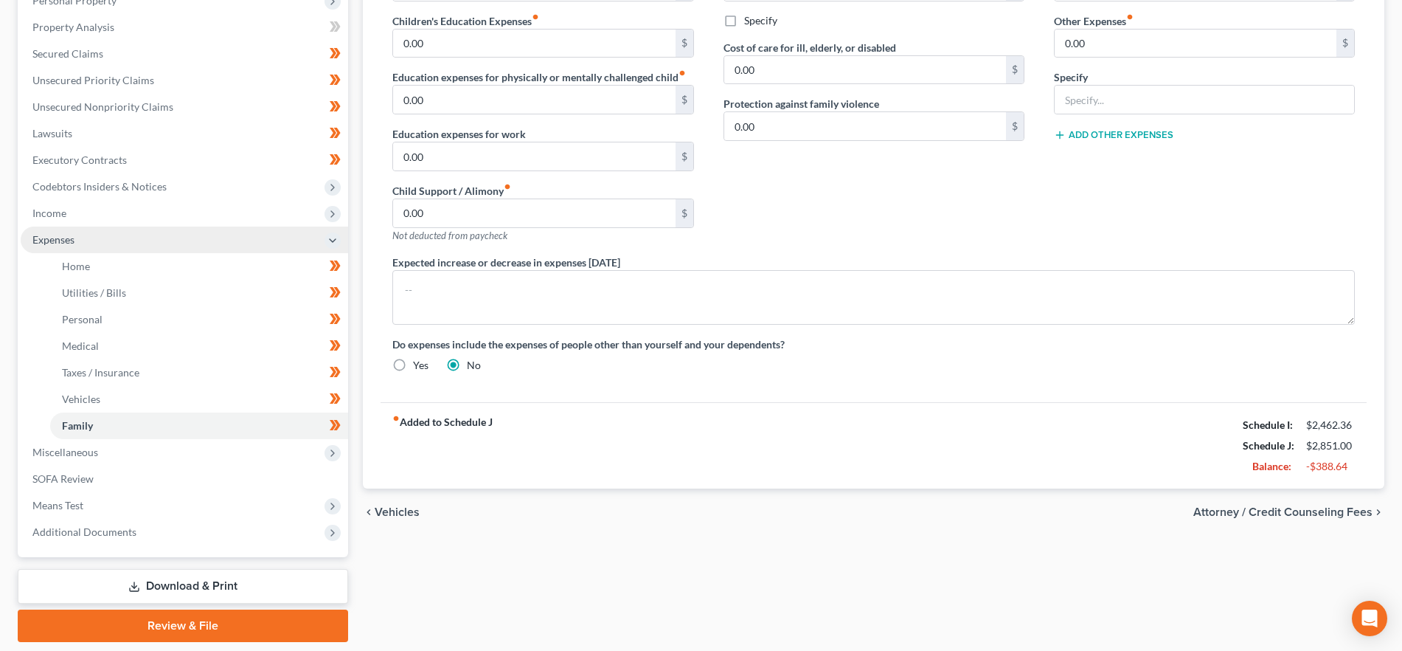
drag, startPoint x: 67, startPoint y: 218, endPoint x: 94, endPoint y: 232, distance: 30.4
click at [69, 221] on span "Income" at bounding box center [185, 213] width 328 height 27
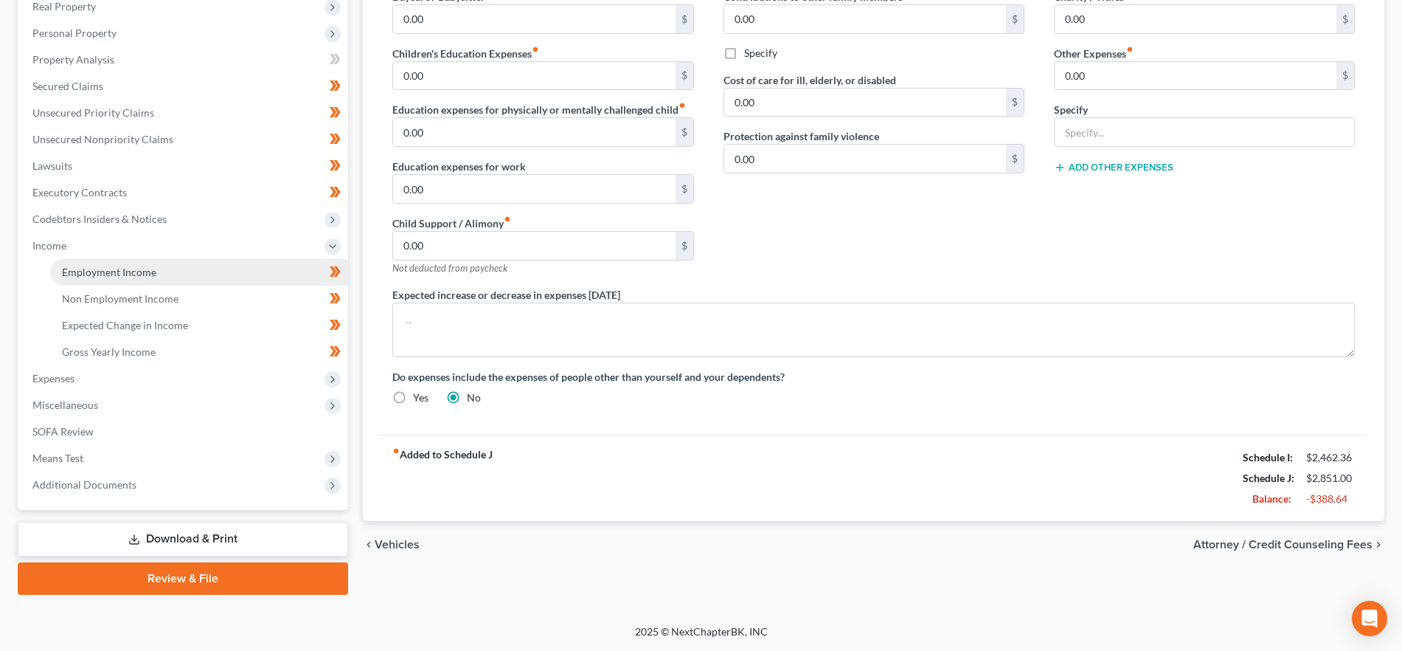
click at [89, 270] on span "Employment Income" at bounding box center [109, 272] width 94 height 13
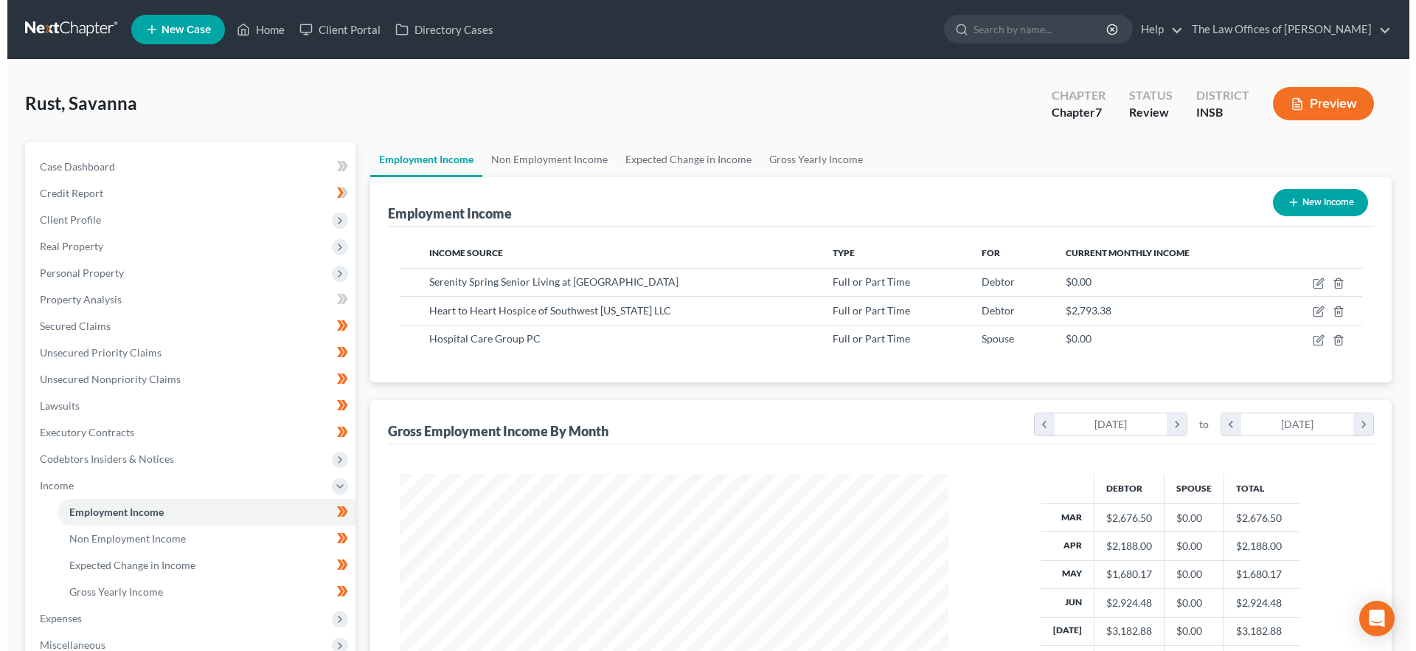
scroll to position [274, 579]
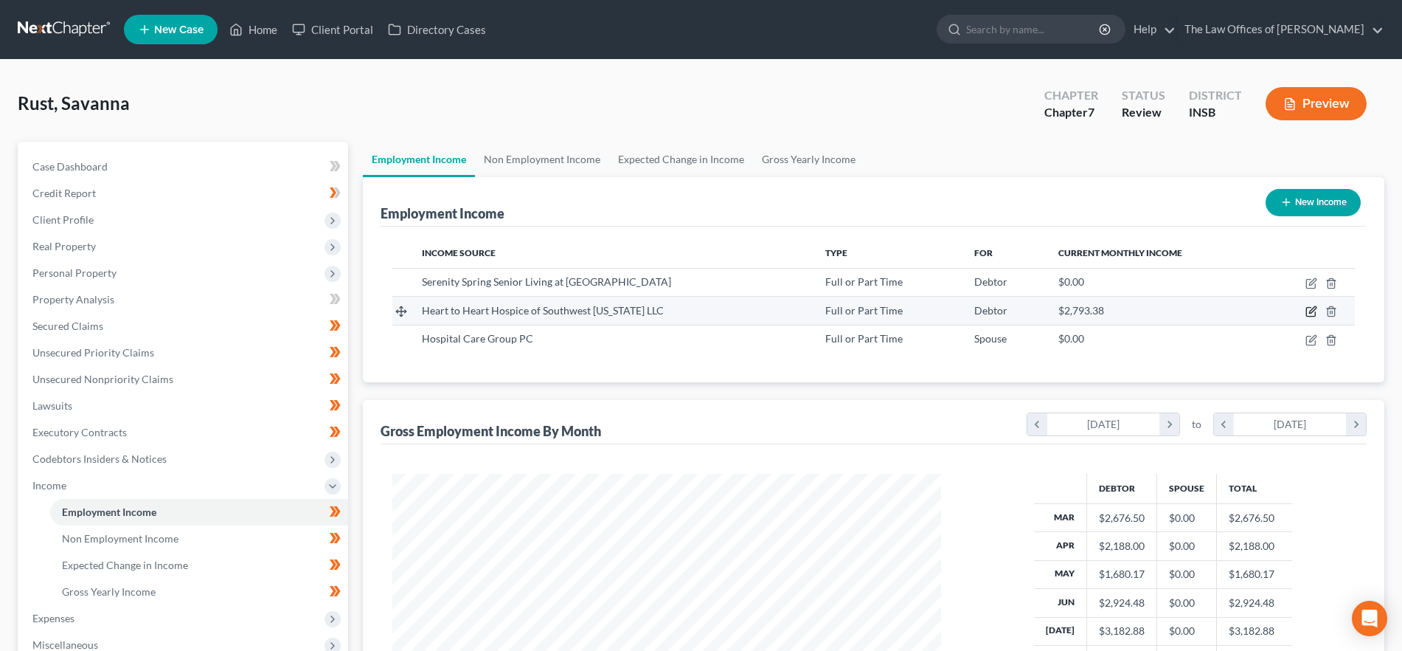
click at [1312, 311] on icon "button" at bounding box center [1312, 311] width 12 height 12
select select "0"
select select "15"
select select "1"
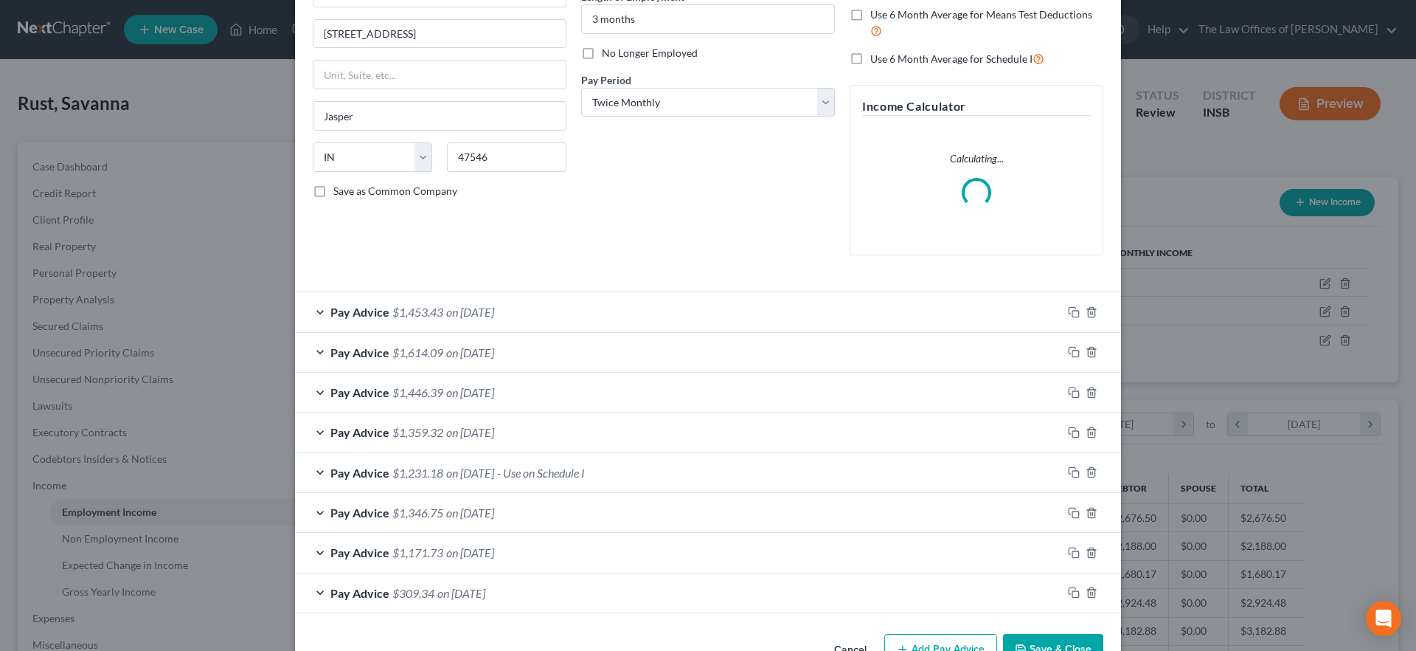
scroll to position [196, 0]
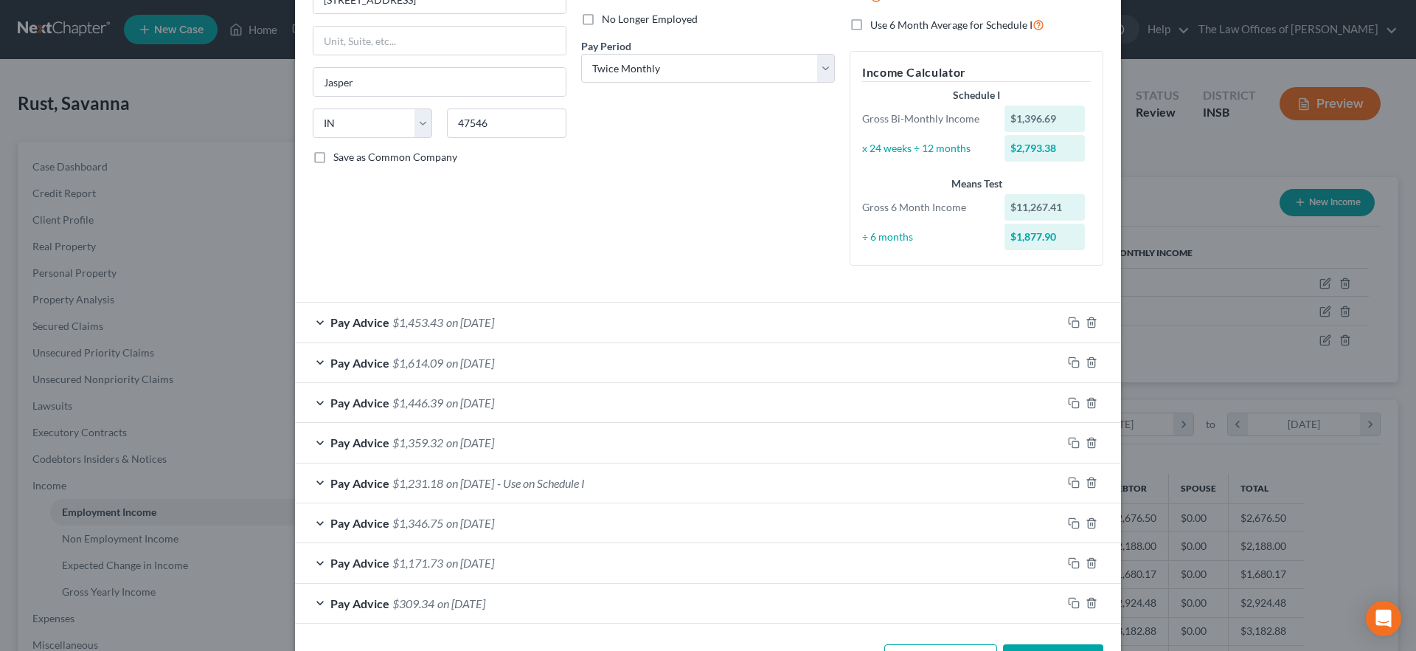
click at [418, 440] on span "$1,359.32" at bounding box center [417, 442] width 51 height 14
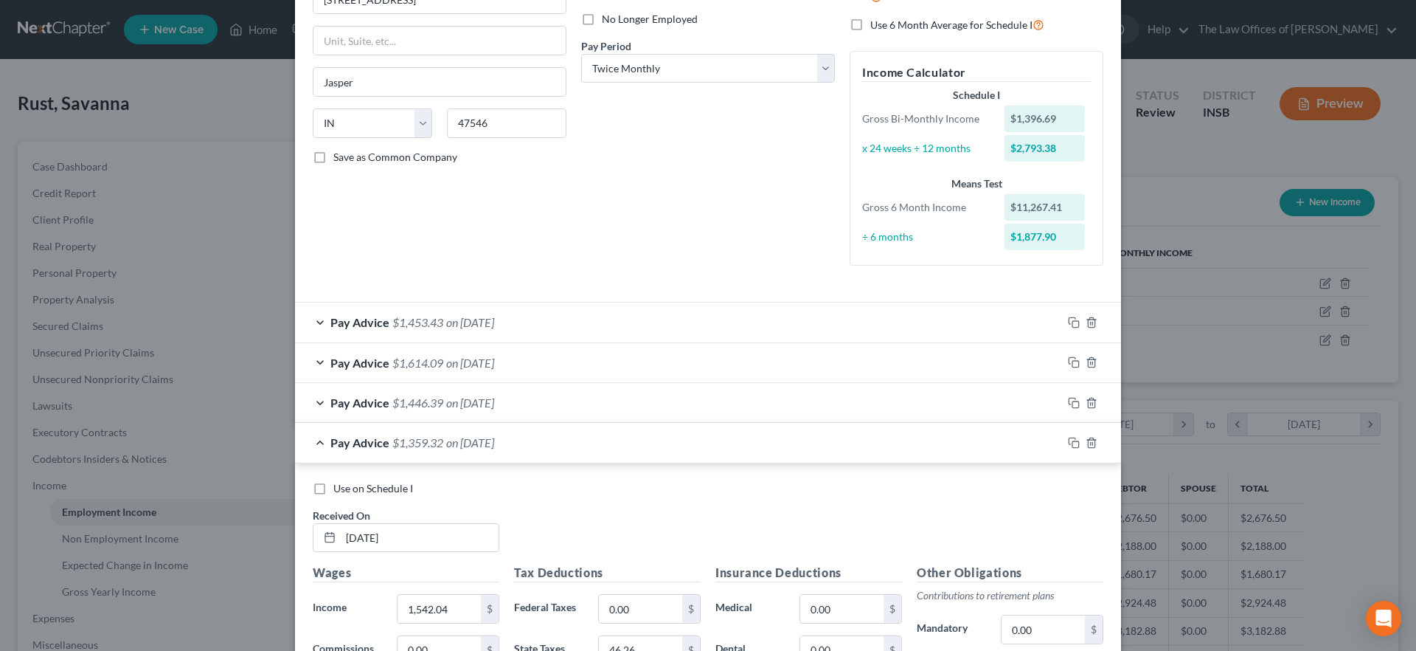
click at [418, 440] on span "$1,359.32" at bounding box center [417, 442] width 51 height 14
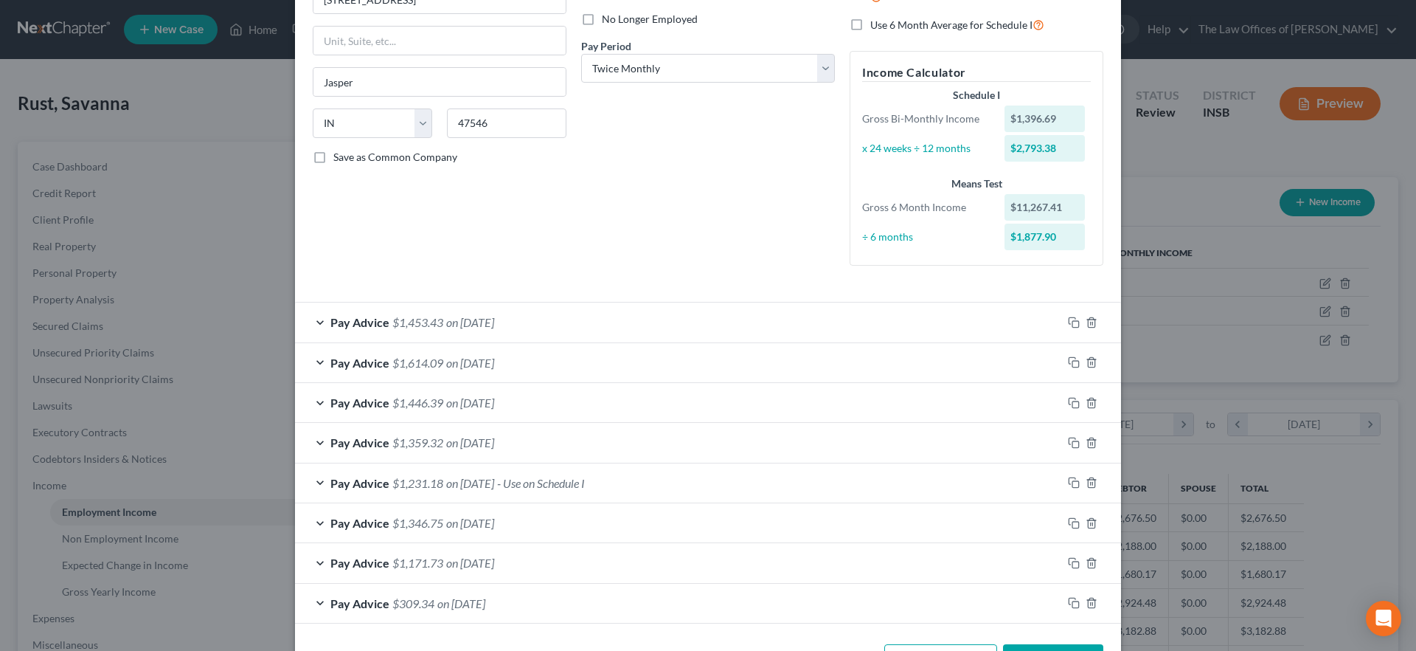
click at [401, 485] on span "$1,231.18" at bounding box center [417, 483] width 51 height 14
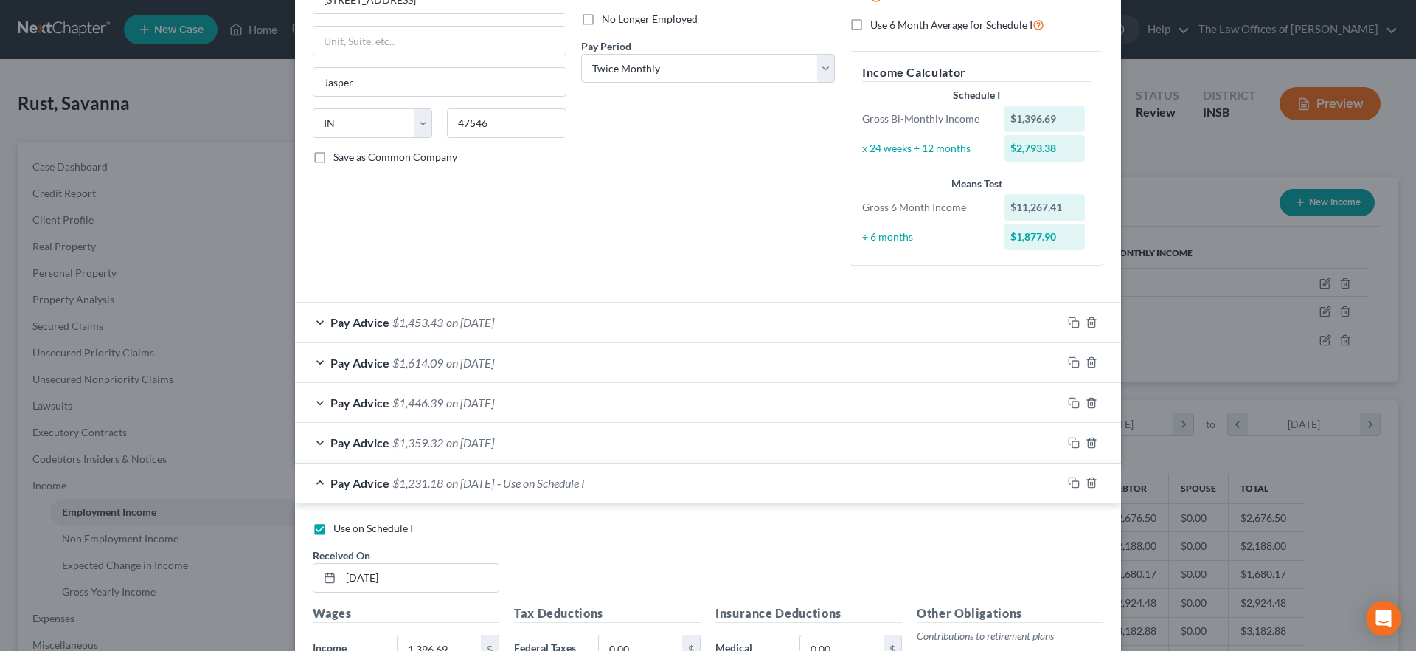
click at [333, 524] on label "Use on Schedule I" at bounding box center [373, 528] width 80 height 15
click at [339, 524] on input "Use on Schedule I" at bounding box center [344, 526] width 10 height 10
checkbox input "false"
click at [419, 488] on span "$1,231.18" at bounding box center [417, 483] width 51 height 14
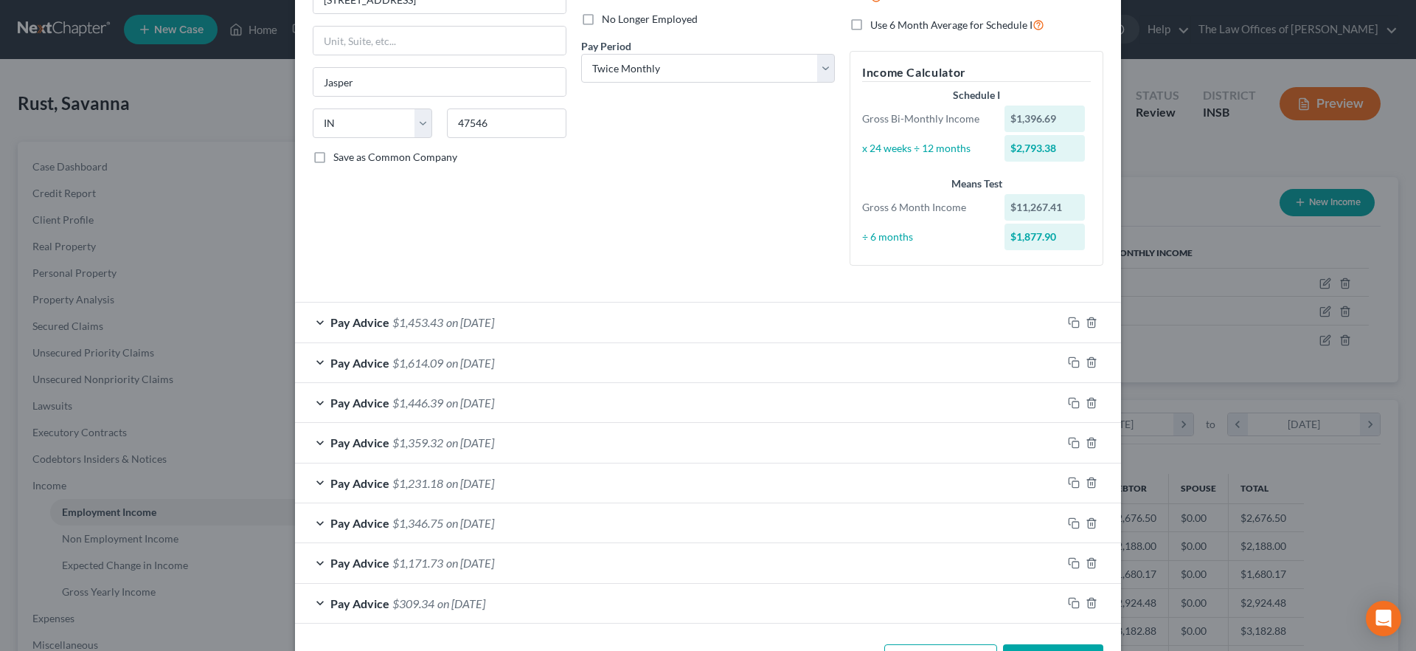
click at [410, 438] on span "$1,359.32" at bounding box center [417, 442] width 51 height 14
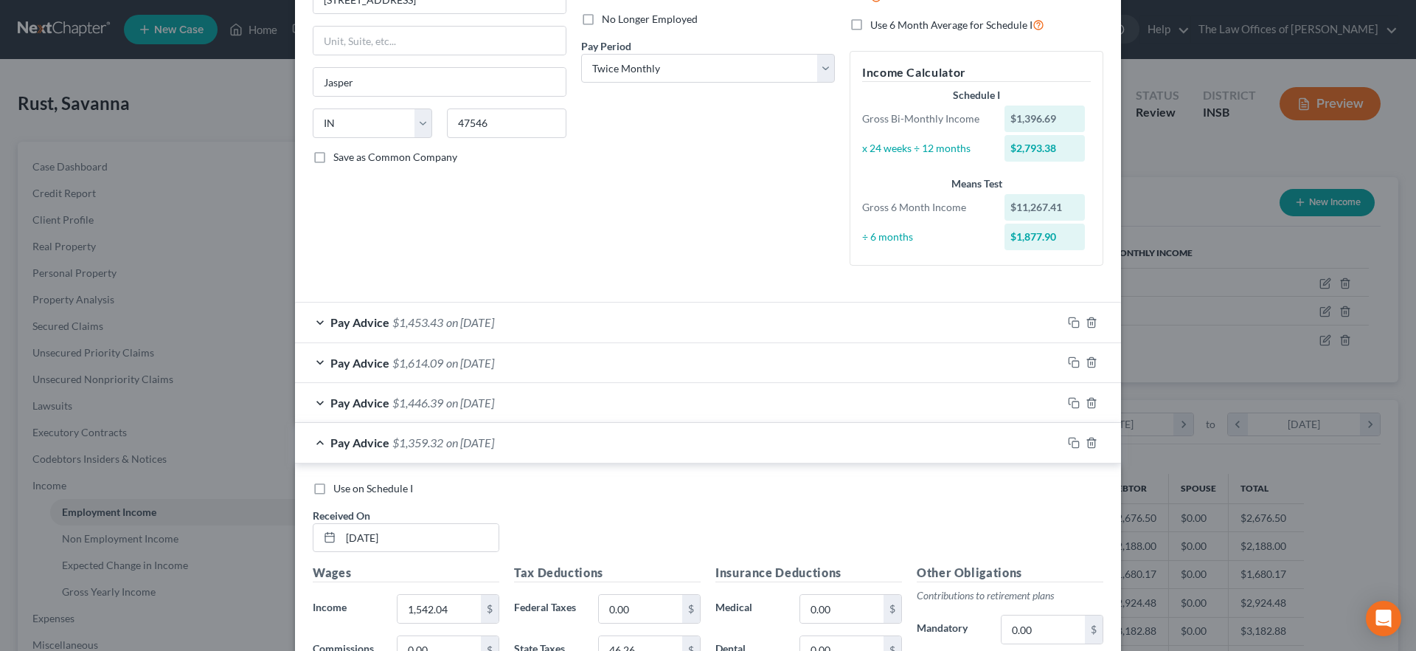
click at [333, 491] on label "Use on Schedule I" at bounding box center [373, 488] width 80 height 15
click at [339, 491] on input "Use on Schedule I" at bounding box center [344, 486] width 10 height 10
checkbox input "true"
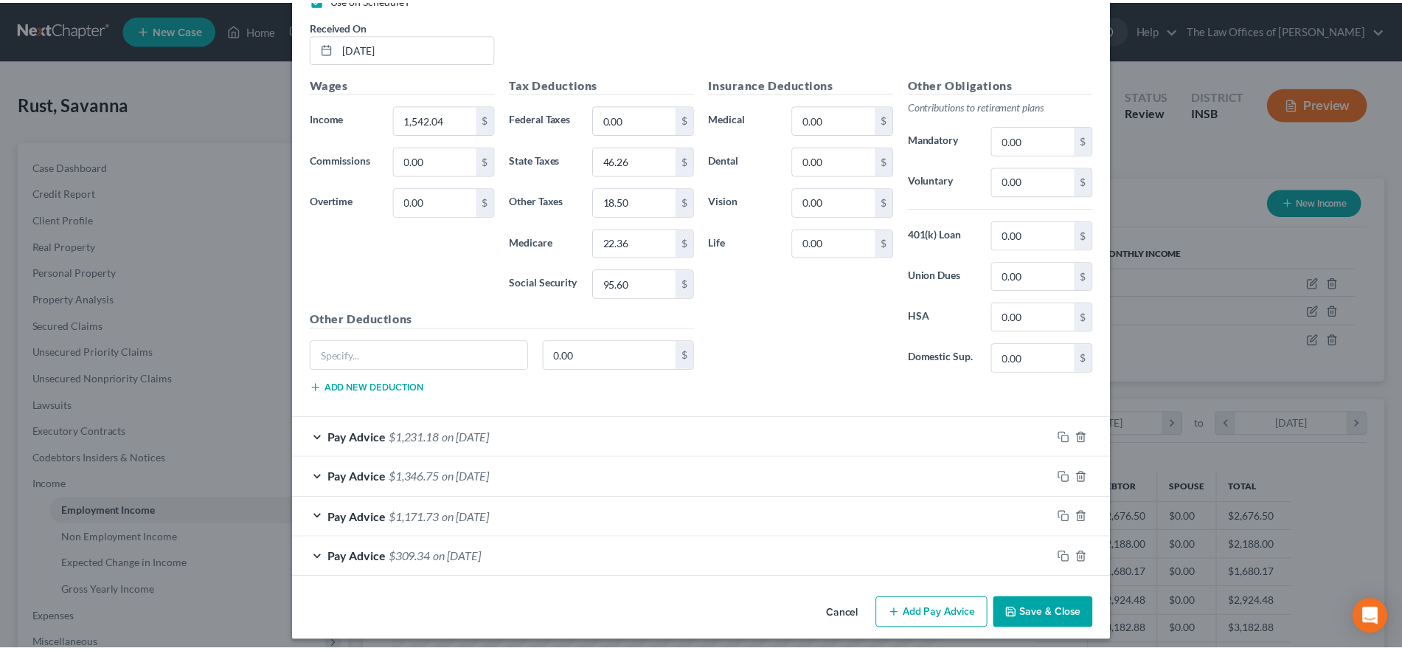
scroll to position [694, 0]
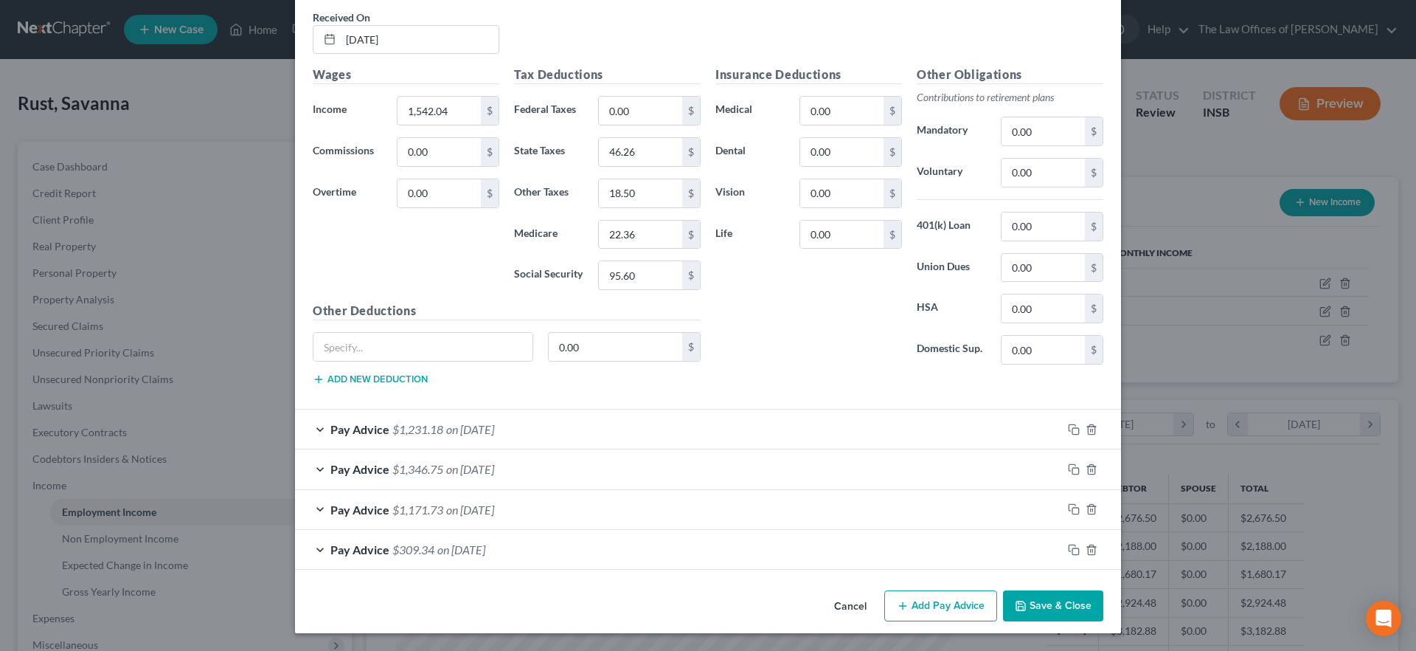
click at [1084, 606] on button "Save & Close" at bounding box center [1053, 605] width 100 height 31
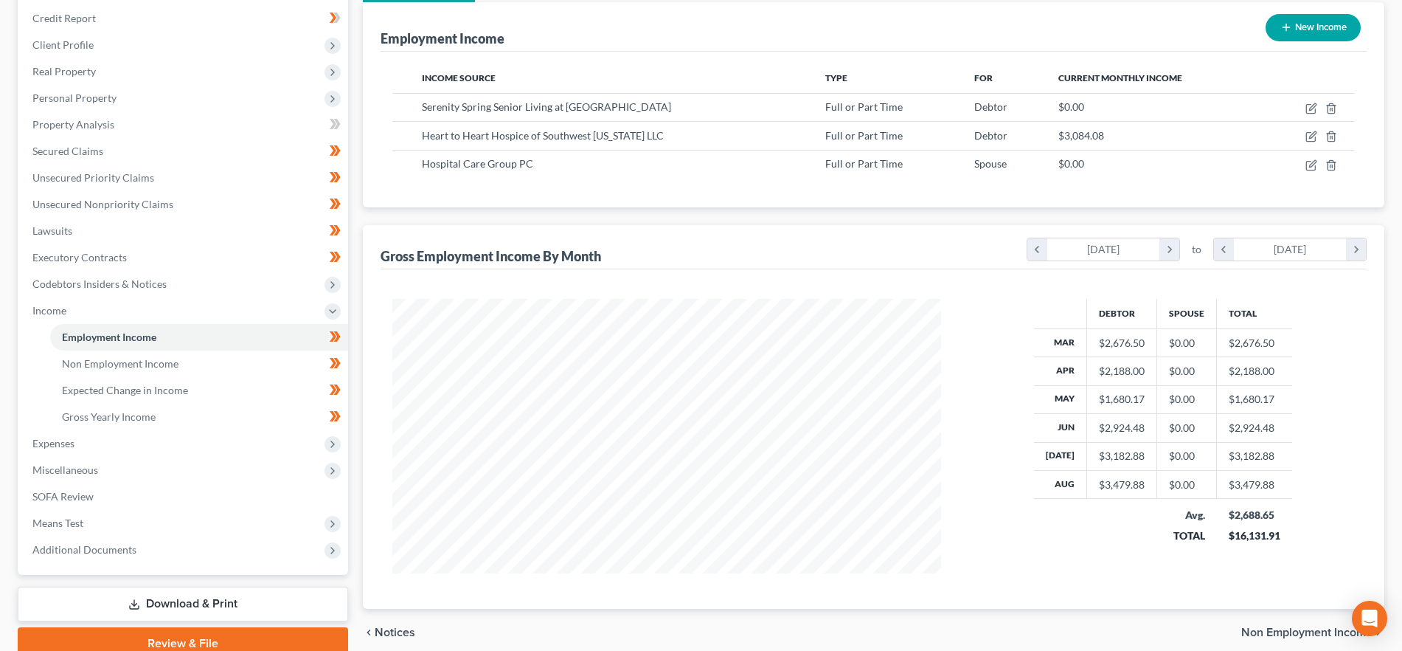
scroll to position [240, 0]
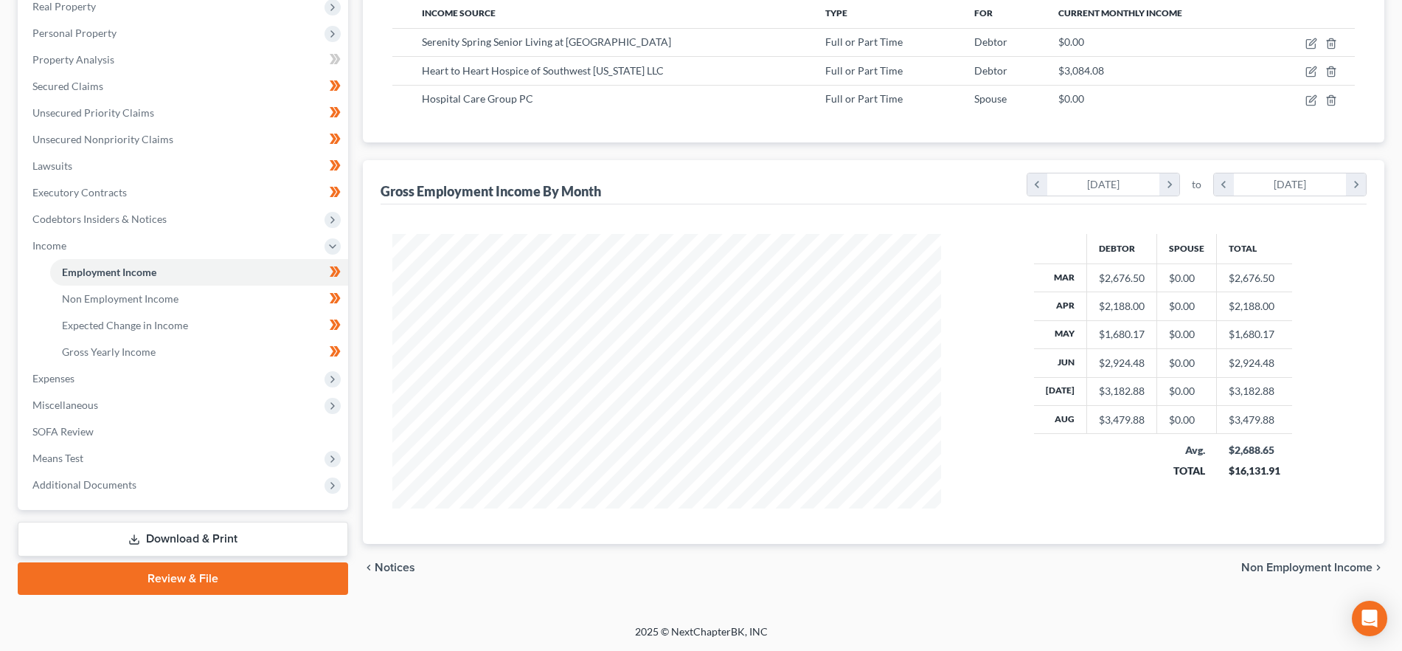
click at [1305, 568] on span "Non Employment Income" at bounding box center [1306, 567] width 131 height 12
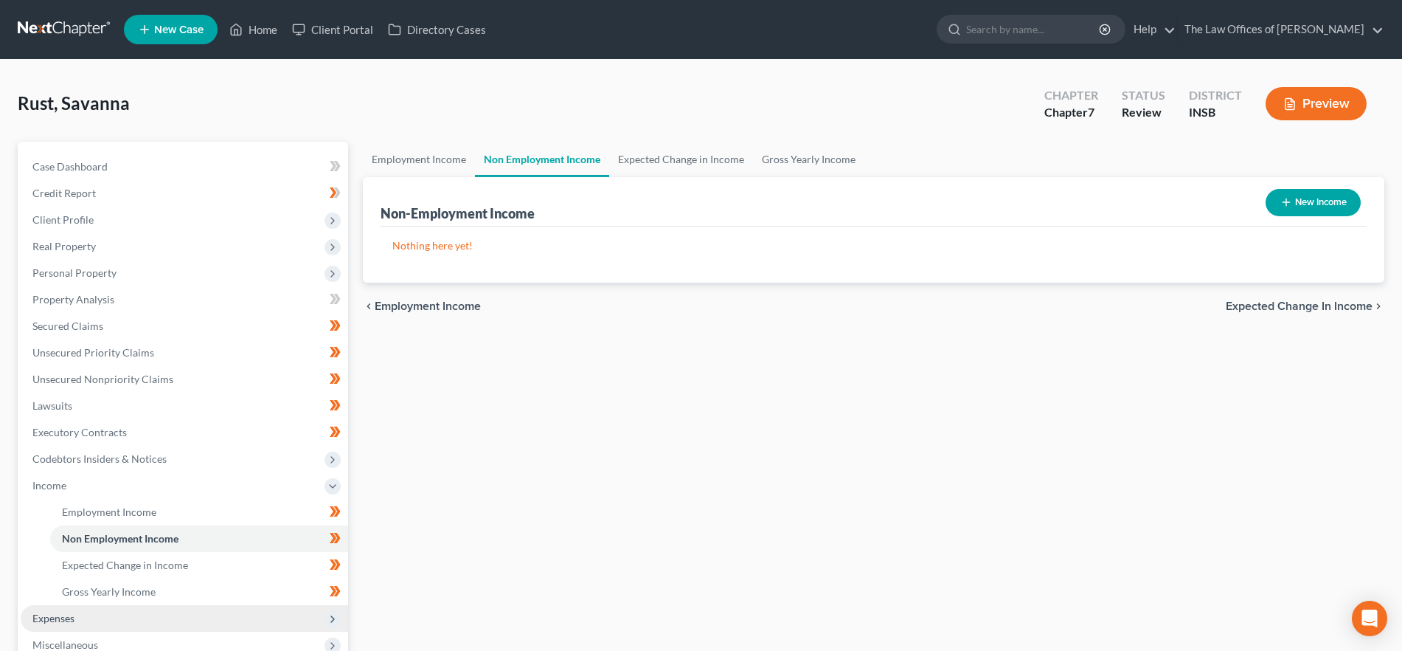
click at [117, 623] on span "Expenses" at bounding box center [185, 618] width 328 height 27
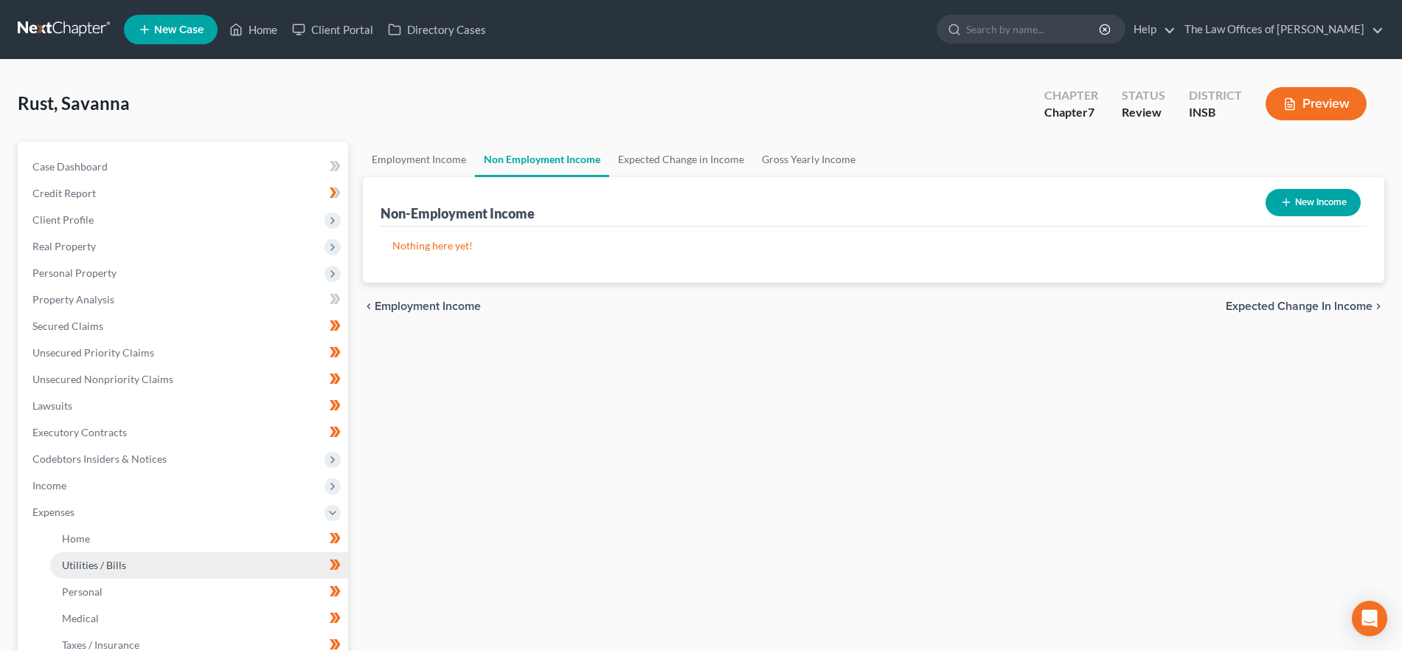
click at [136, 557] on link "Utilities / Bills" at bounding box center [199, 565] width 298 height 27
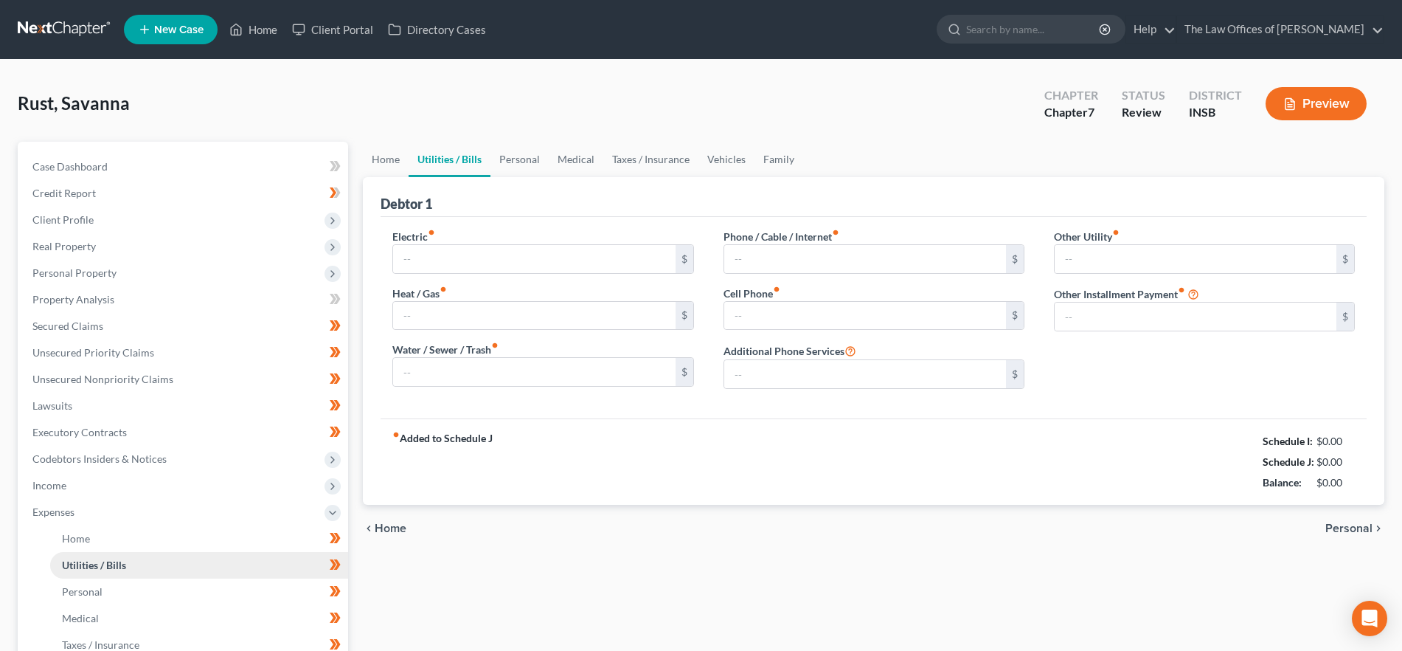
type input "220.00"
type input "80.00"
type input "50.00"
type input "112.00"
type input "205.00"
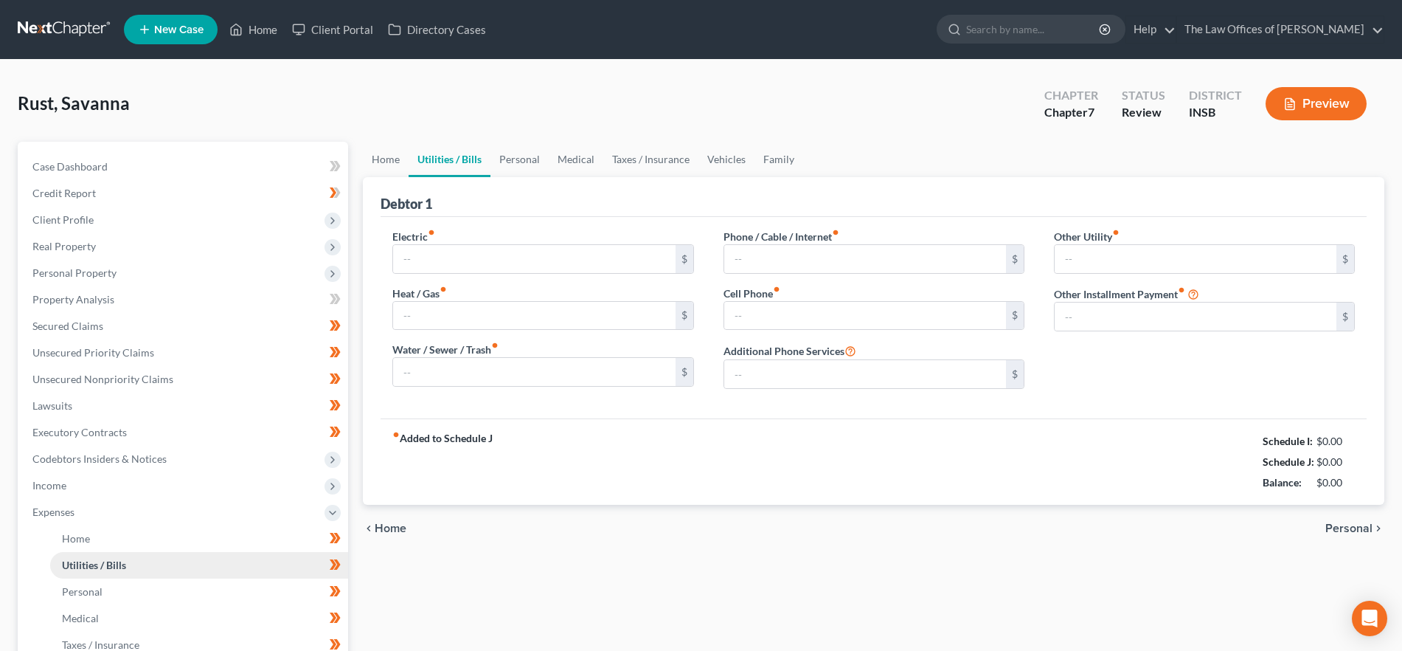
type input "0.00"
drag, startPoint x: 1365, startPoint y: 483, endPoint x: 1242, endPoint y: 438, distance: 130.5
click at [1241, 438] on div "fiber_manual_record Added to Schedule J Schedule I: $2,718.64 Schedule J: $2,85…" at bounding box center [874, 461] width 986 height 86
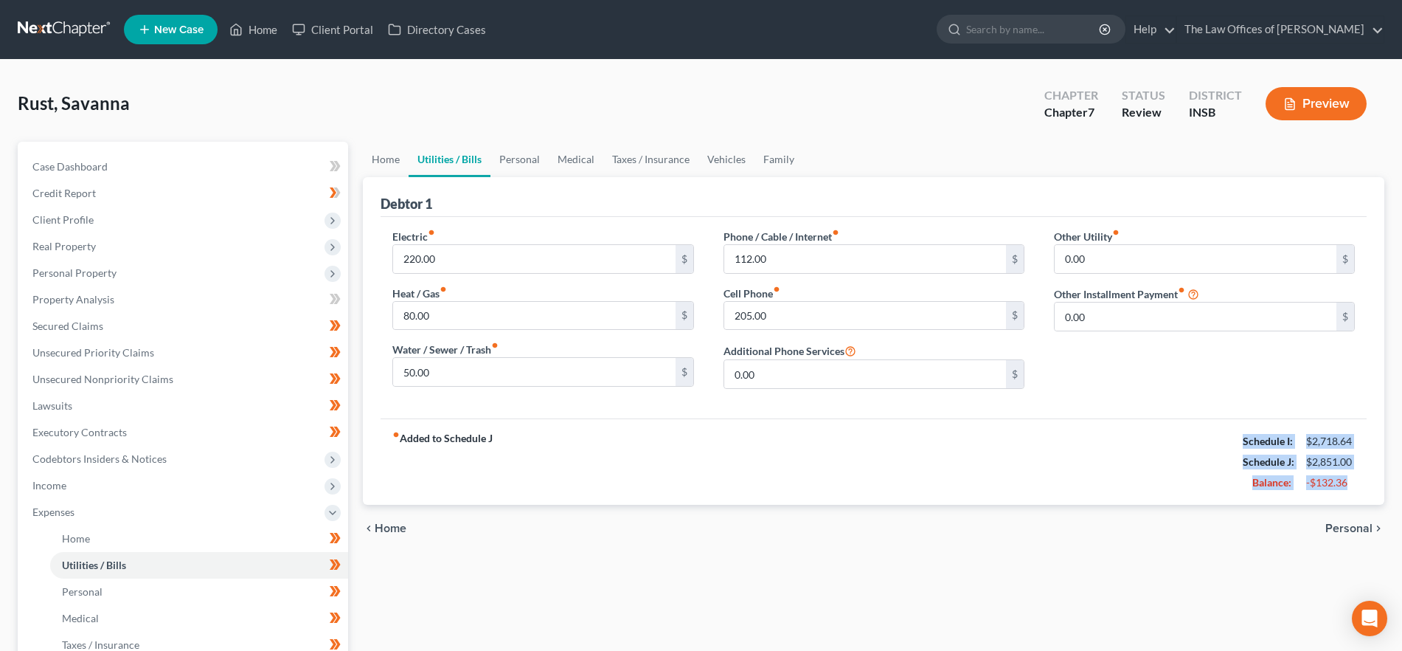
copy div "Schedule I: $2,718.64 Schedule J: $2,851.00 Balance: -$132.36"
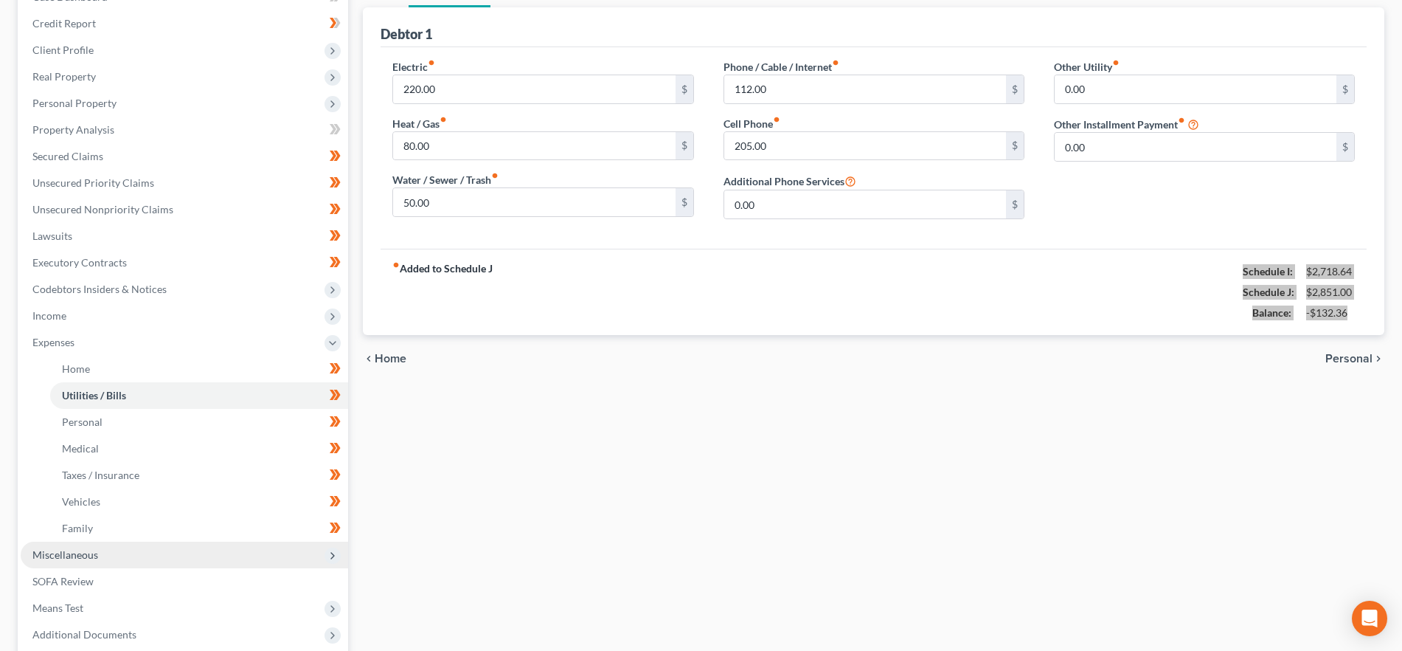
scroll to position [213, 0]
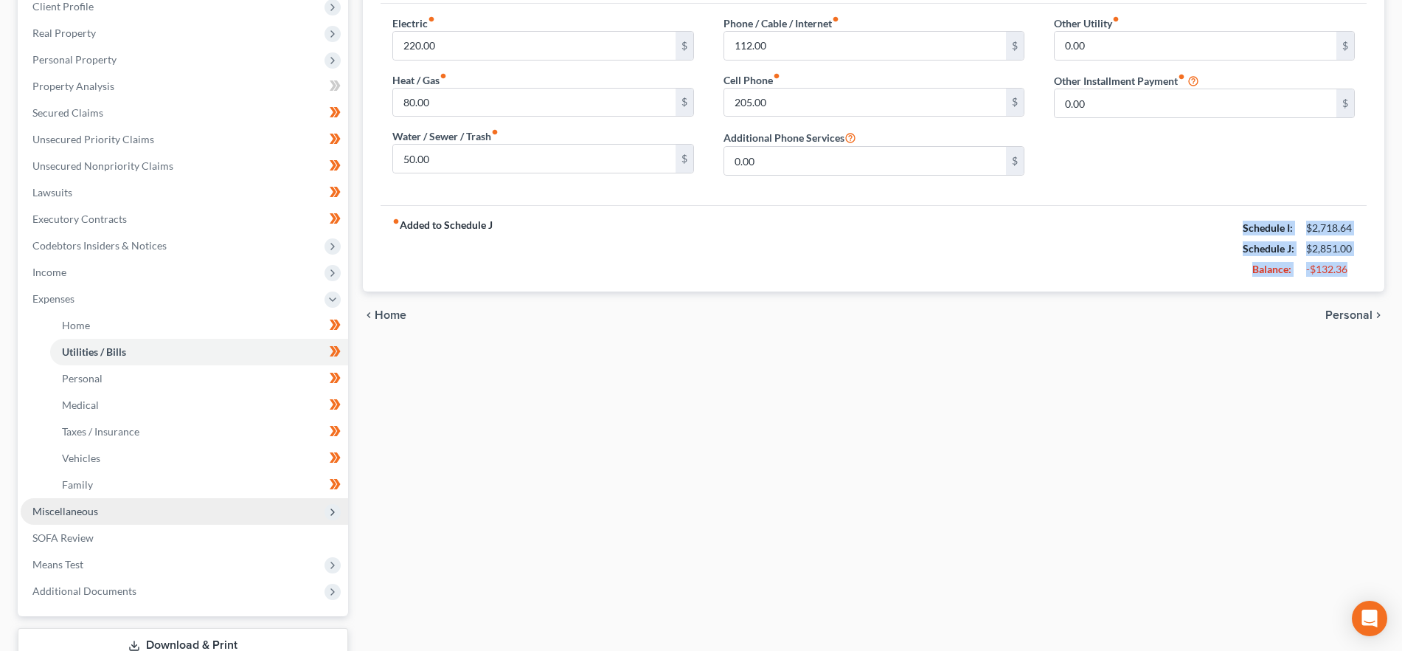
click at [112, 509] on span "Miscellaneous" at bounding box center [185, 511] width 328 height 27
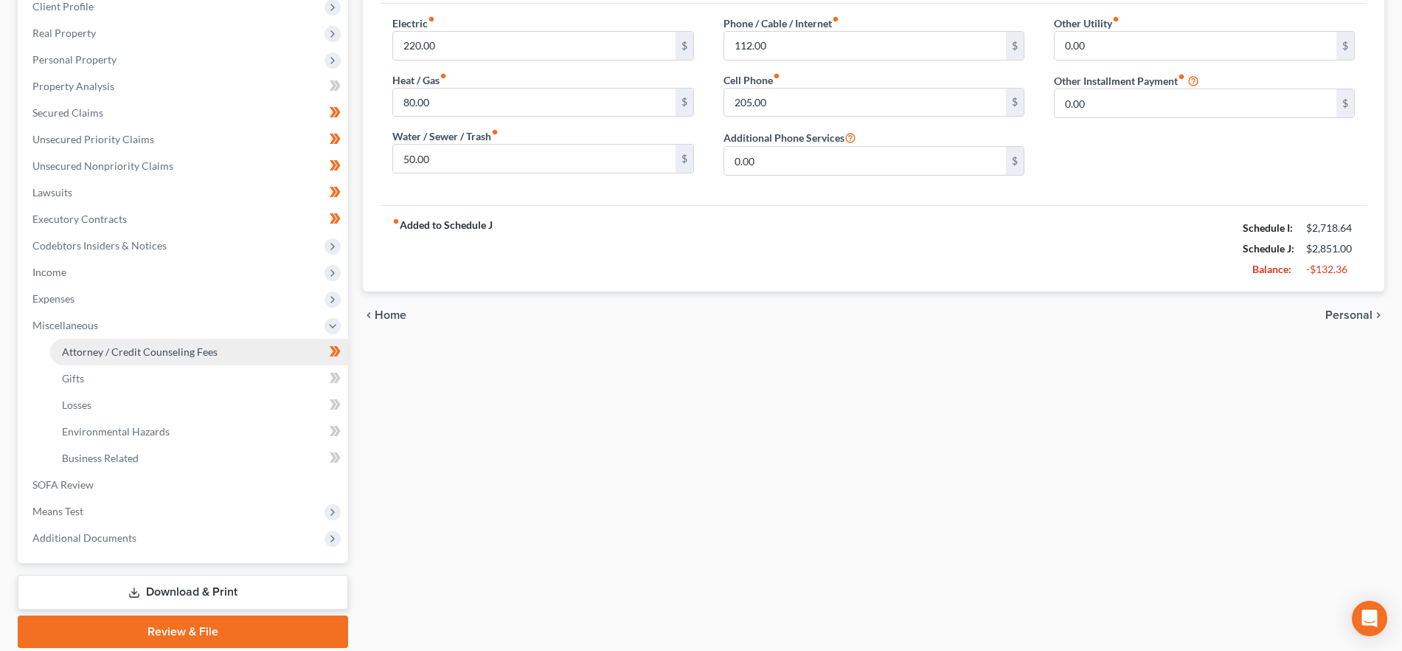
click at [105, 352] on span "Attorney / Credit Counseling Fees" at bounding box center [140, 351] width 156 height 13
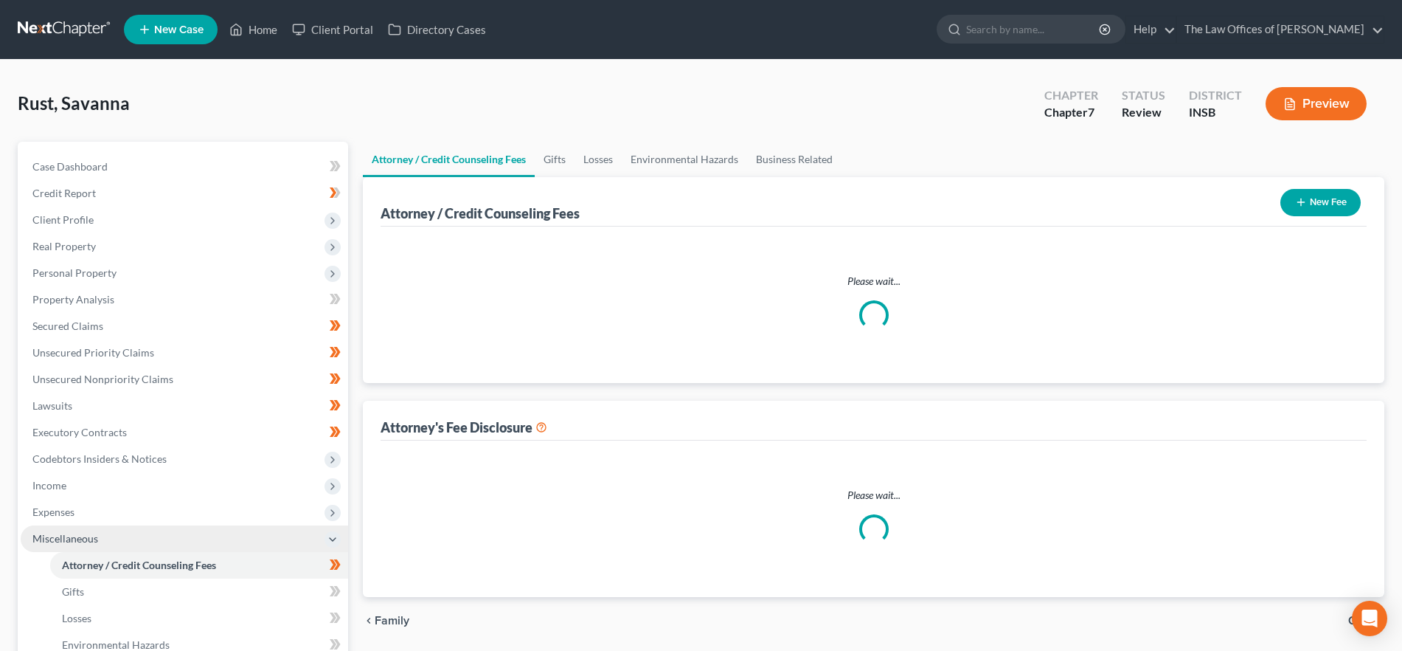
select select "16"
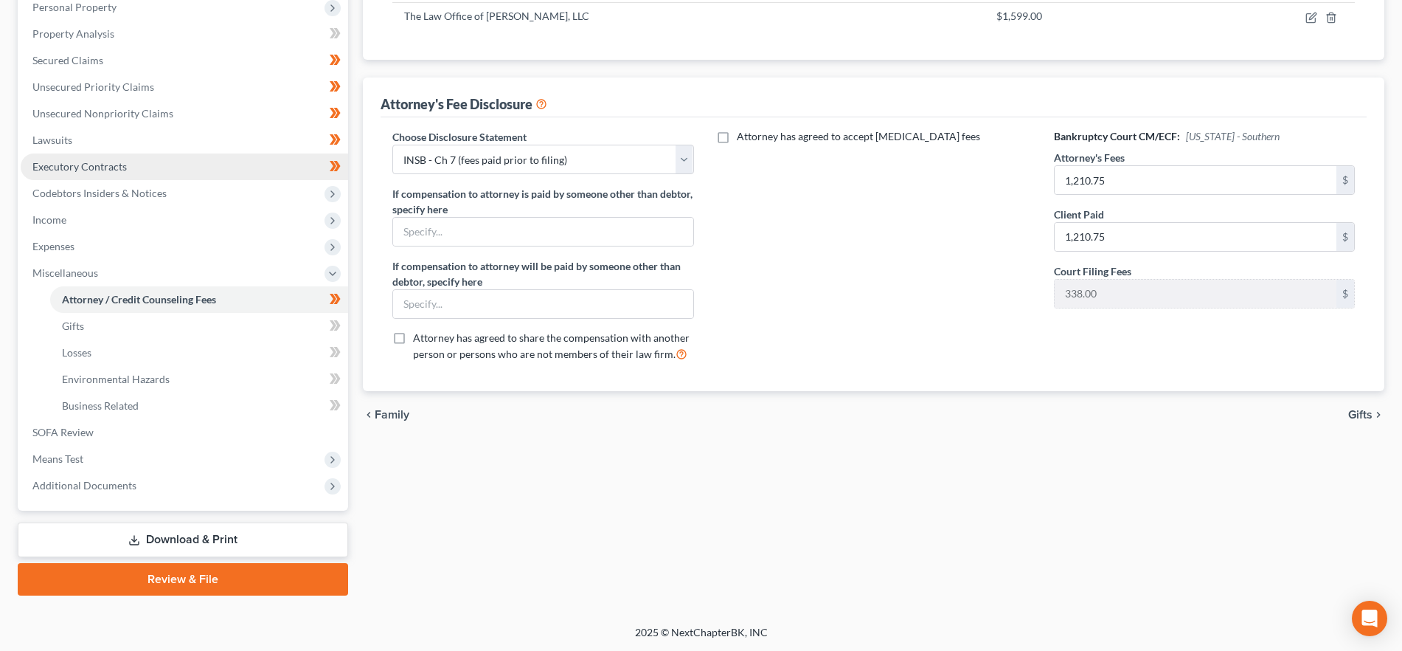
scroll to position [266, 0]
click at [83, 459] on span "Means Test" at bounding box center [57, 457] width 51 height 13
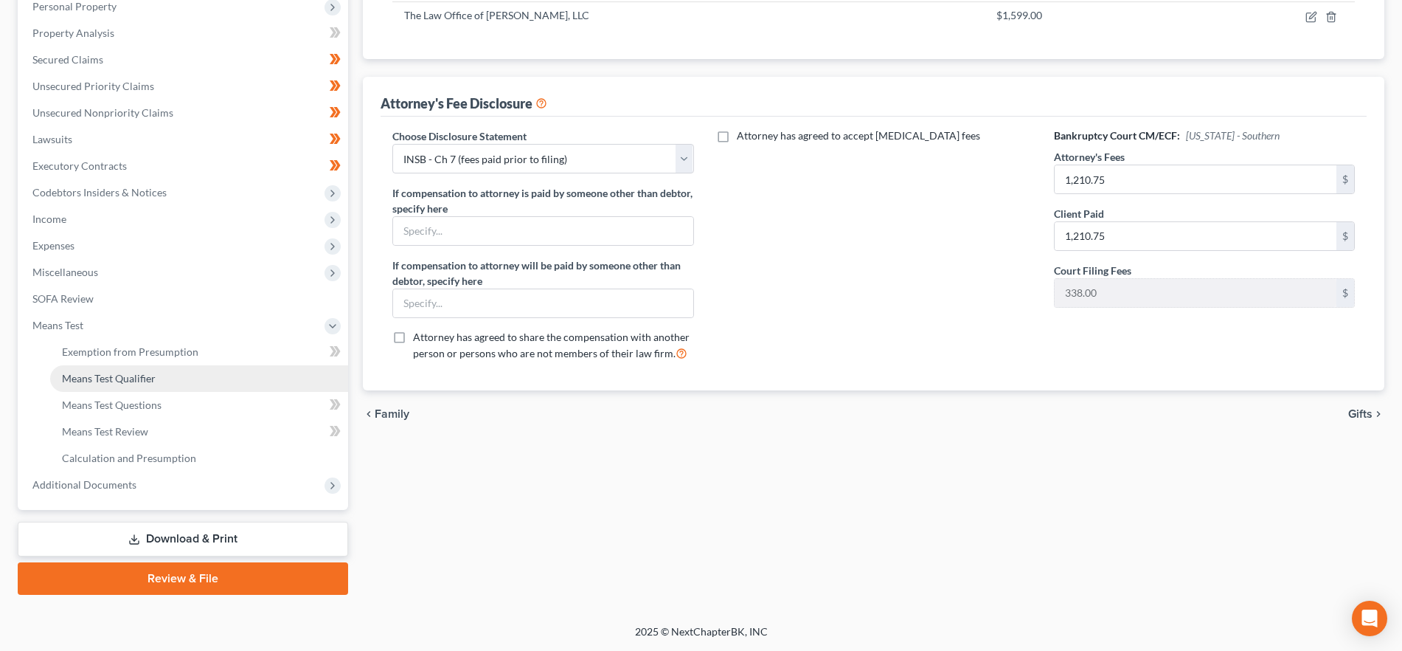
click at [124, 376] on span "Means Test Qualifier" at bounding box center [109, 378] width 94 height 13
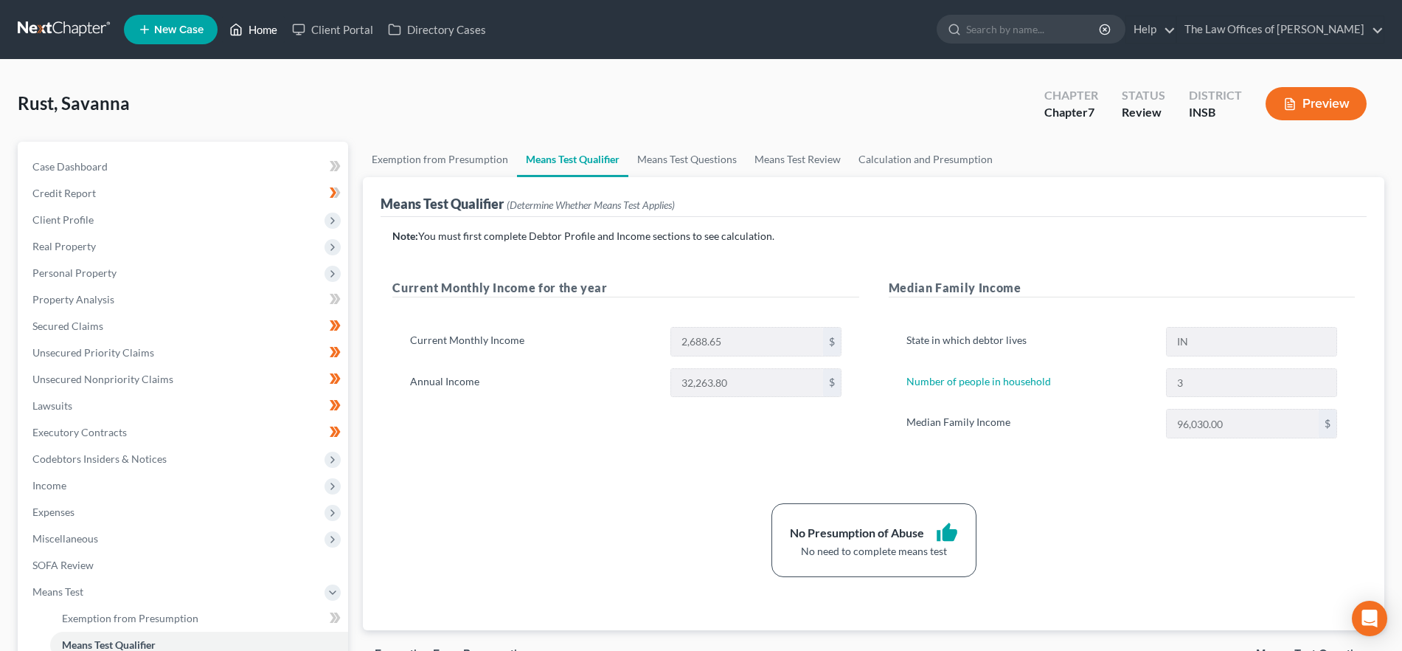
drag, startPoint x: 264, startPoint y: 30, endPoint x: 853, endPoint y: 86, distance: 592.1
click at [264, 30] on link "Home" at bounding box center [253, 29] width 63 height 27
